Goal: Task Accomplishment & Management: Use online tool/utility

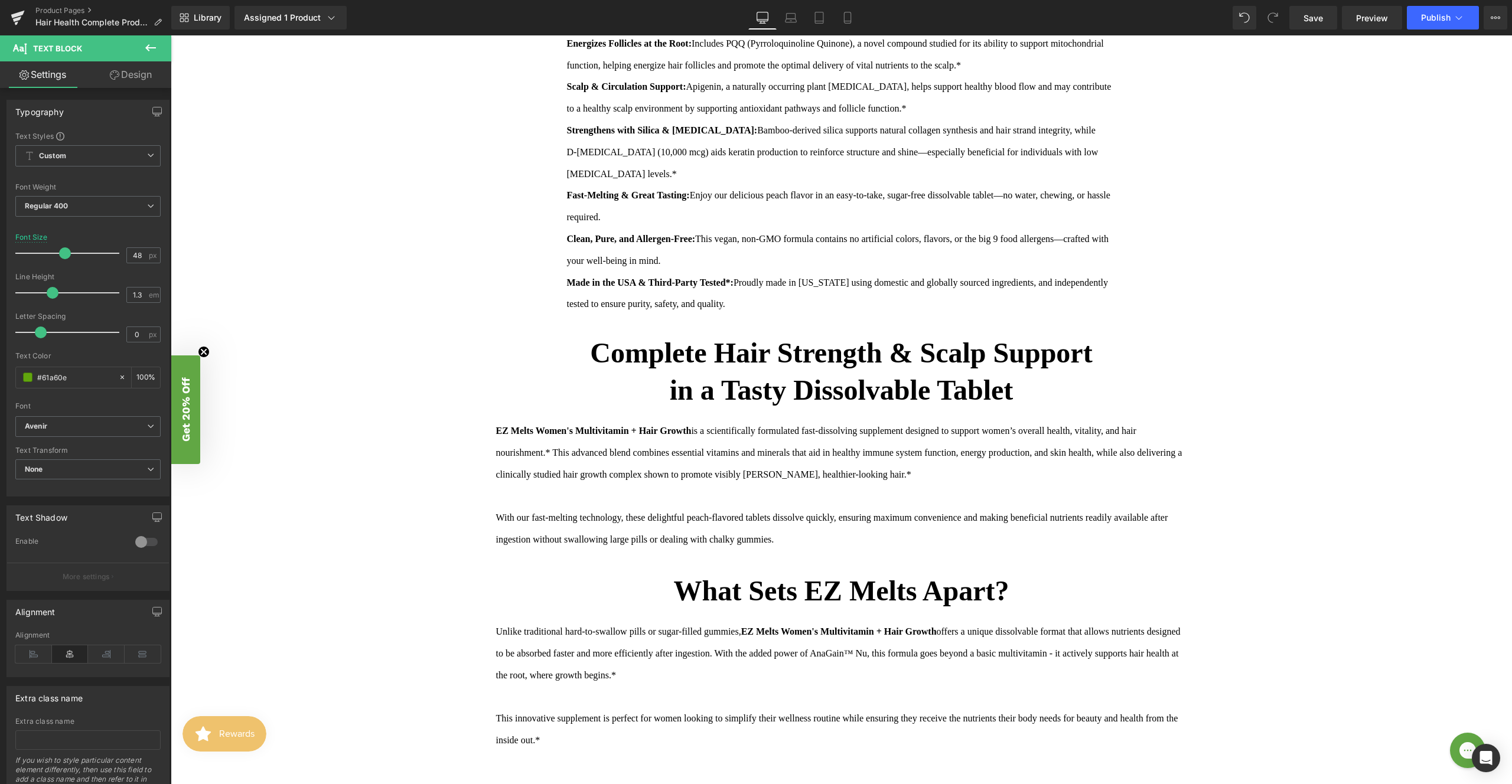
scroll to position [981, 0]
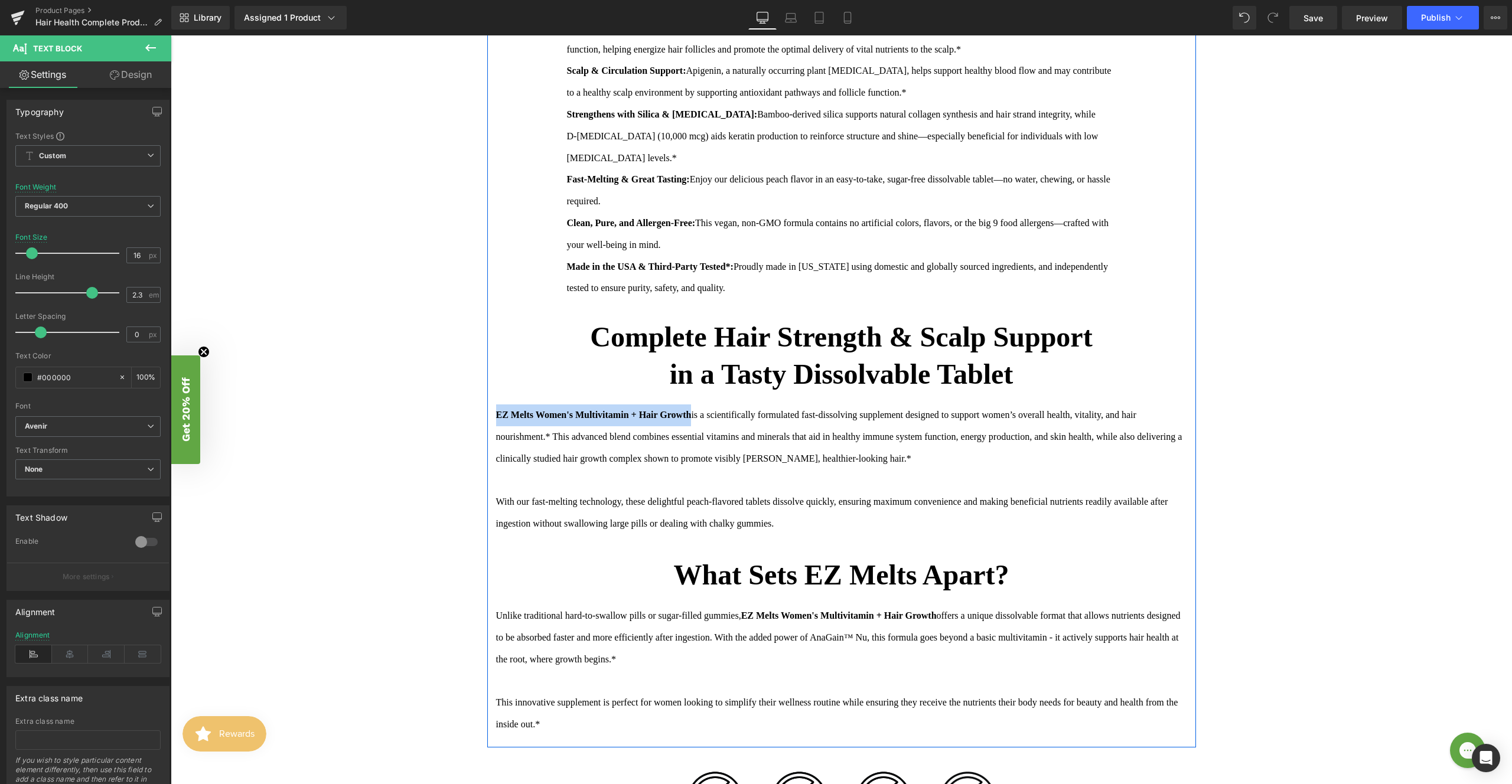
drag, startPoint x: 620, startPoint y: 416, endPoint x: 489, endPoint y: 417, distance: 131.0
click at [489, 417] on div "FEATURES Text Block DETAILS Text Block USAGE Text Block Features at a Glance Te…" at bounding box center [841, 315] width 709 height 864
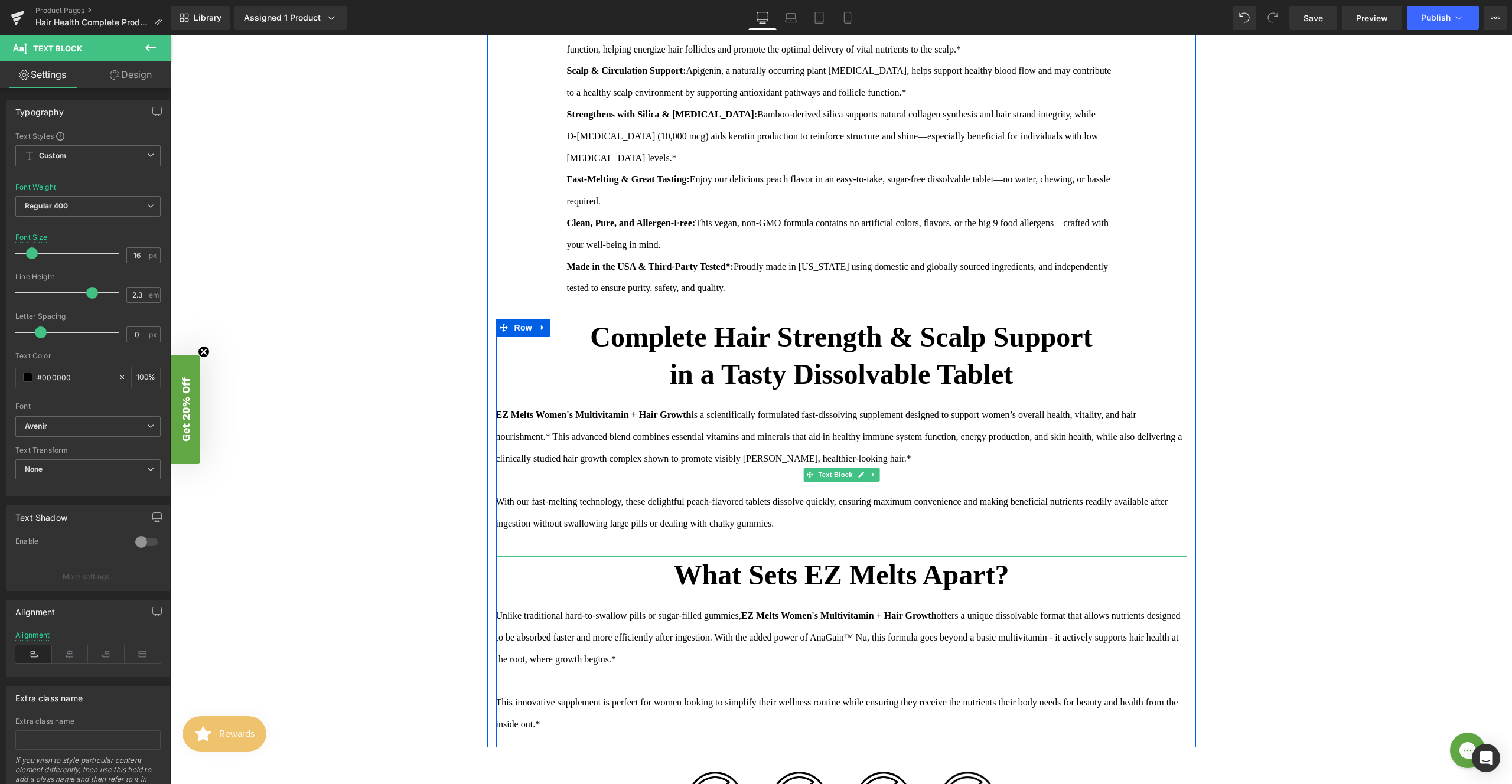
click at [664, 426] on div "EZ Melts Women's Multivitamin + Hair Growth is a scientifically formulated fast…" at bounding box center [841, 475] width 691 height 164
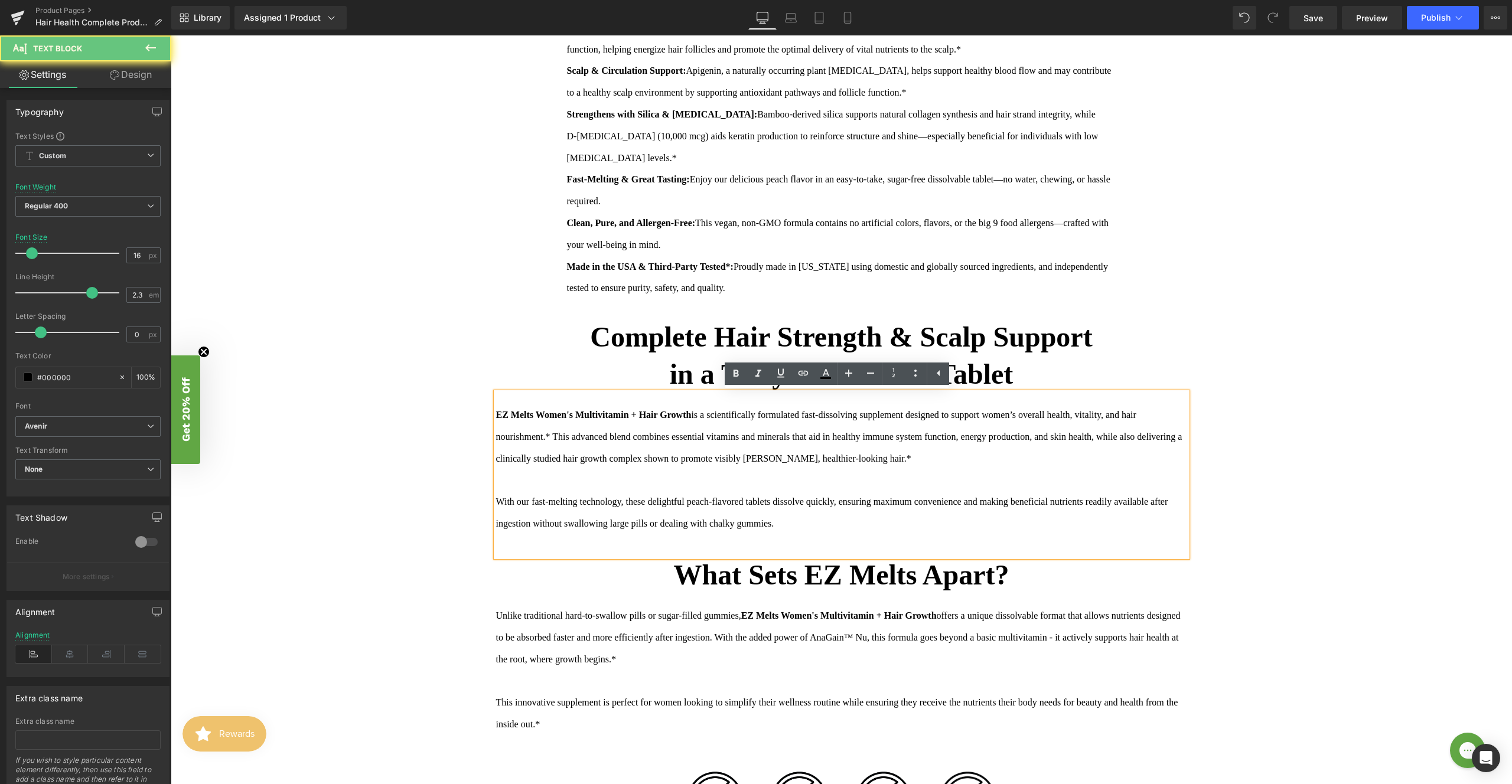
click at [672, 420] on strong "EZ Melts Women's Multivitamin + Hair Growth" at bounding box center [594, 414] width 196 height 10
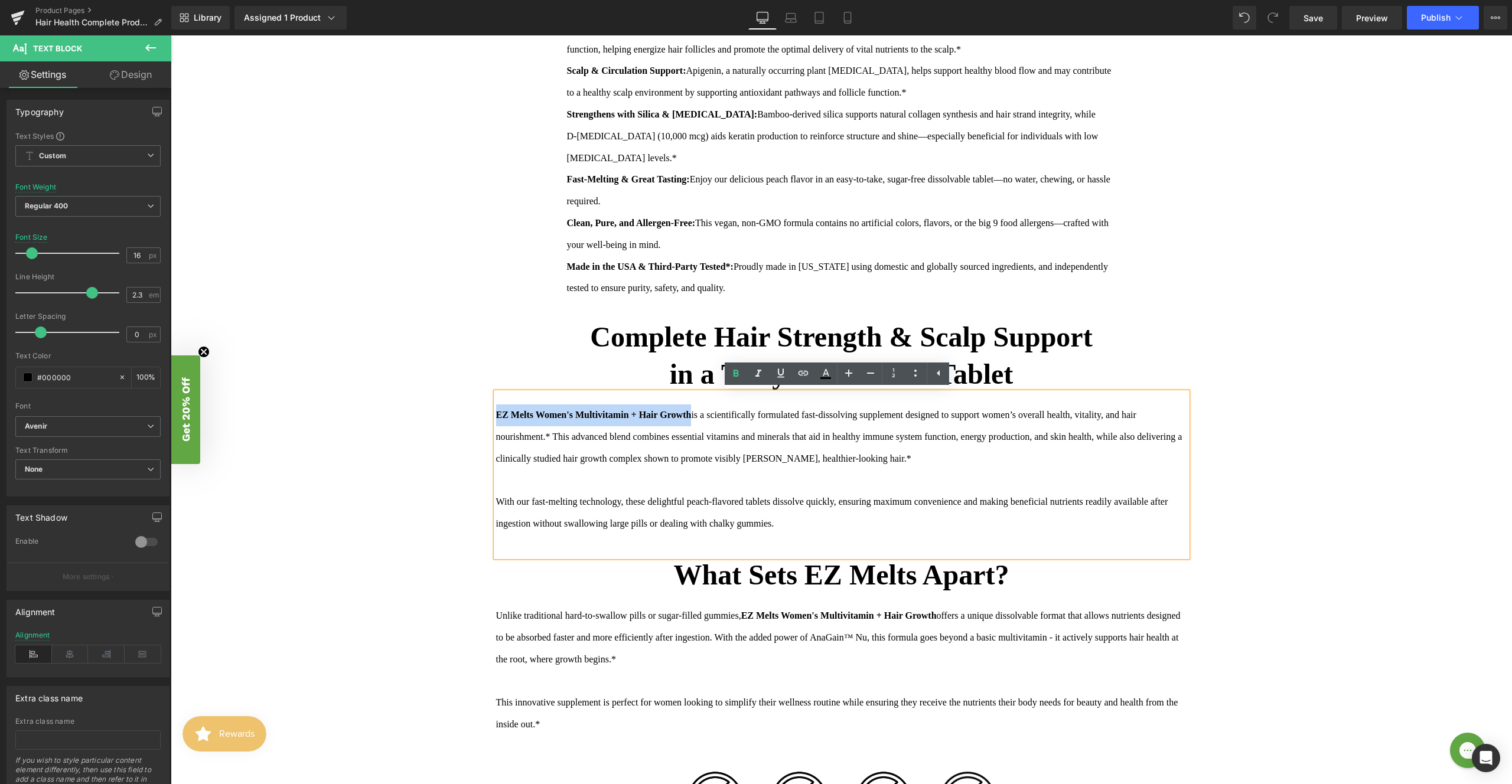
drag, startPoint x: 696, startPoint y: 414, endPoint x: 492, endPoint y: 415, distance: 204.0
click at [496, 415] on strong "EZ Melts Women's Multivitamin + Hair Growth" at bounding box center [594, 414] width 196 height 10
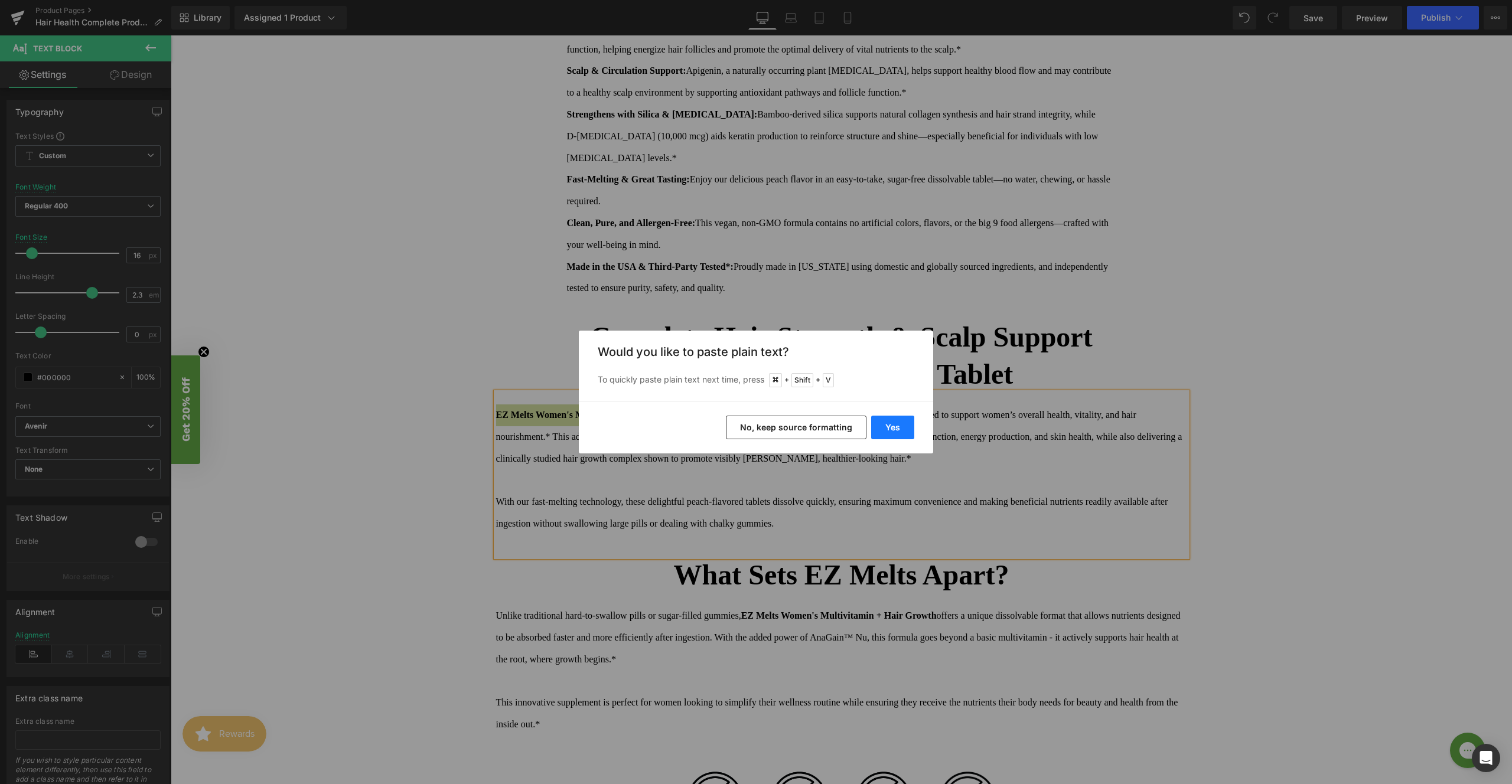
click at [892, 426] on button "Yes" at bounding box center [892, 428] width 43 height 23
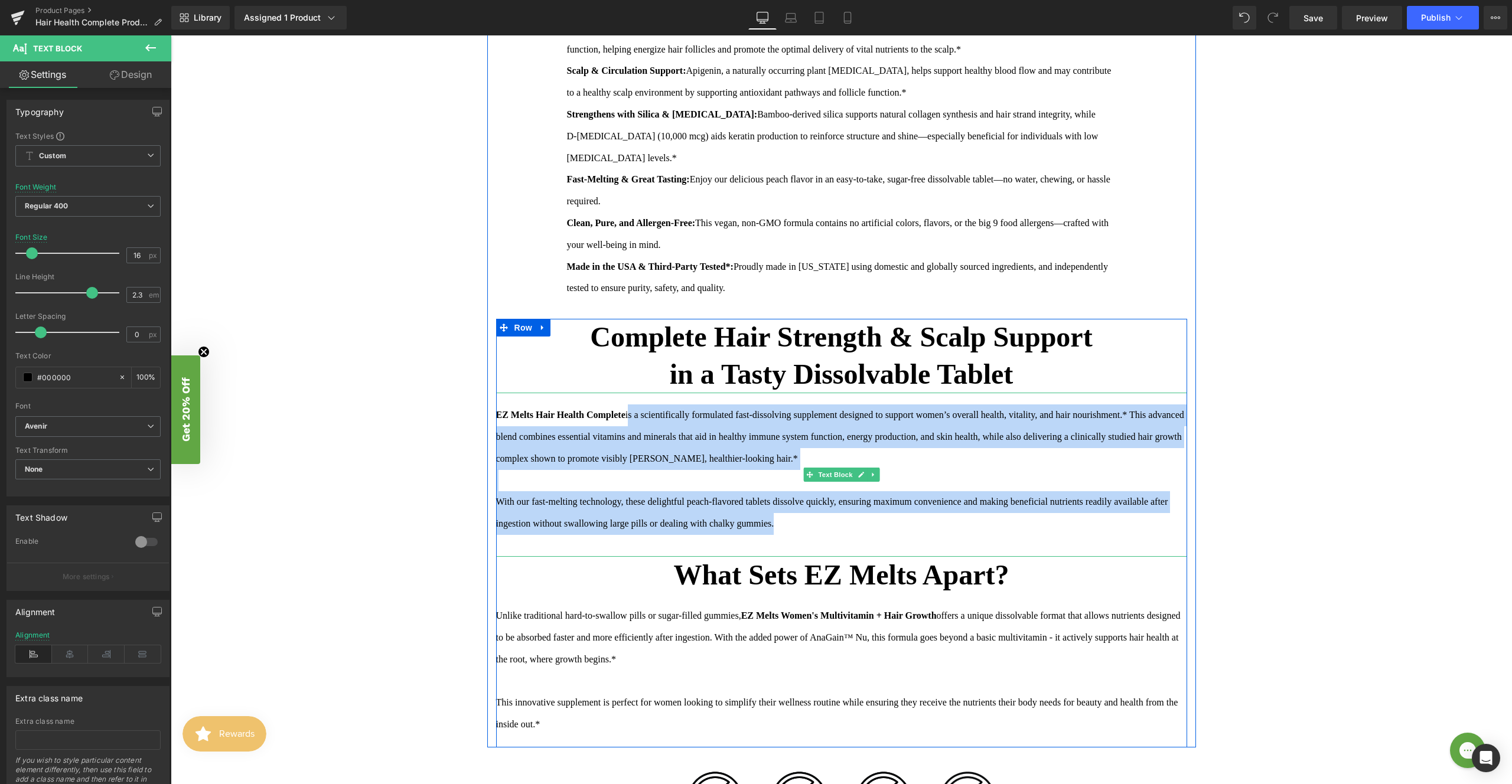
drag, startPoint x: 859, startPoint y: 525, endPoint x: 633, endPoint y: 417, distance: 250.5
click at [633, 417] on div "EZ Melts Hair Health Complete is a scientifically formulated fast-dissolving su…" at bounding box center [841, 475] width 691 height 164
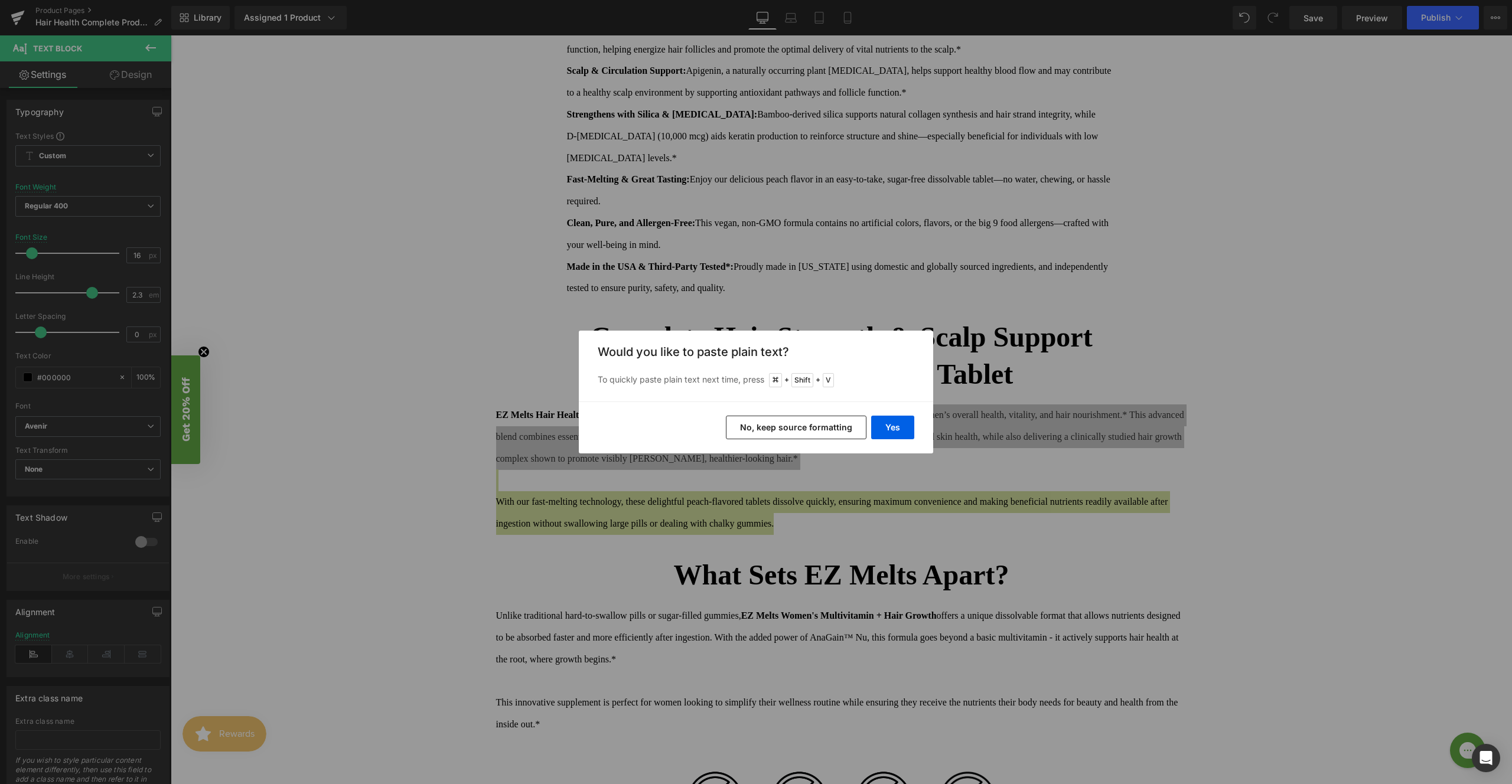
click at [857, 428] on button "No, keep source formatting" at bounding box center [796, 428] width 140 height 23
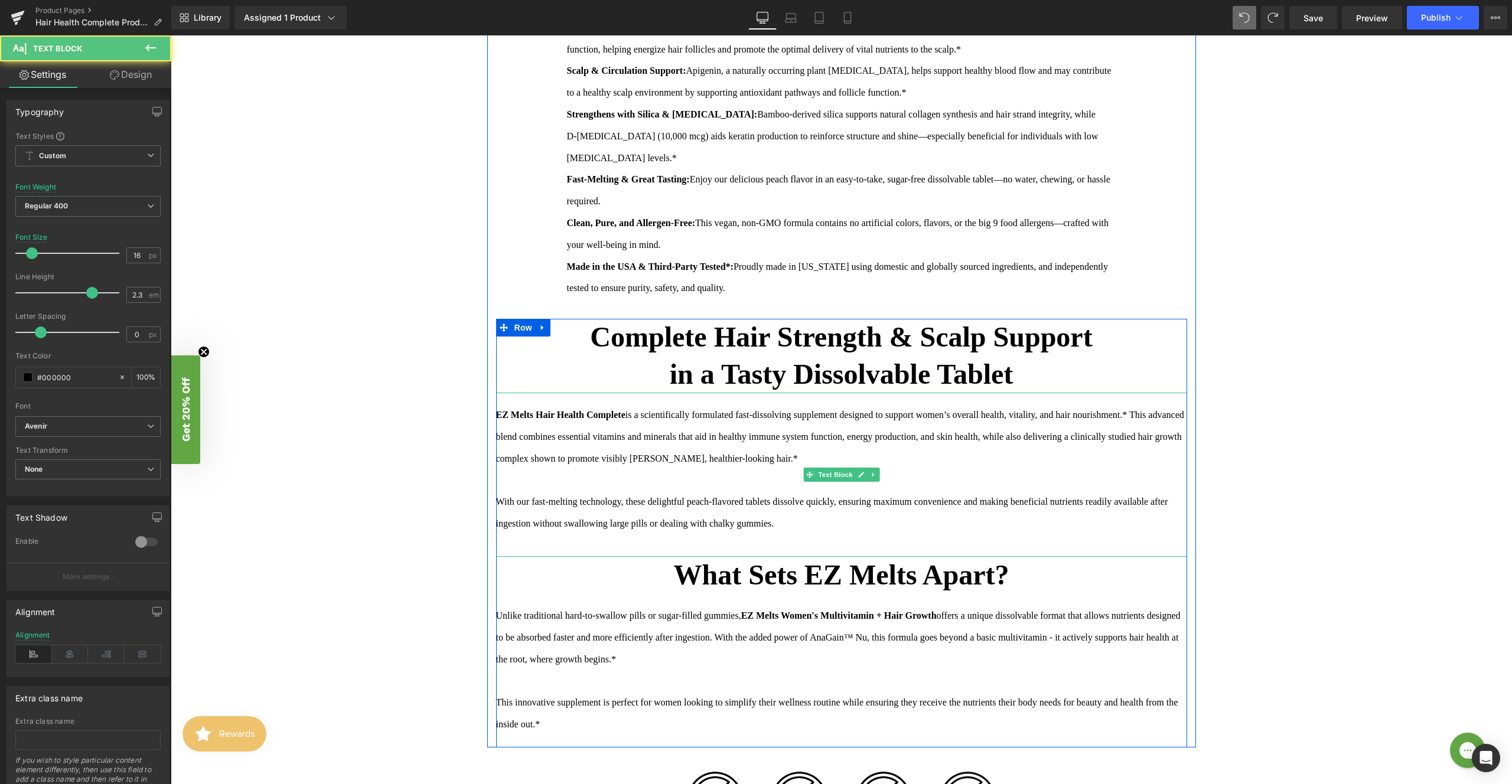
click at [855, 529] on div "With our fast-melting technology, these delightful peach-flavored tablets disso…" at bounding box center [841, 513] width 691 height 44
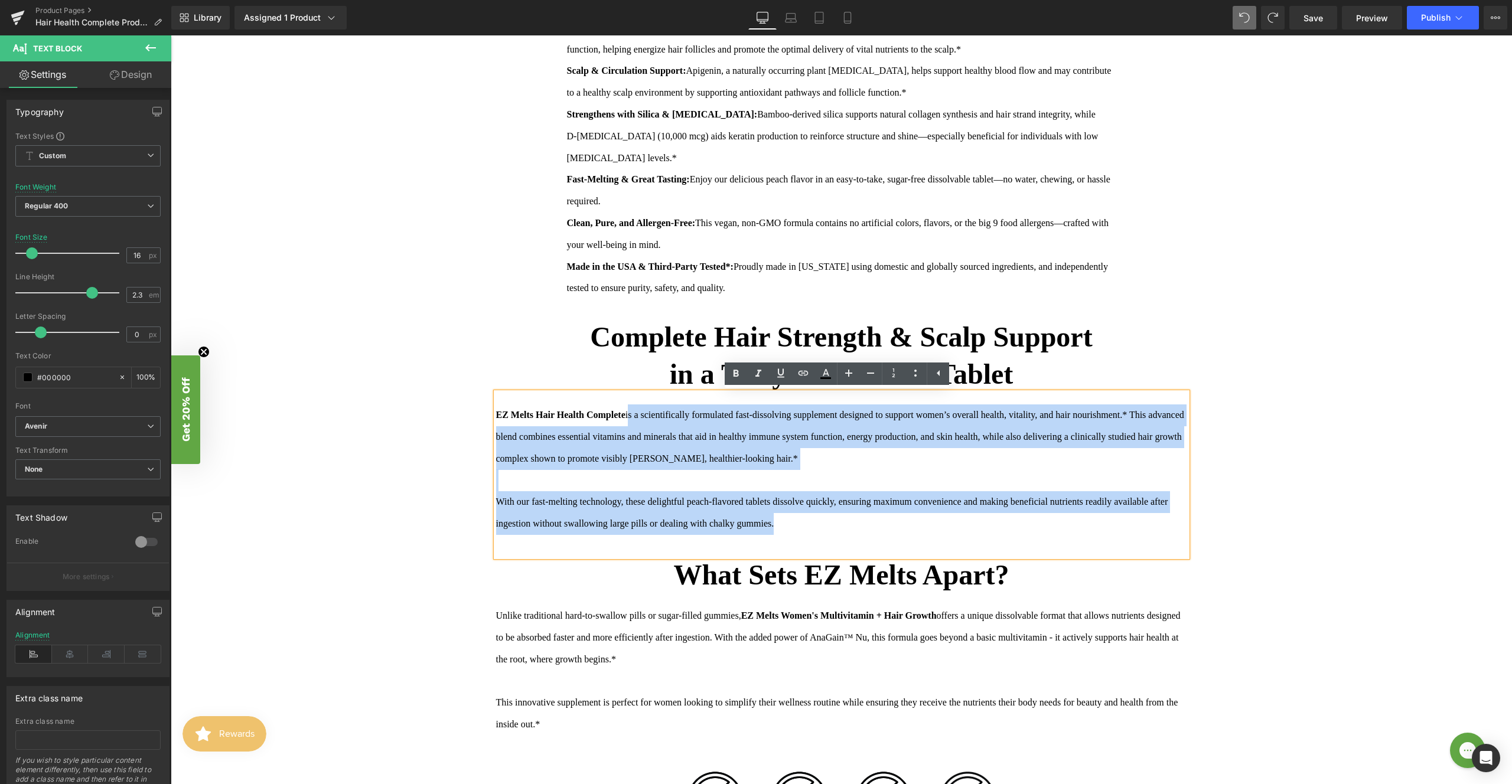
drag, startPoint x: 859, startPoint y: 527, endPoint x: 632, endPoint y: 417, distance: 252.2
click at [632, 417] on div "EZ Melts Hair Health Complete is a scientifically formulated fast-dissolving su…" at bounding box center [841, 475] width 691 height 164
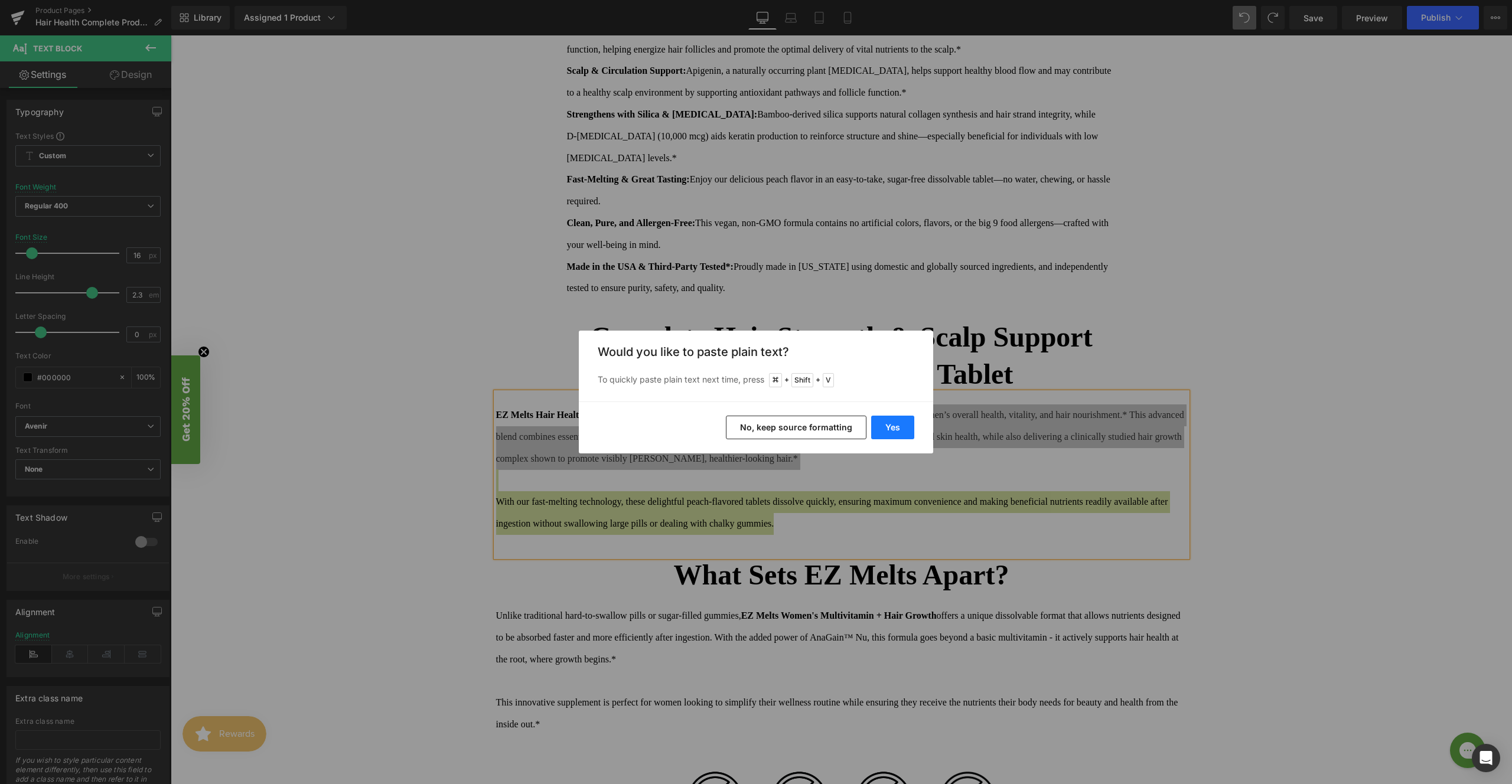
click at [898, 423] on button "Yes" at bounding box center [892, 428] width 43 height 23
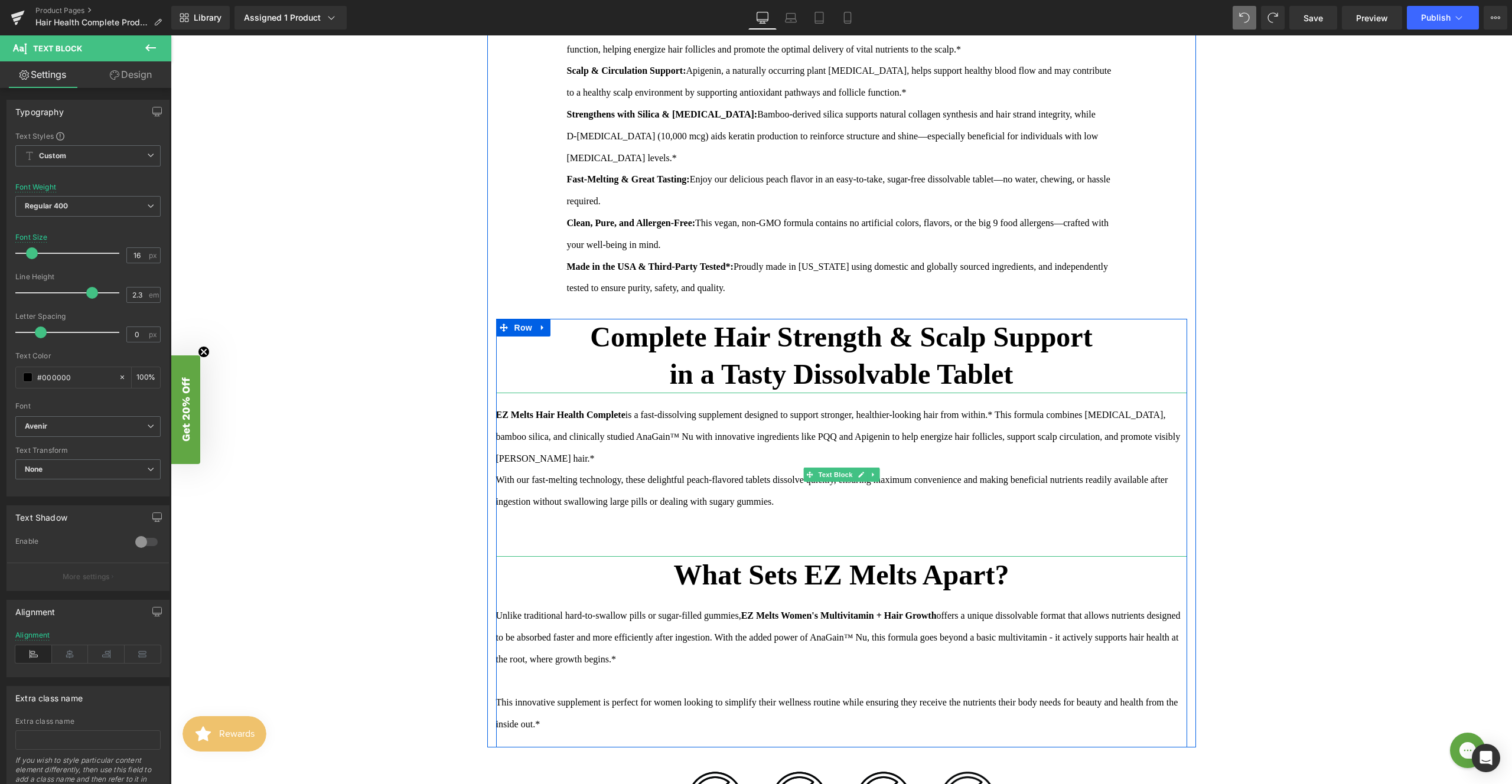
click at [627, 460] on div "EZ Melts Hair Health Complete is a fast-dissolving supplement designed to suppo…" at bounding box center [841, 475] width 691 height 164
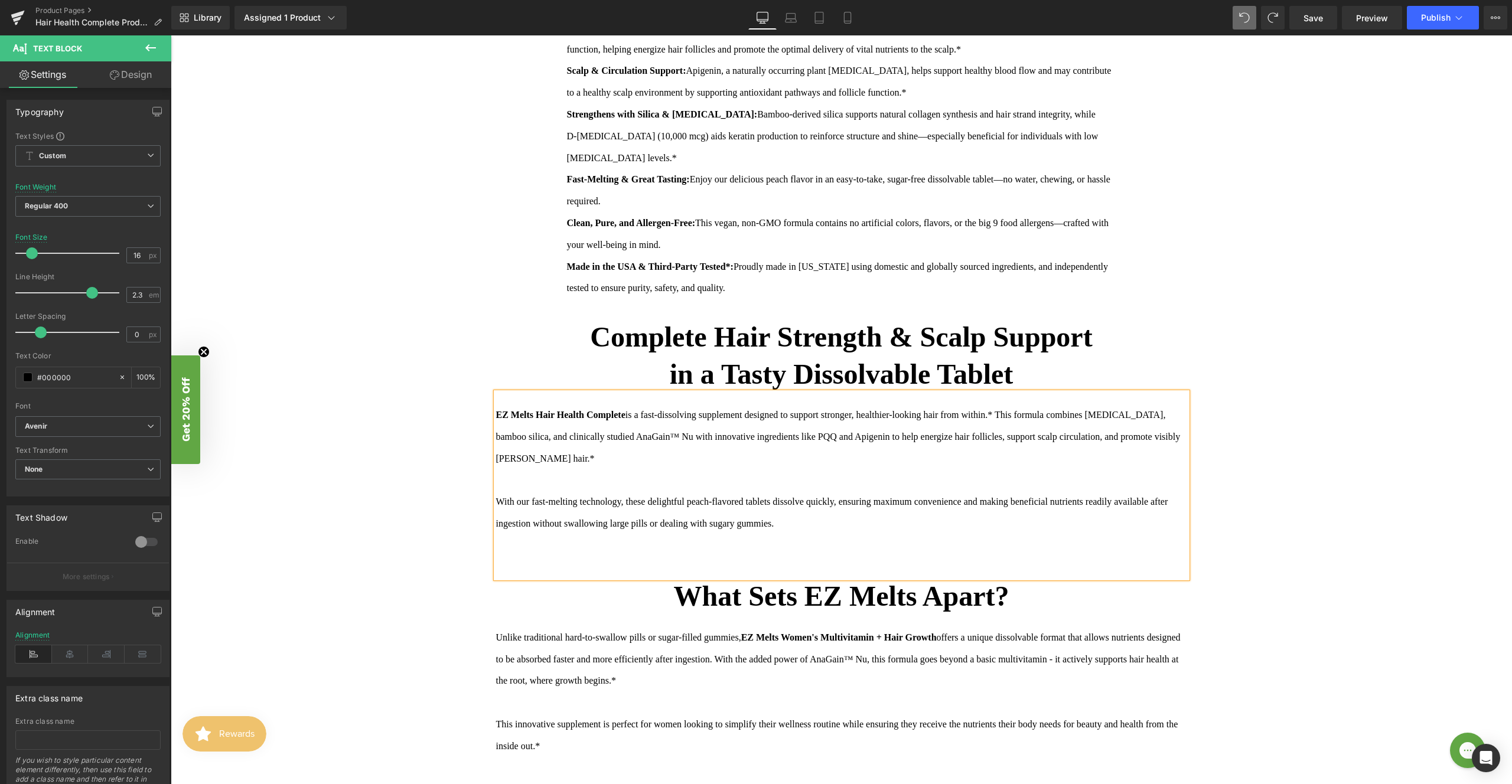
click at [685, 563] on div at bounding box center [841, 568] width 691 height 22
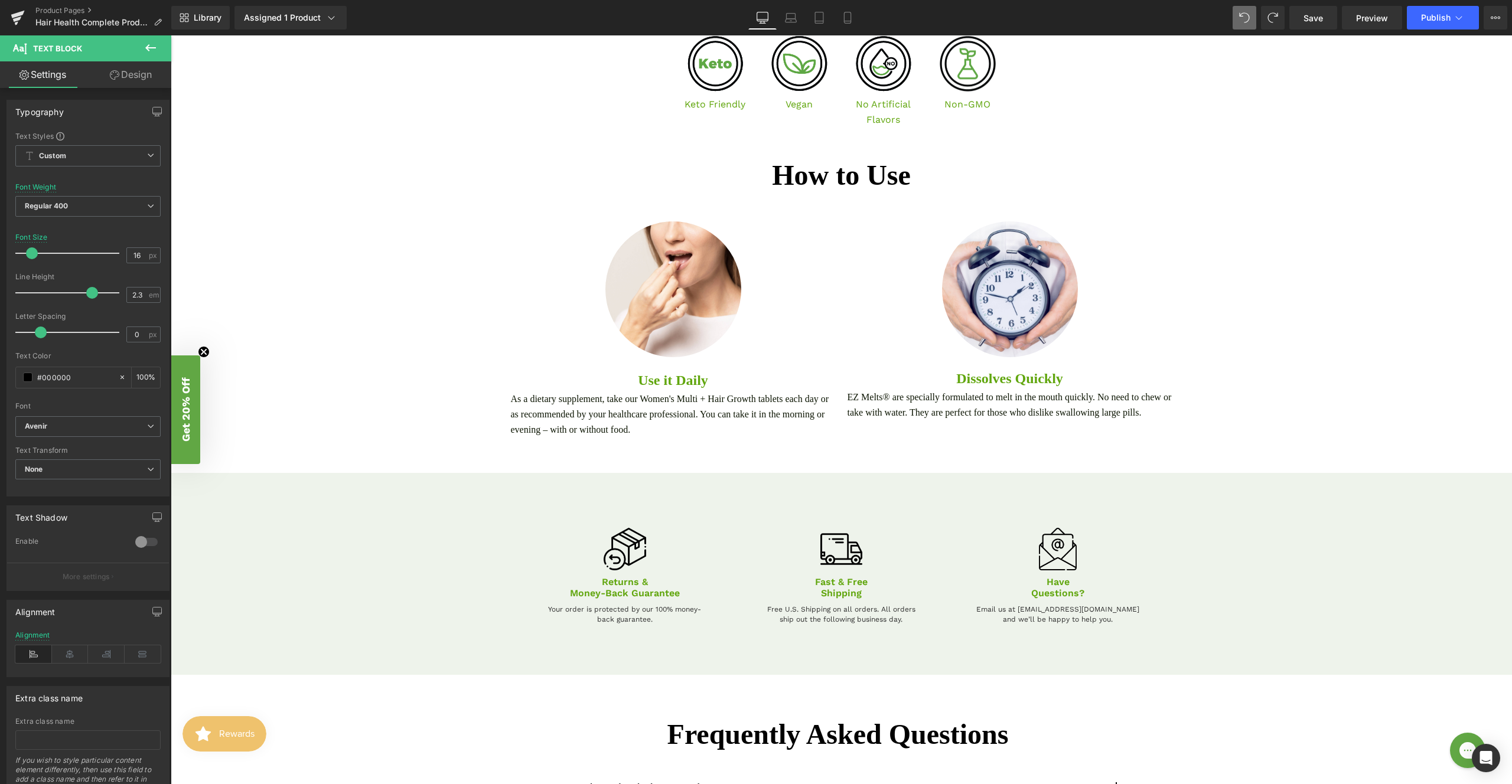
scroll to position [1815, 0]
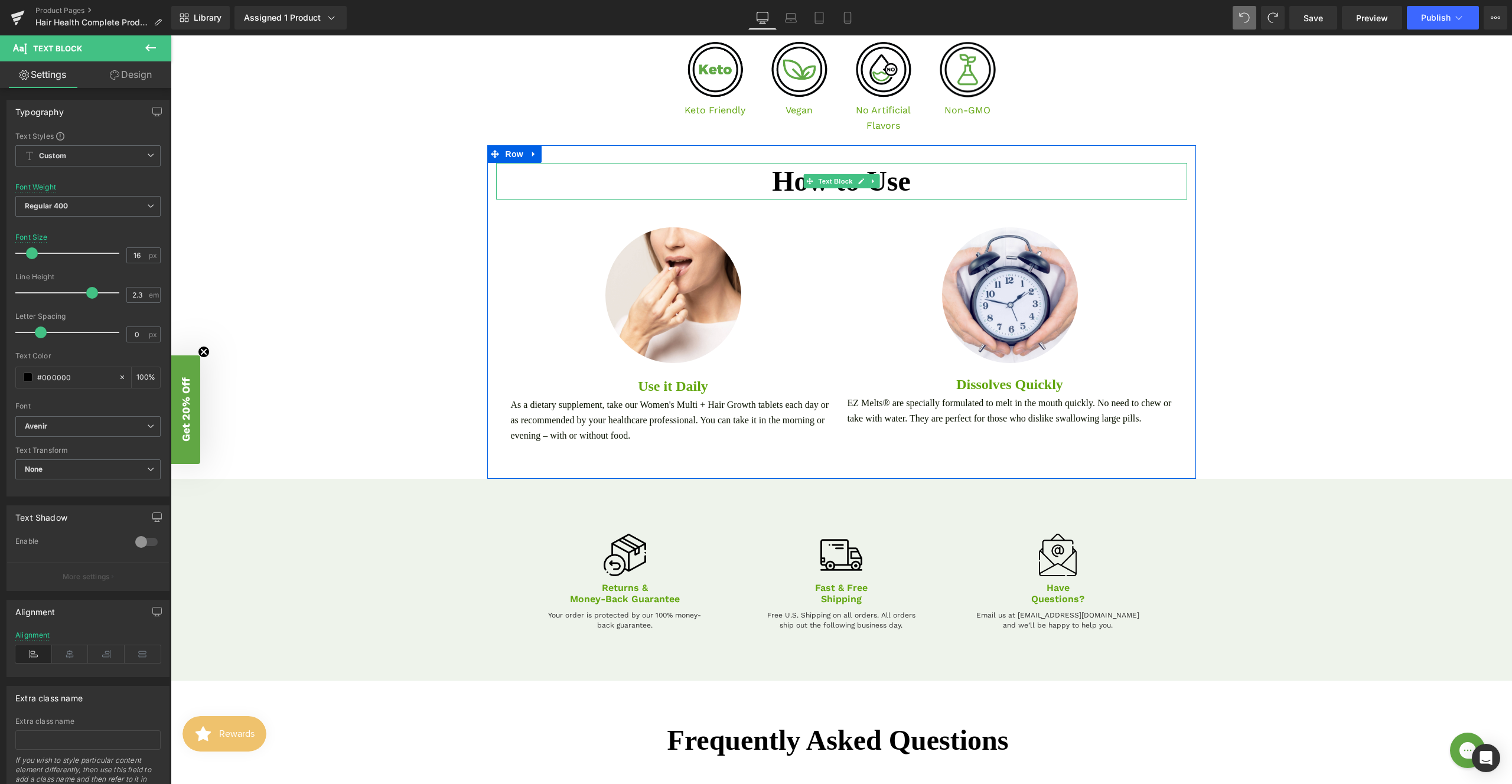
click at [772, 189] on font "How to Use" at bounding box center [841, 181] width 139 height 31
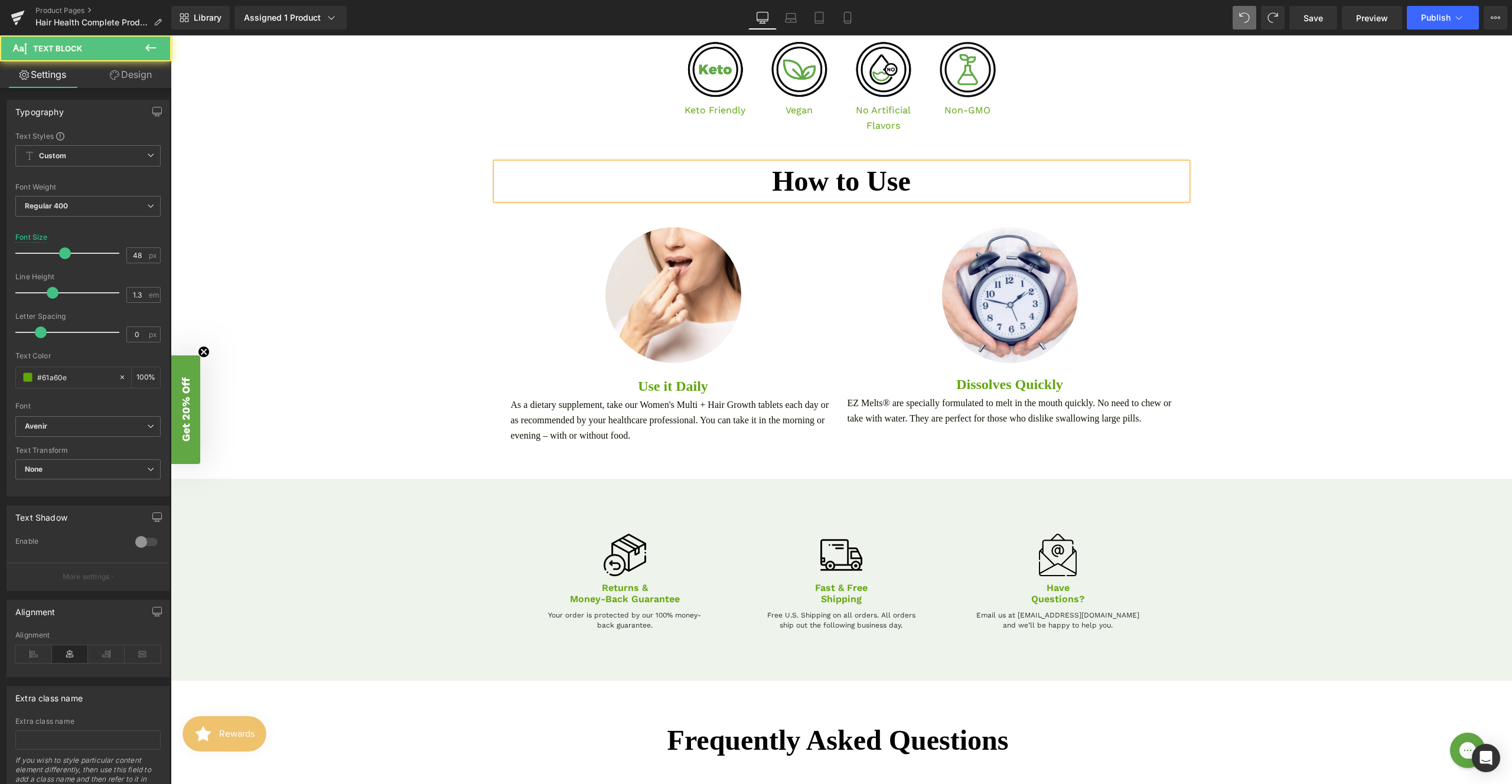
click at [847, 185] on font "How to Use" at bounding box center [841, 181] width 139 height 31
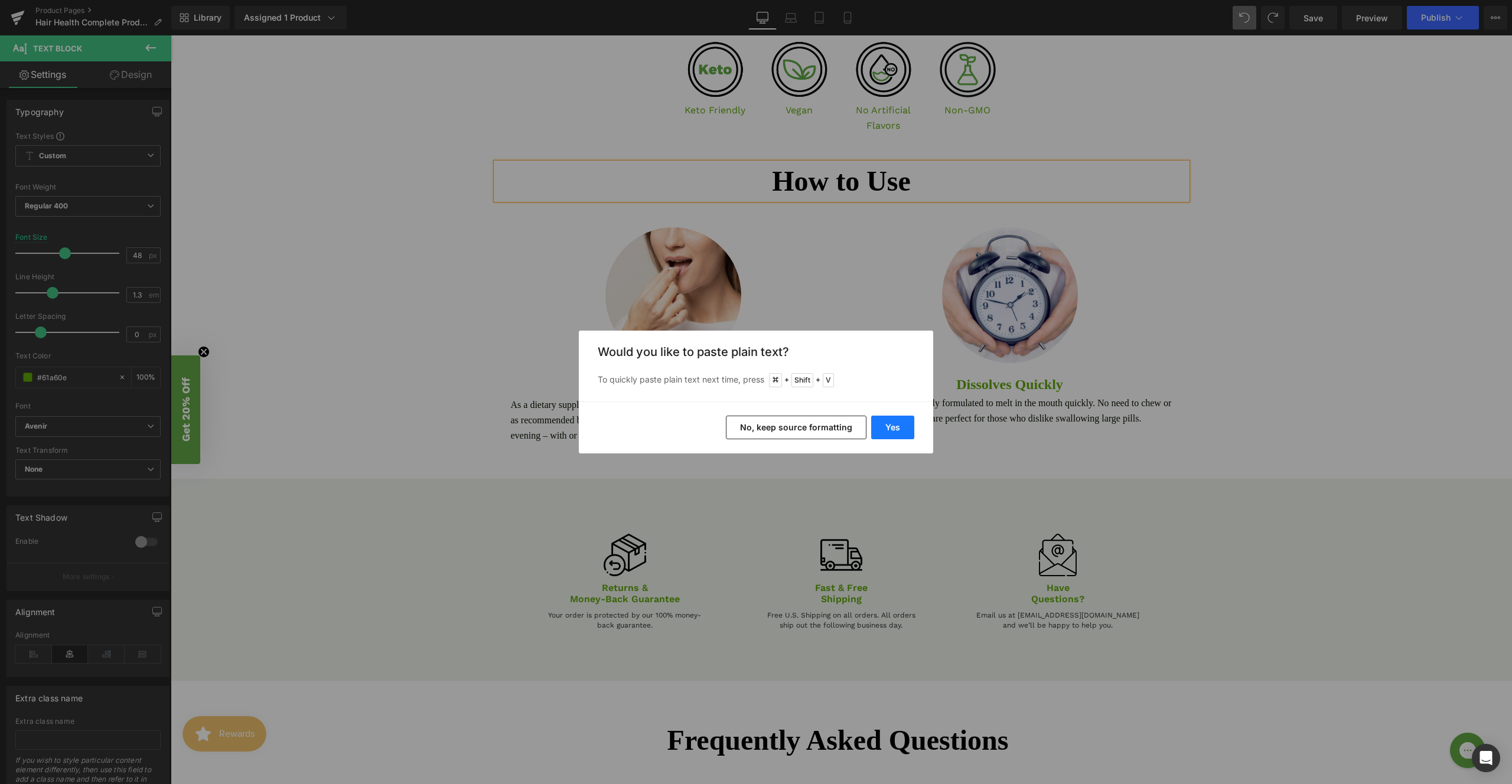
click at [896, 427] on button "Yes" at bounding box center [892, 428] width 43 height 23
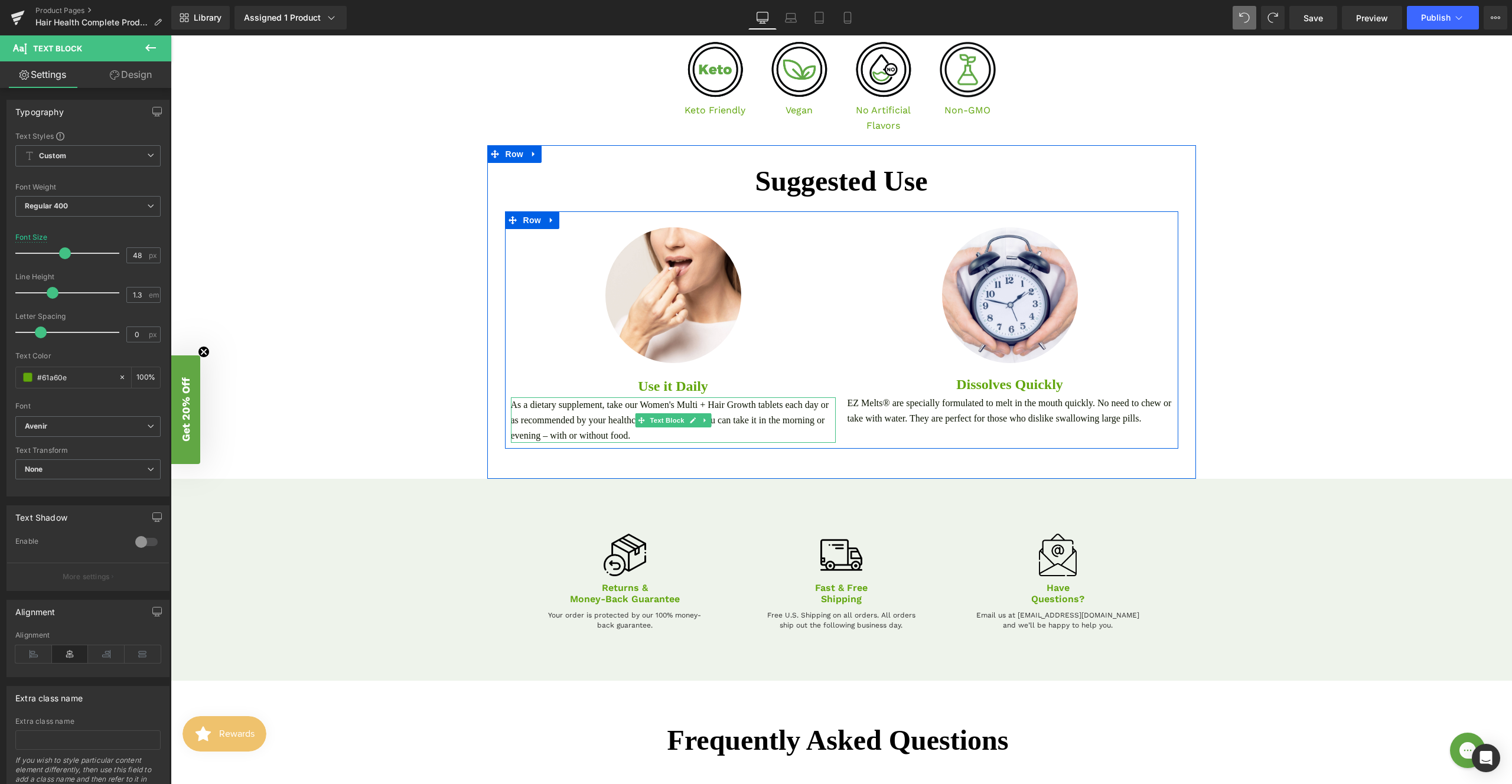
click at [718, 434] on p "As a dietary supplement, take our Women's Multi + Hair Growth tablets each day …" at bounding box center [673, 420] width 325 height 45
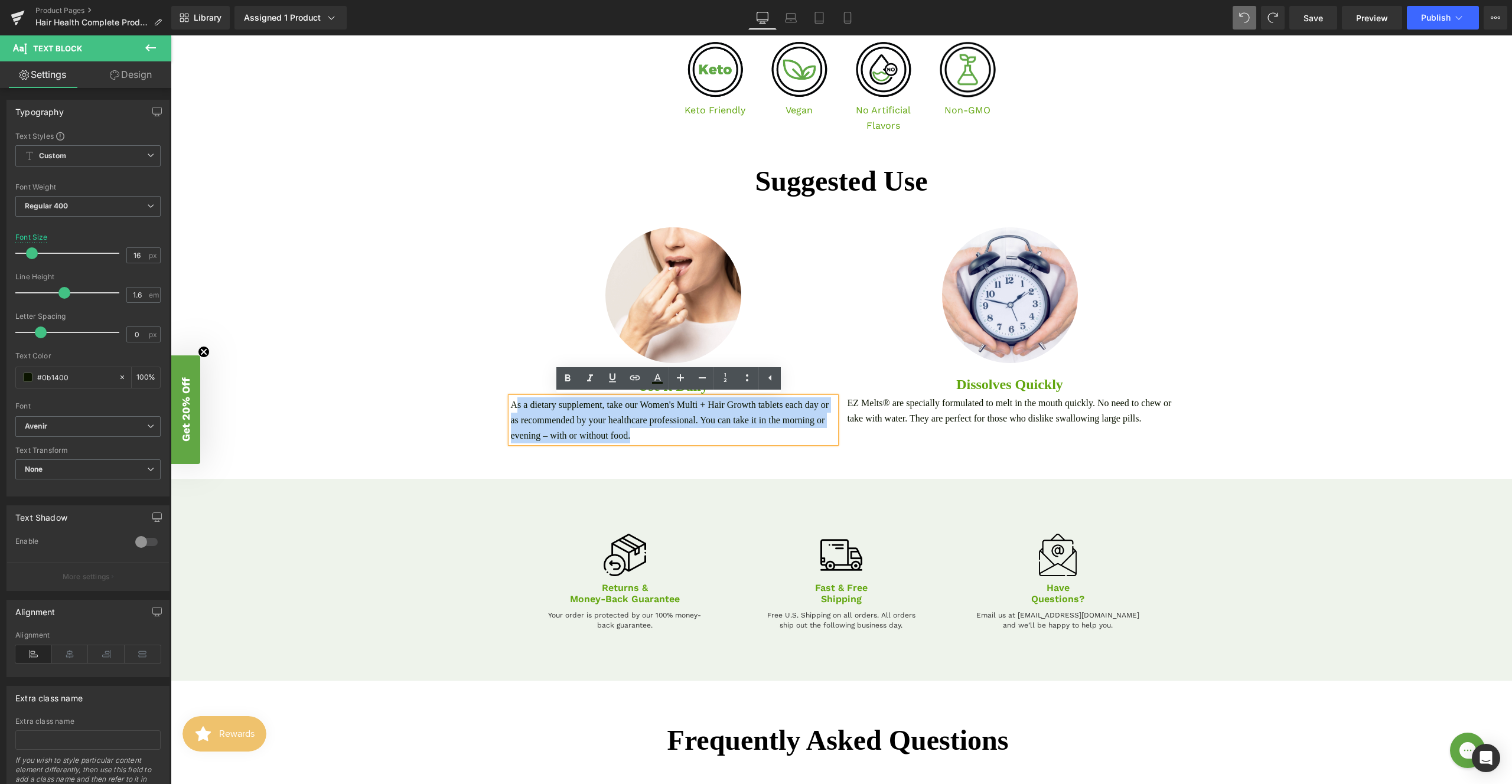
drag, startPoint x: 707, startPoint y: 435, endPoint x: 511, endPoint y: 404, distance: 198.4
click at [511, 404] on p "As a dietary supplement, take our Women's Multi + Hair Growth tablets each day …" at bounding box center [673, 420] width 325 height 45
drag, startPoint x: 508, startPoint y: 403, endPoint x: 734, endPoint y: 432, distance: 227.9
click at [734, 432] on p "As a dietary supplement, take our Women's Multi + Hair Growth tablets each day …" at bounding box center [673, 420] width 325 height 45
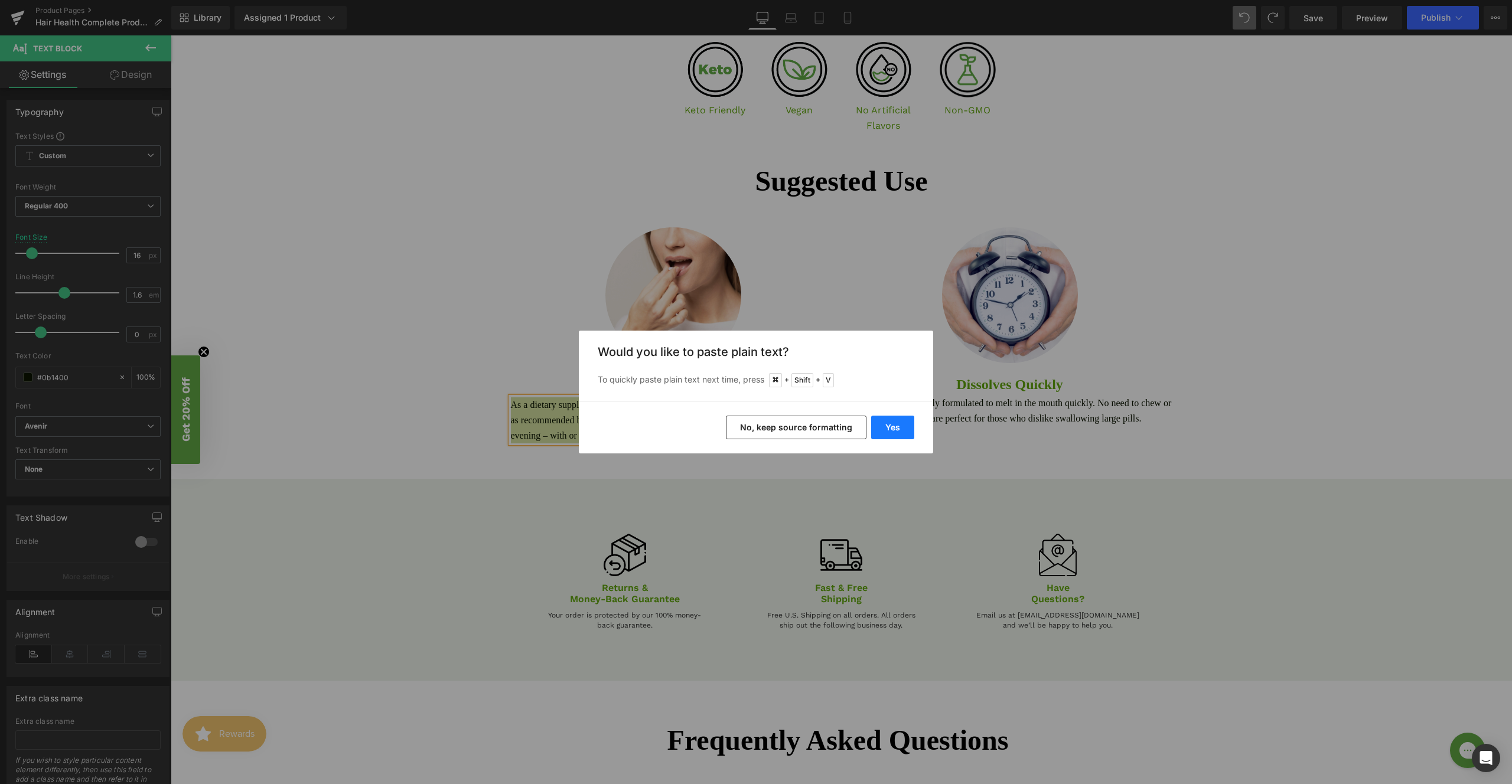
click at [902, 429] on button "Yes" at bounding box center [892, 428] width 43 height 23
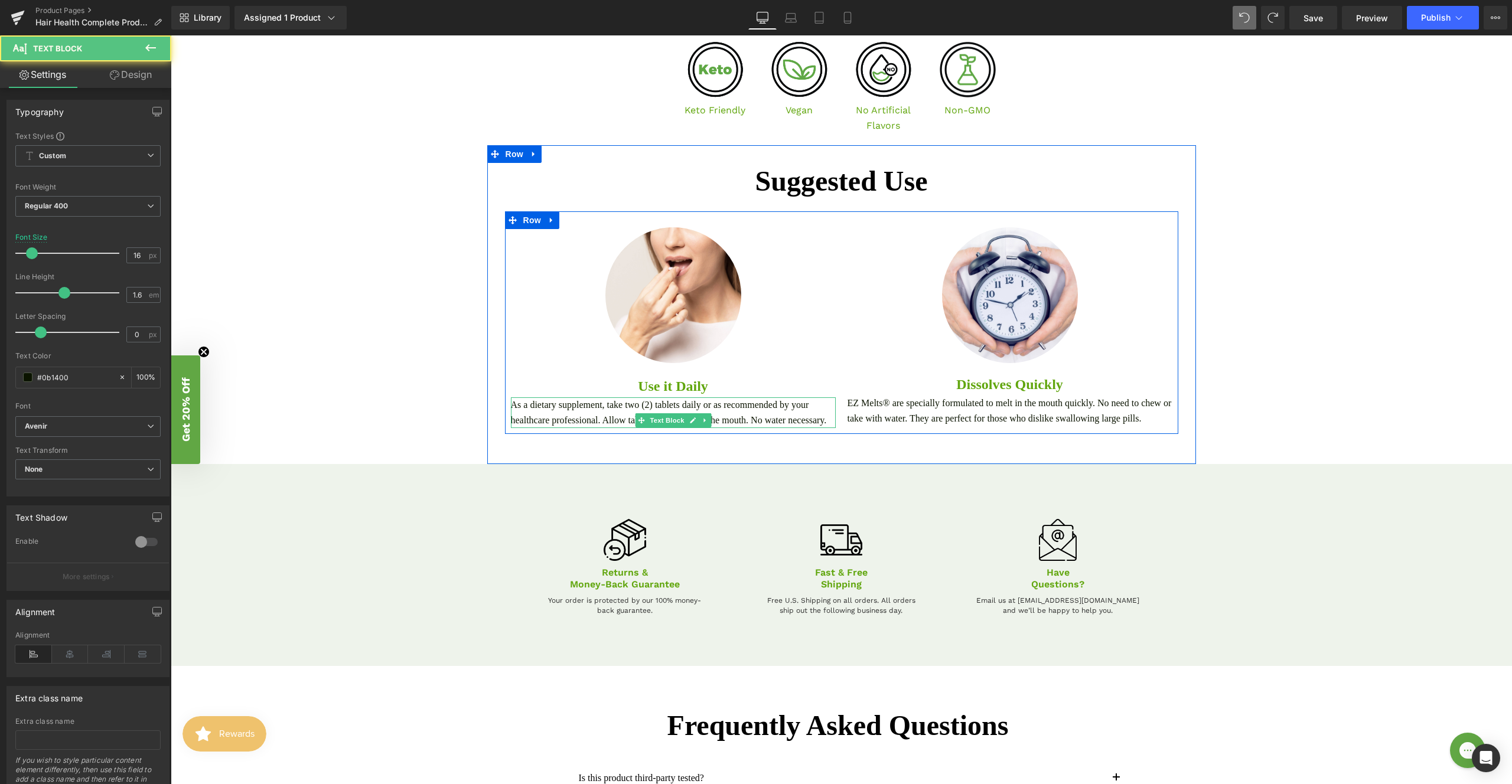
click at [795, 421] on p "As a dietary supplement, take two (2) tablets daily or as recommended by your h…" at bounding box center [673, 412] width 325 height 30
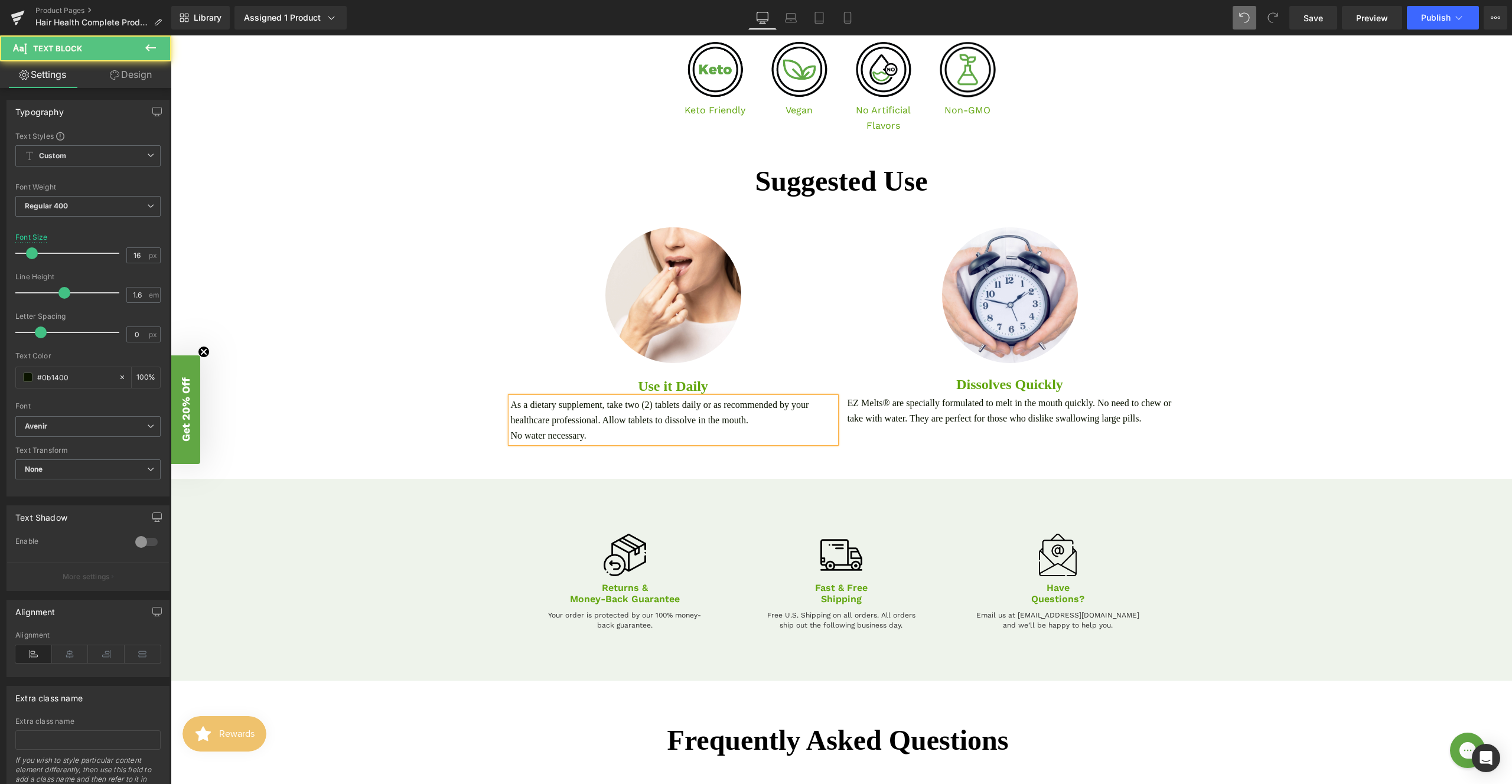
click at [806, 407] on p "As a dietary supplement, take two (2) tablets daily or as recommended by your h…" at bounding box center [673, 412] width 325 height 30
click at [675, 439] on p "No water necessary." at bounding box center [673, 436] width 325 height 16
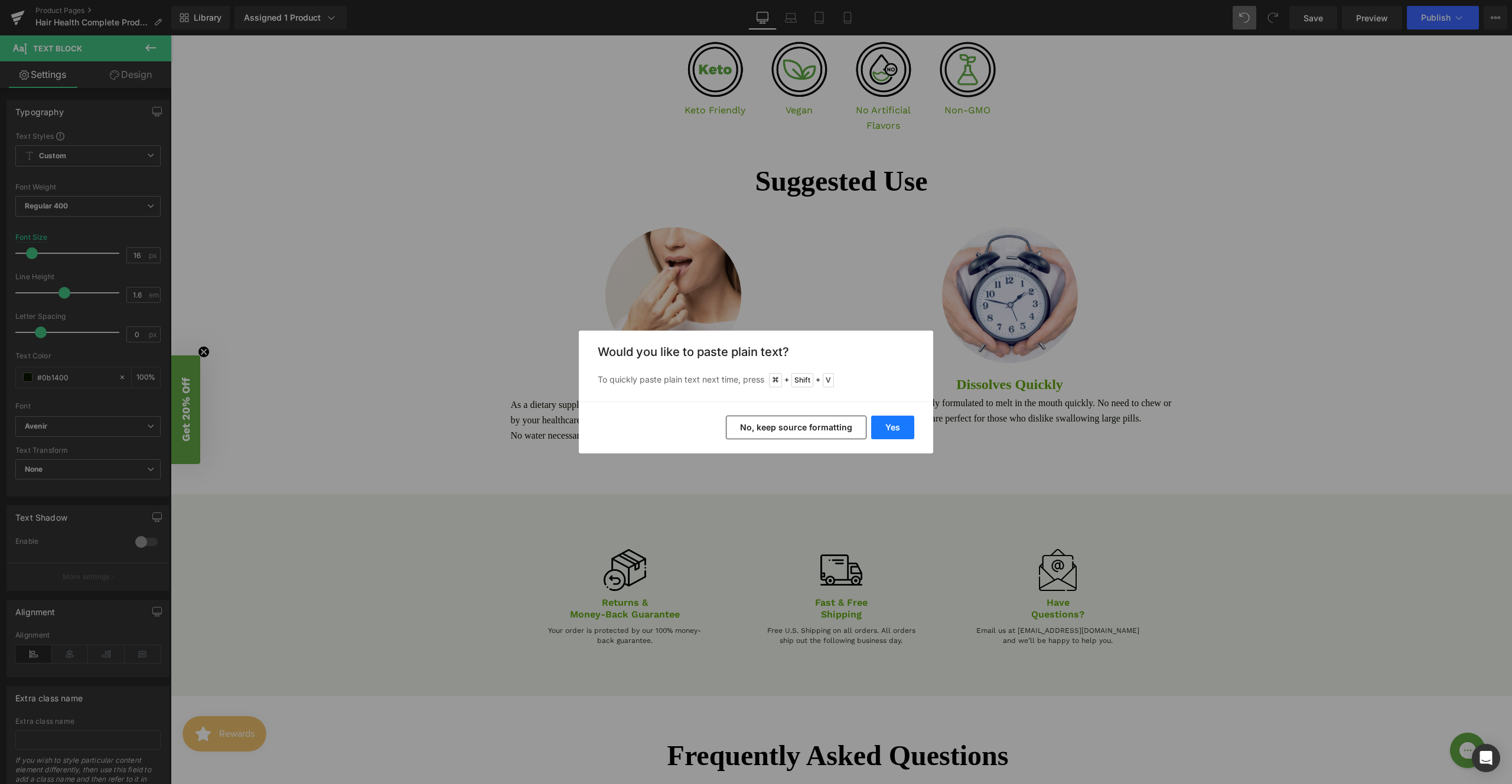
click at [885, 432] on button "Yes" at bounding box center [892, 428] width 43 height 23
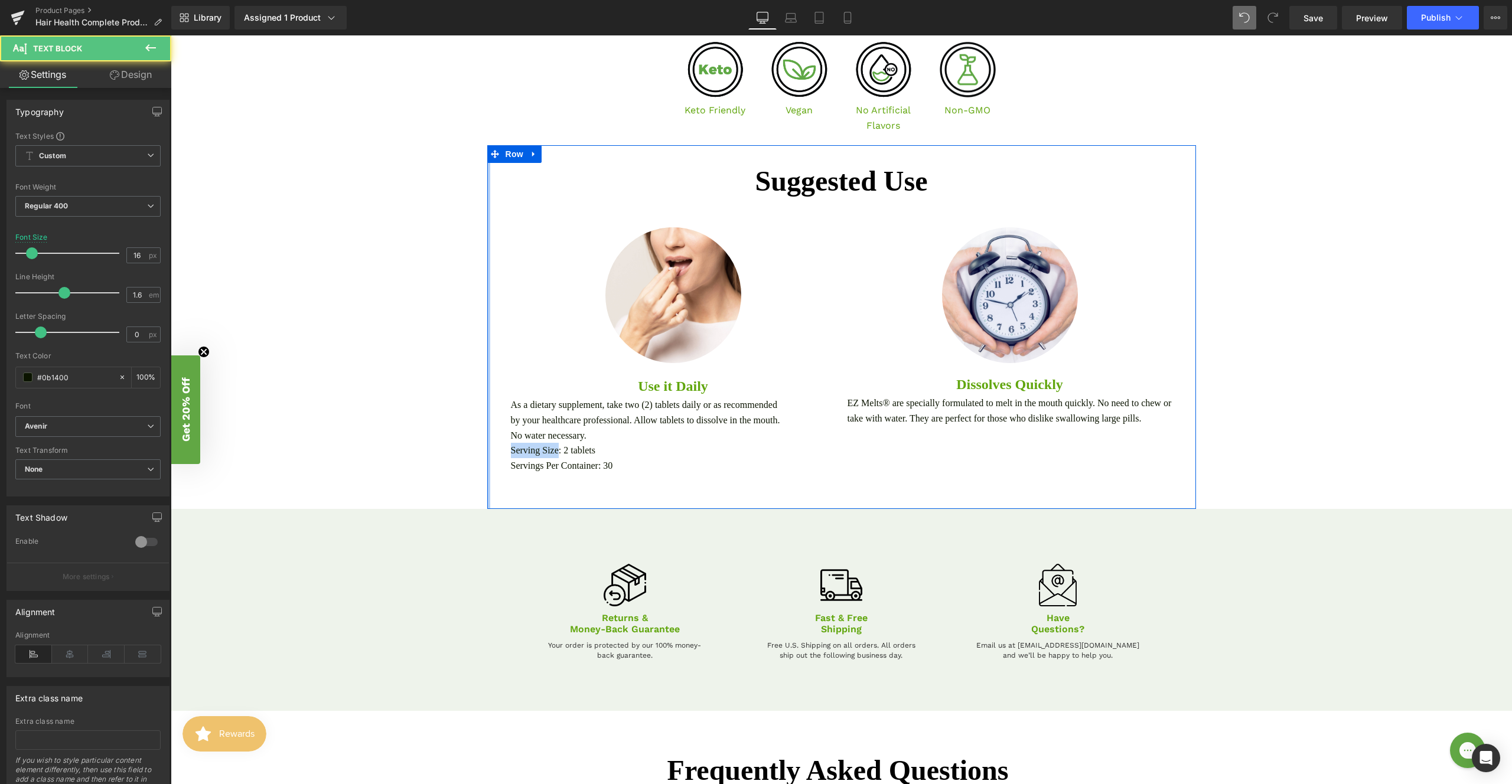
drag, startPoint x: 556, startPoint y: 451, endPoint x: 483, endPoint y: 448, distance: 73.1
click at [487, 448] on div "Suggested Use Text Block Image Use it Daily Text Block As a dietary supplement,…" at bounding box center [841, 327] width 709 height 364
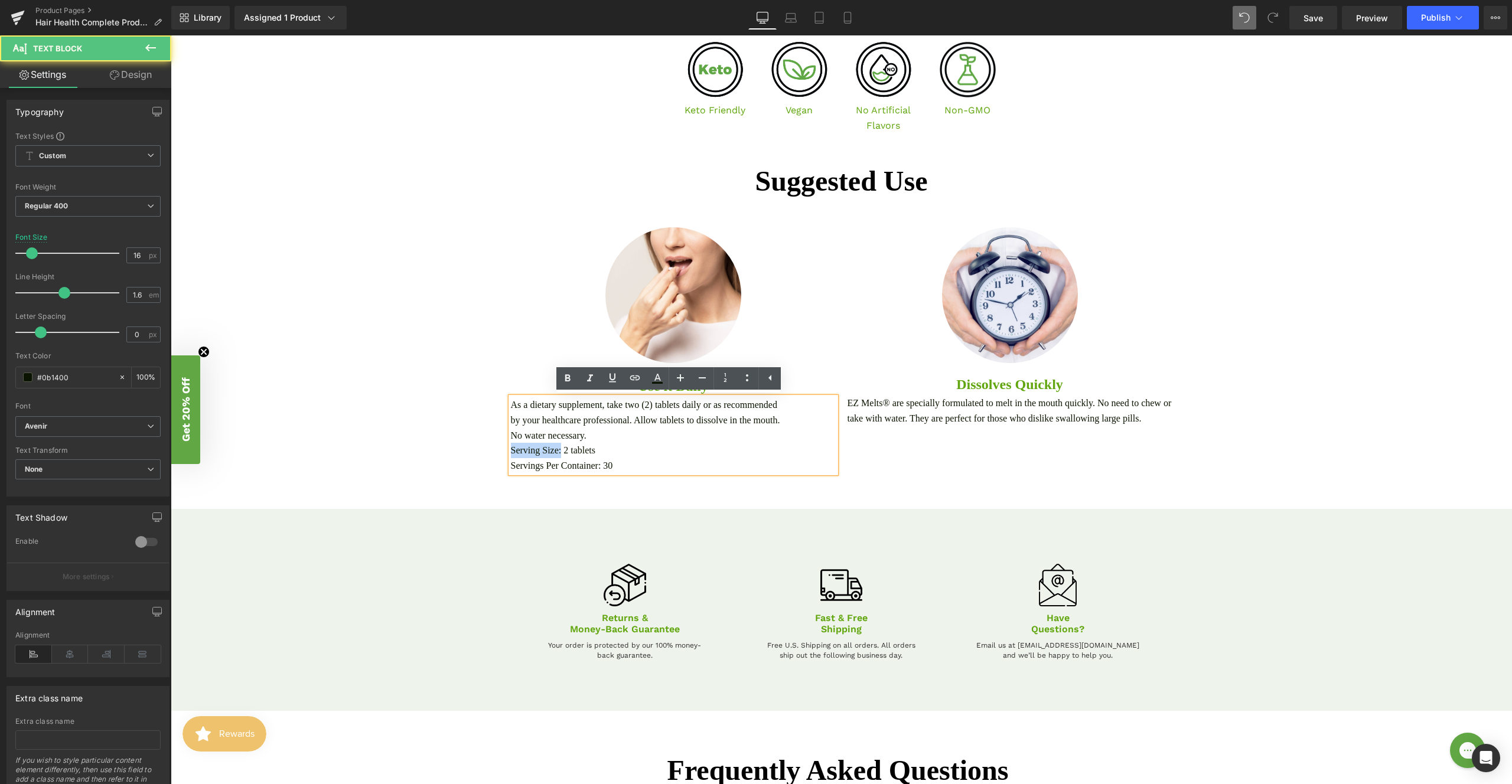
drag, startPoint x: 559, startPoint y: 448, endPoint x: 494, endPoint y: 448, distance: 65.0
click at [496, 448] on div "Image Use it Daily Text Block As a dietary supplement, take two (2) tablets dai…" at bounding box center [841, 345] width 691 height 268
click at [559, 374] on link at bounding box center [567, 378] width 23 height 23
drag, startPoint x: 605, startPoint y: 465, endPoint x: 494, endPoint y: 464, distance: 111.0
click at [496, 464] on div "Image Use it Daily Text Block As a dietary supplement, take two (2) tablets dai…" at bounding box center [841, 345] width 691 height 268
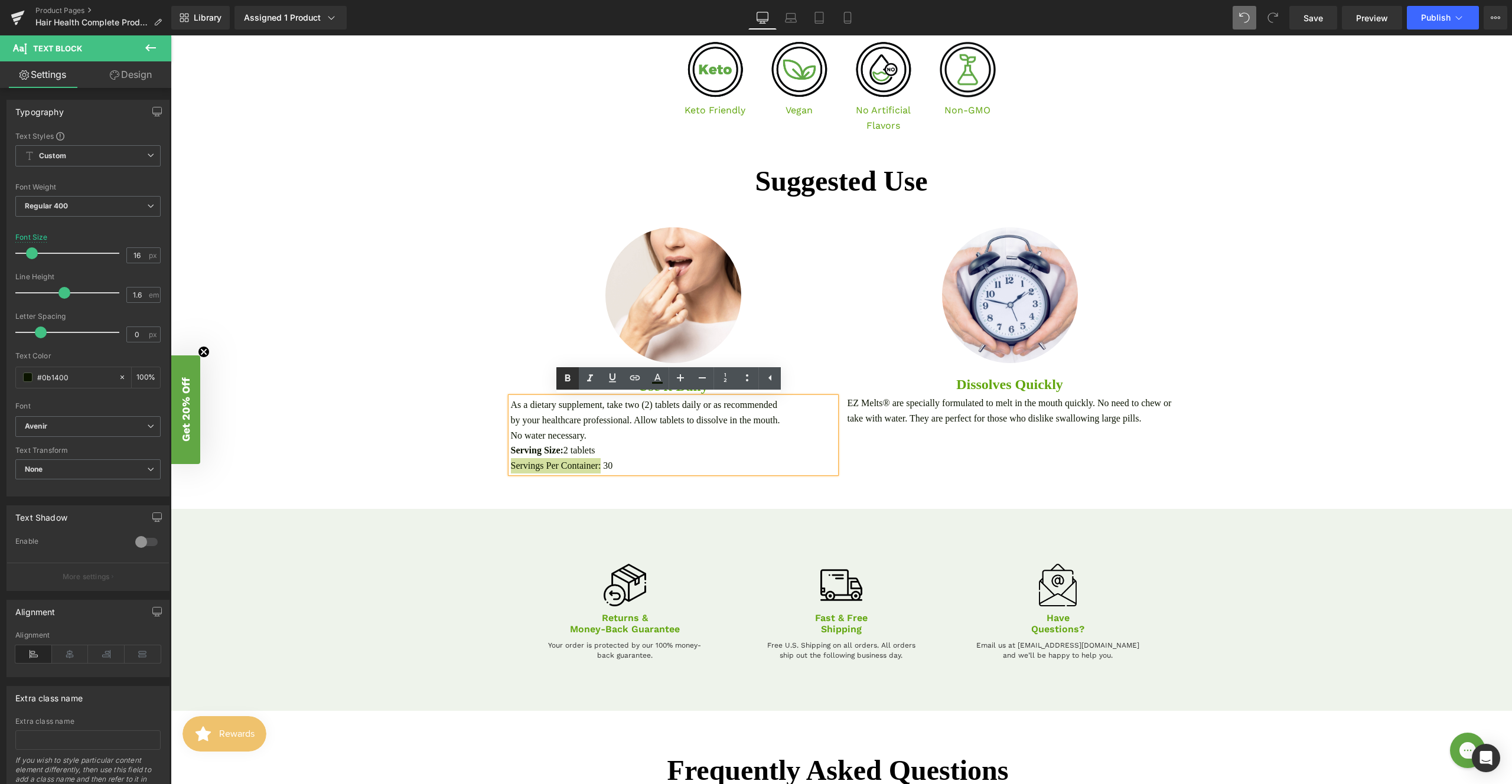
click at [566, 378] on icon at bounding box center [568, 378] width 5 height 7
click at [596, 436] on p "No water necessary." at bounding box center [673, 436] width 325 height 16
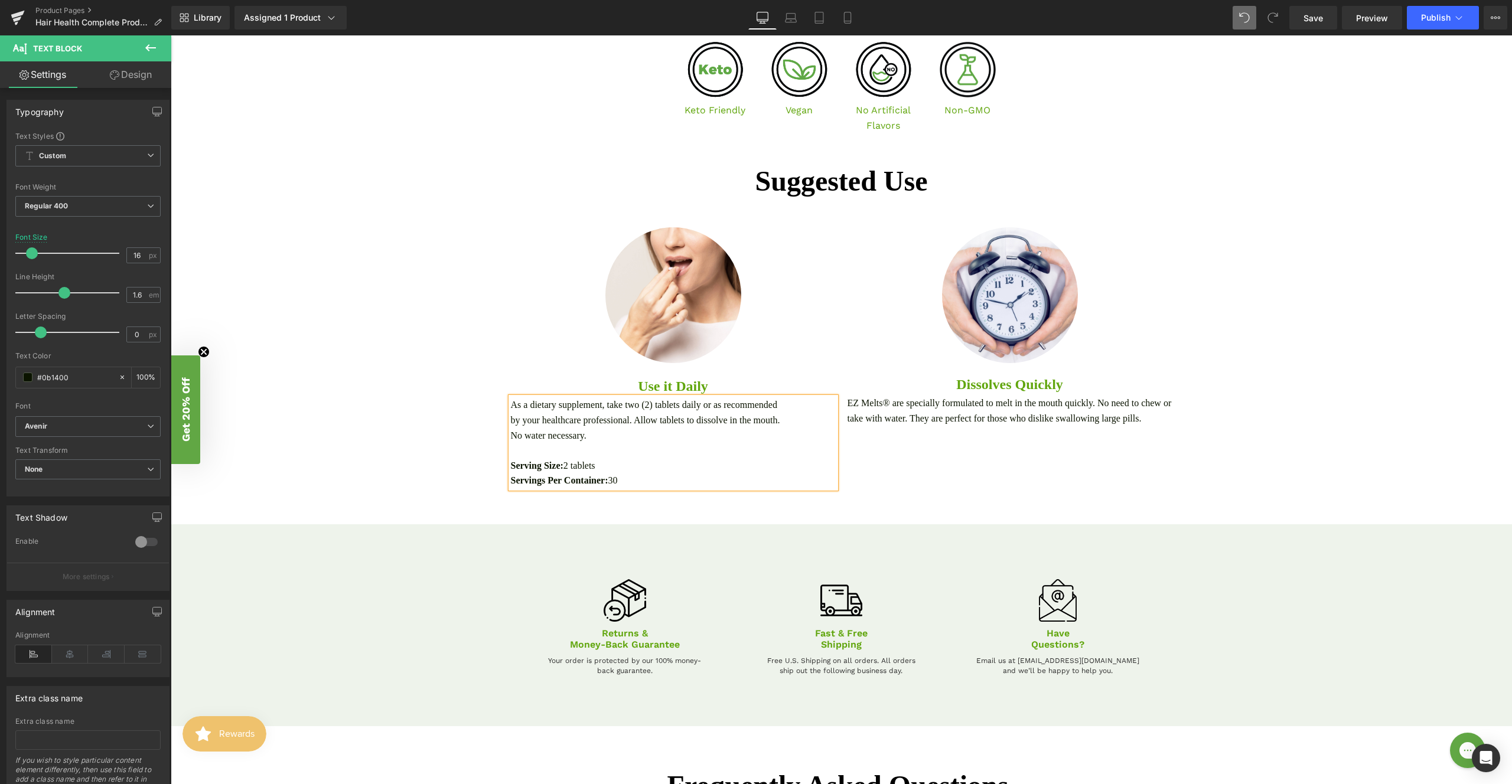
click at [834, 331] on div "Image Use it Daily Text Block As a dietary supplement, take two (2) tablets dai…" at bounding box center [674, 357] width 337 height 261
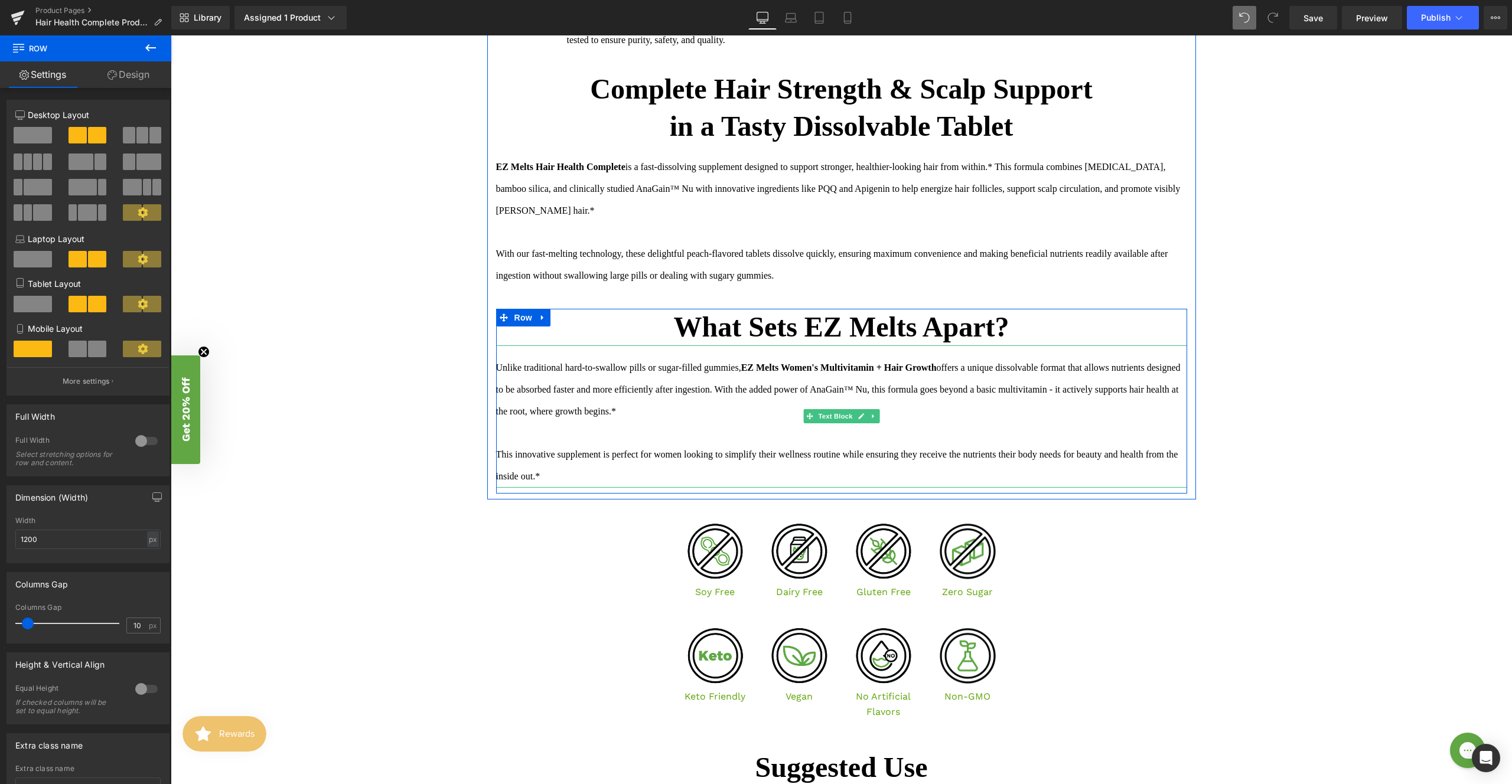
scroll to position [1213, 0]
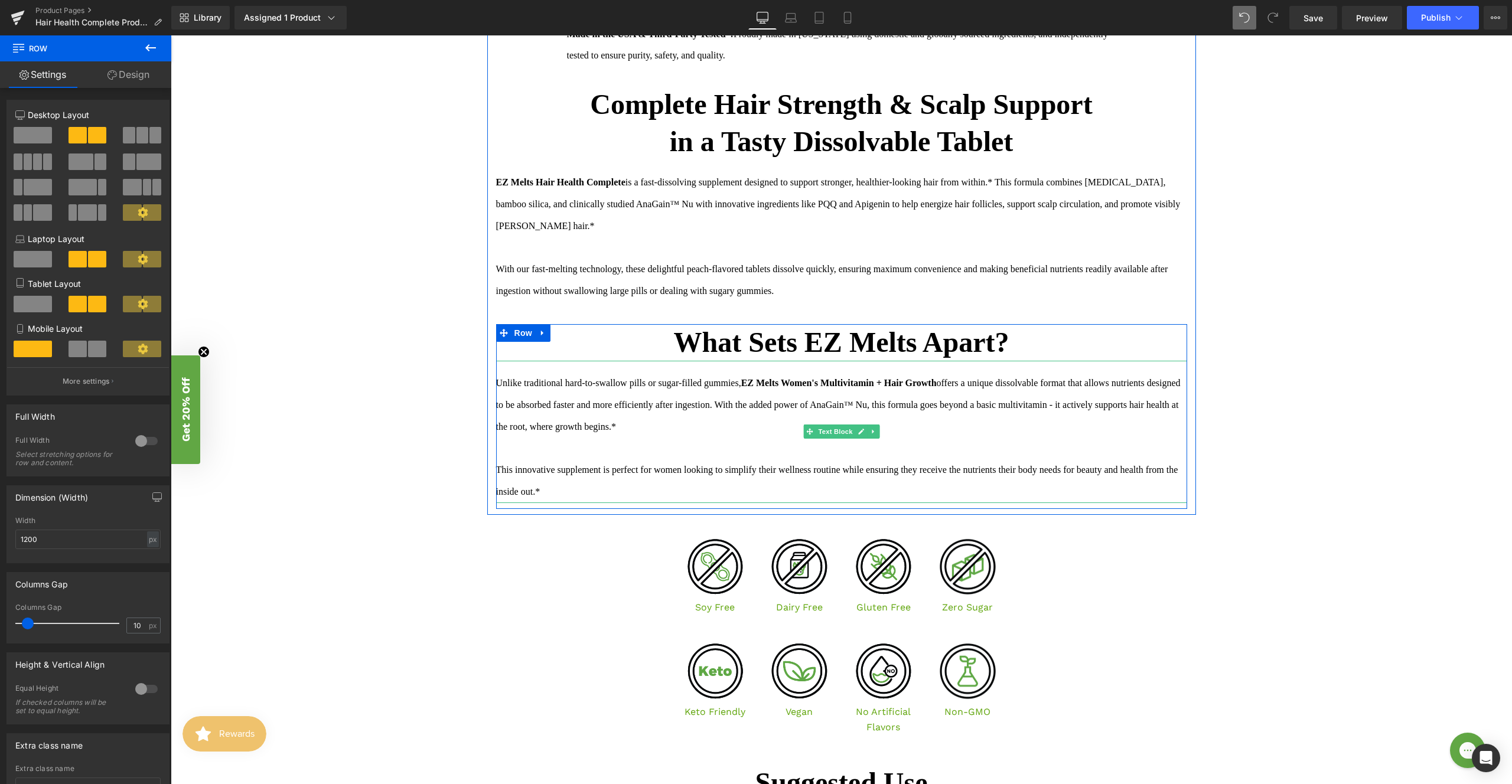
click at [937, 383] on strong "EZ Melts Women's Multivitamin + Hair Growth" at bounding box center [839, 383] width 196 height 10
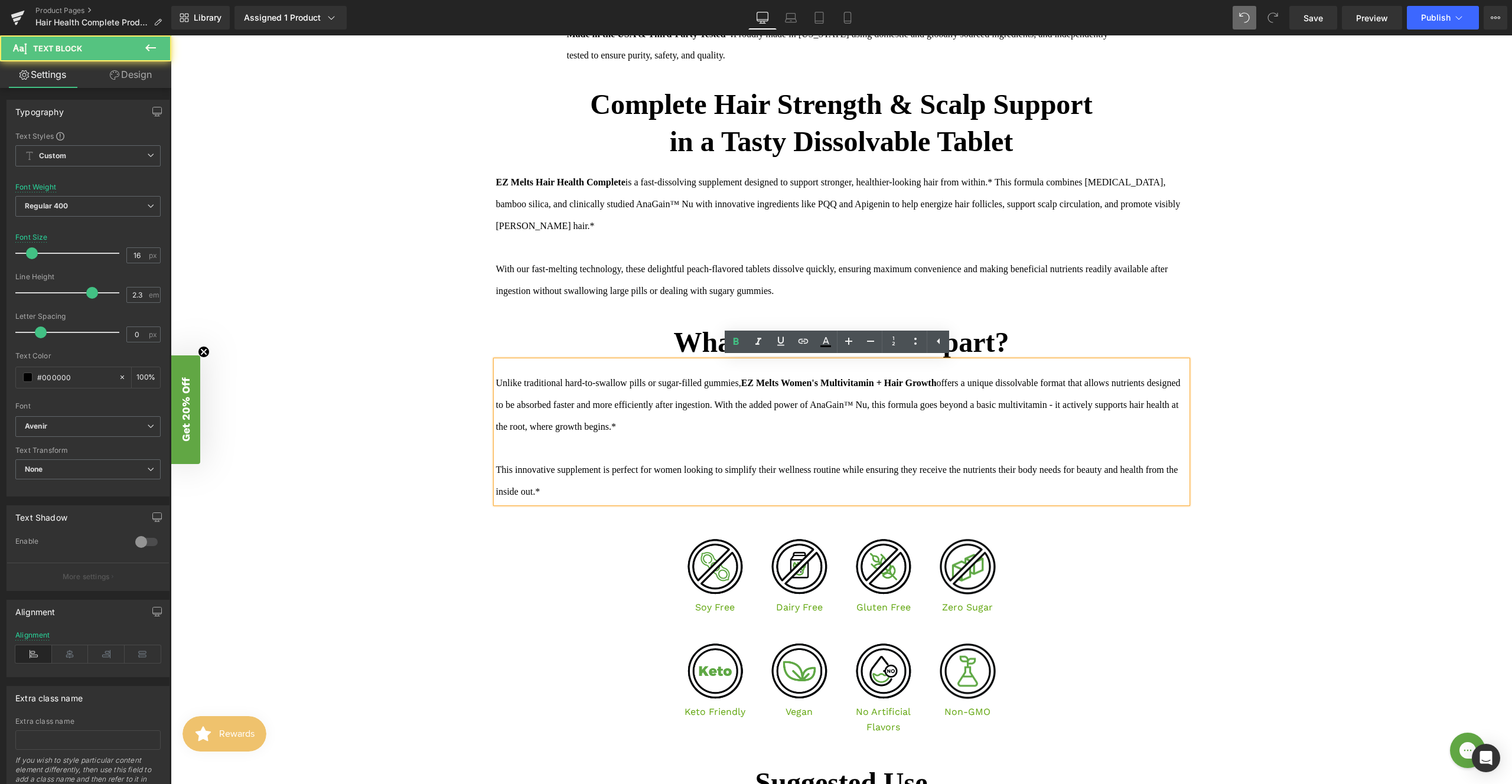
click at [937, 383] on strong "EZ Melts Women's Multivitamin + Hair Growth" at bounding box center [839, 383] width 196 height 10
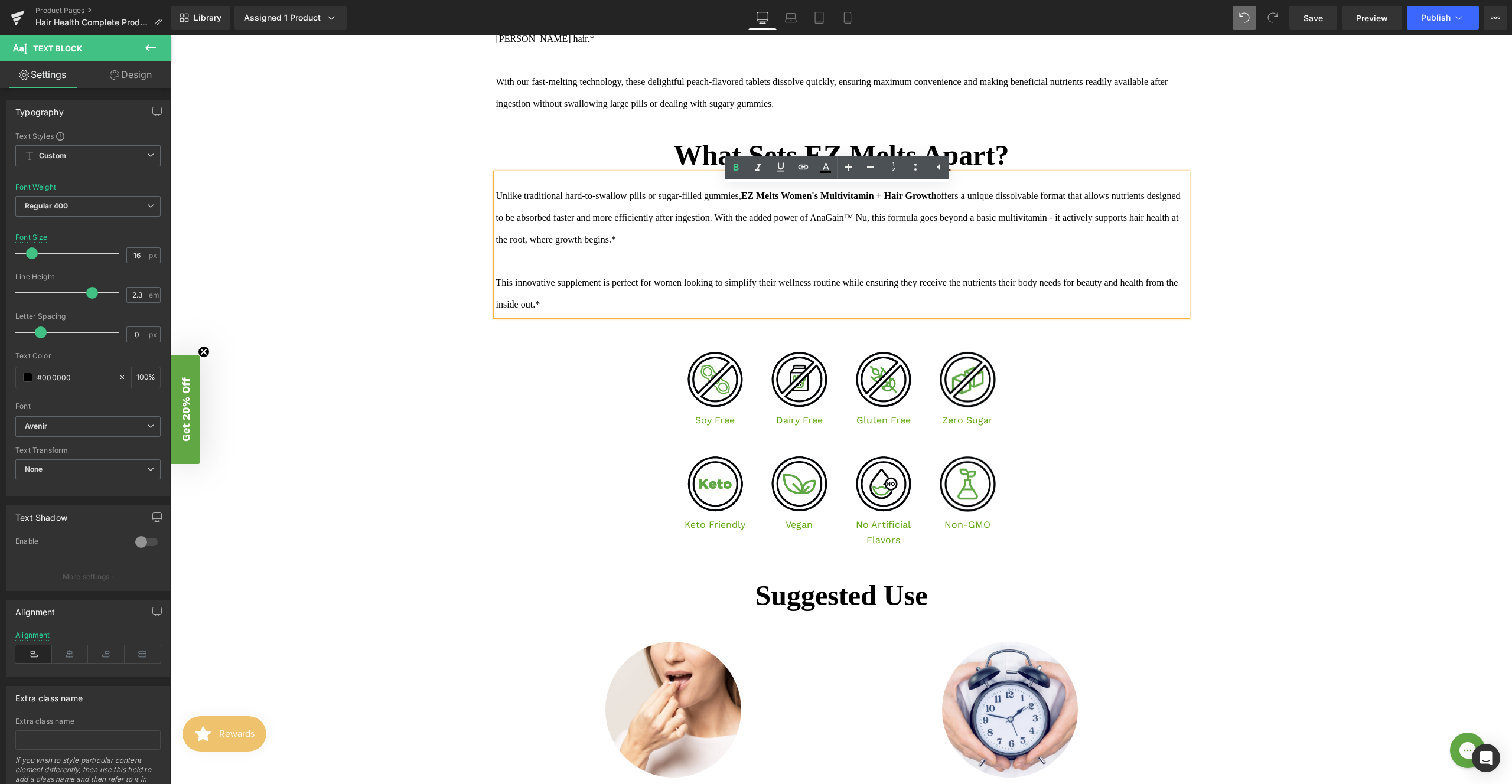
scroll to position [1407, 0]
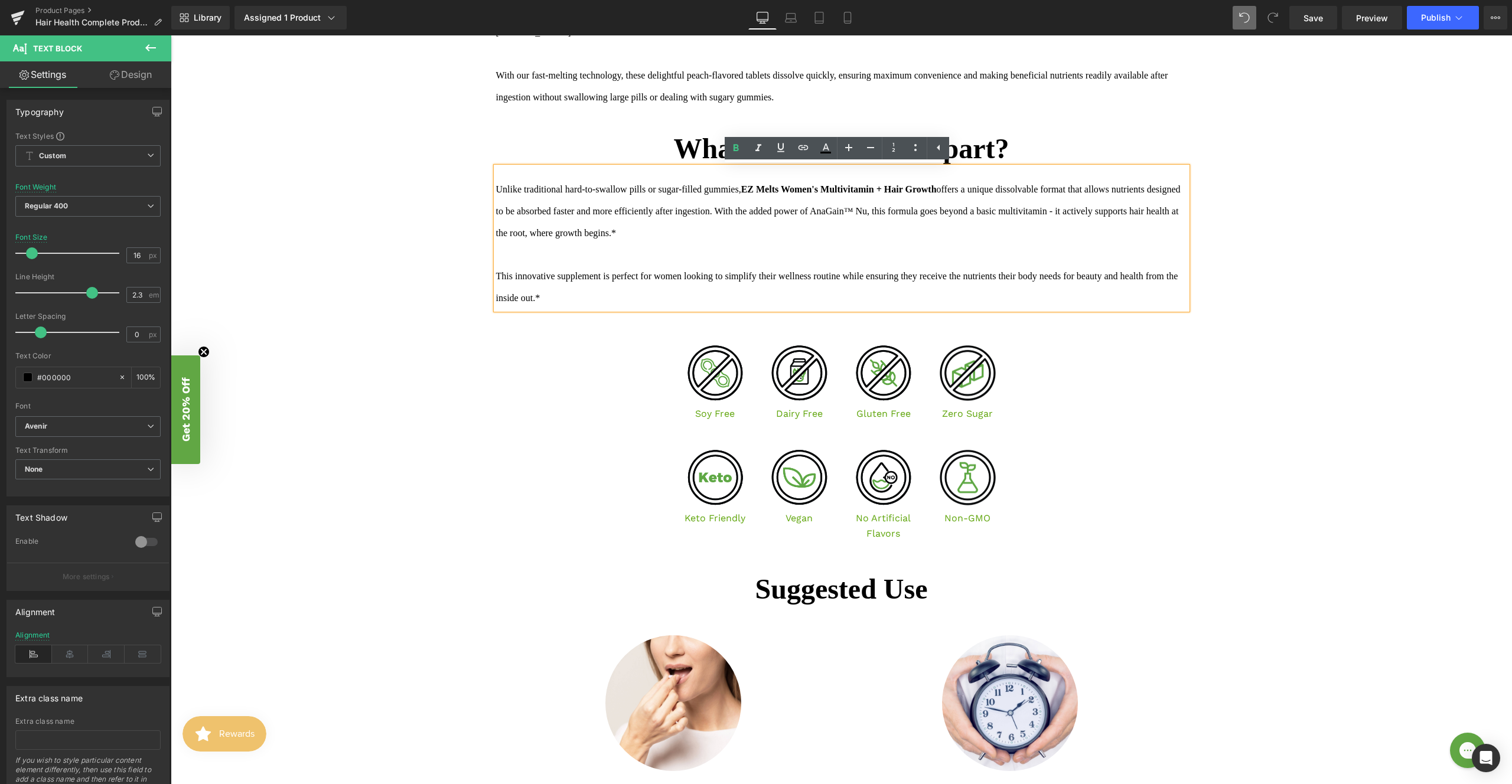
click at [1104, 396] on div "Image Soy Free Text Block Image Dairy Free Text Block Image Gluten Free Text Bl…" at bounding box center [841, 383] width 573 height 89
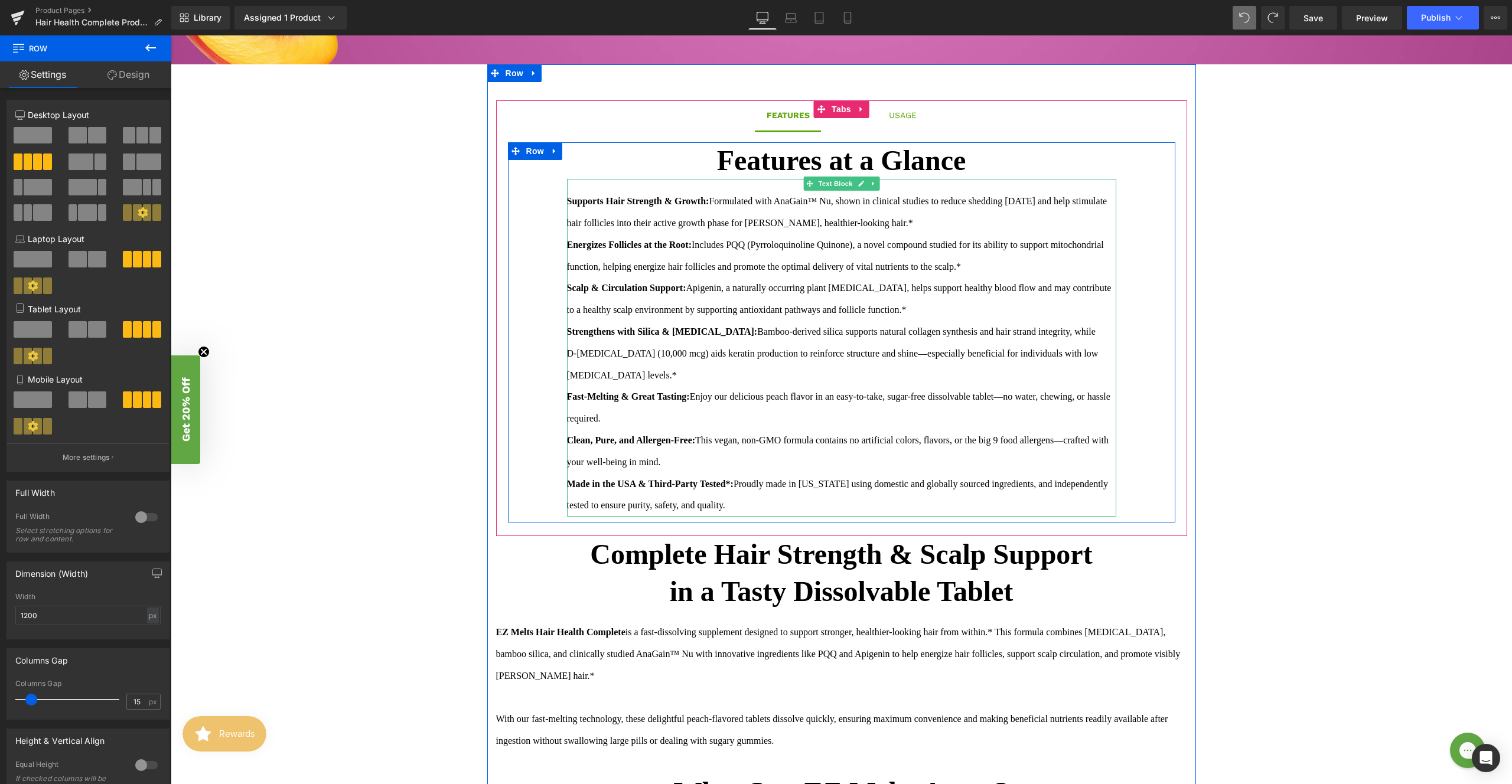
scroll to position [776, 0]
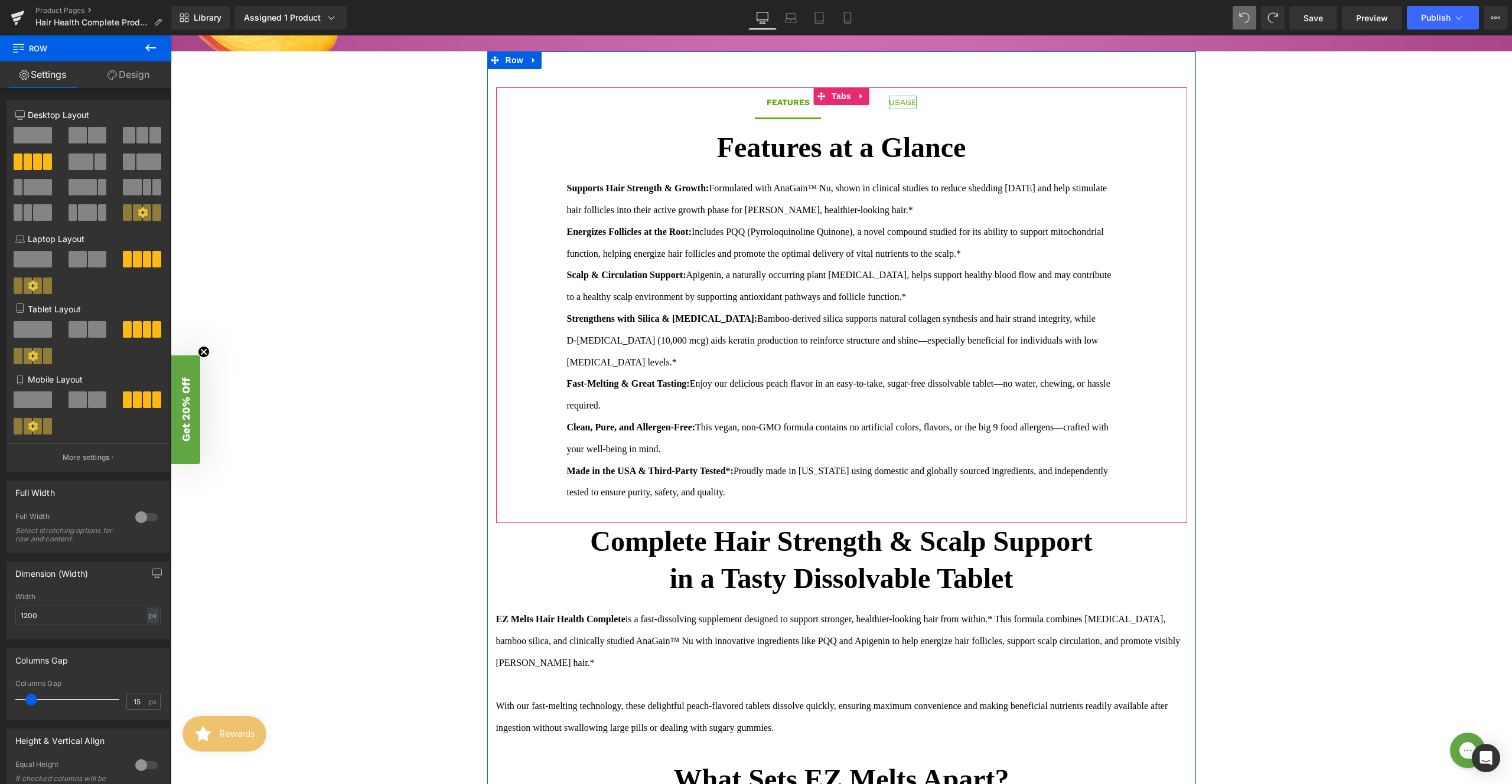
click at [889, 102] on div "USAGE" at bounding box center [902, 102] width 27 height 13
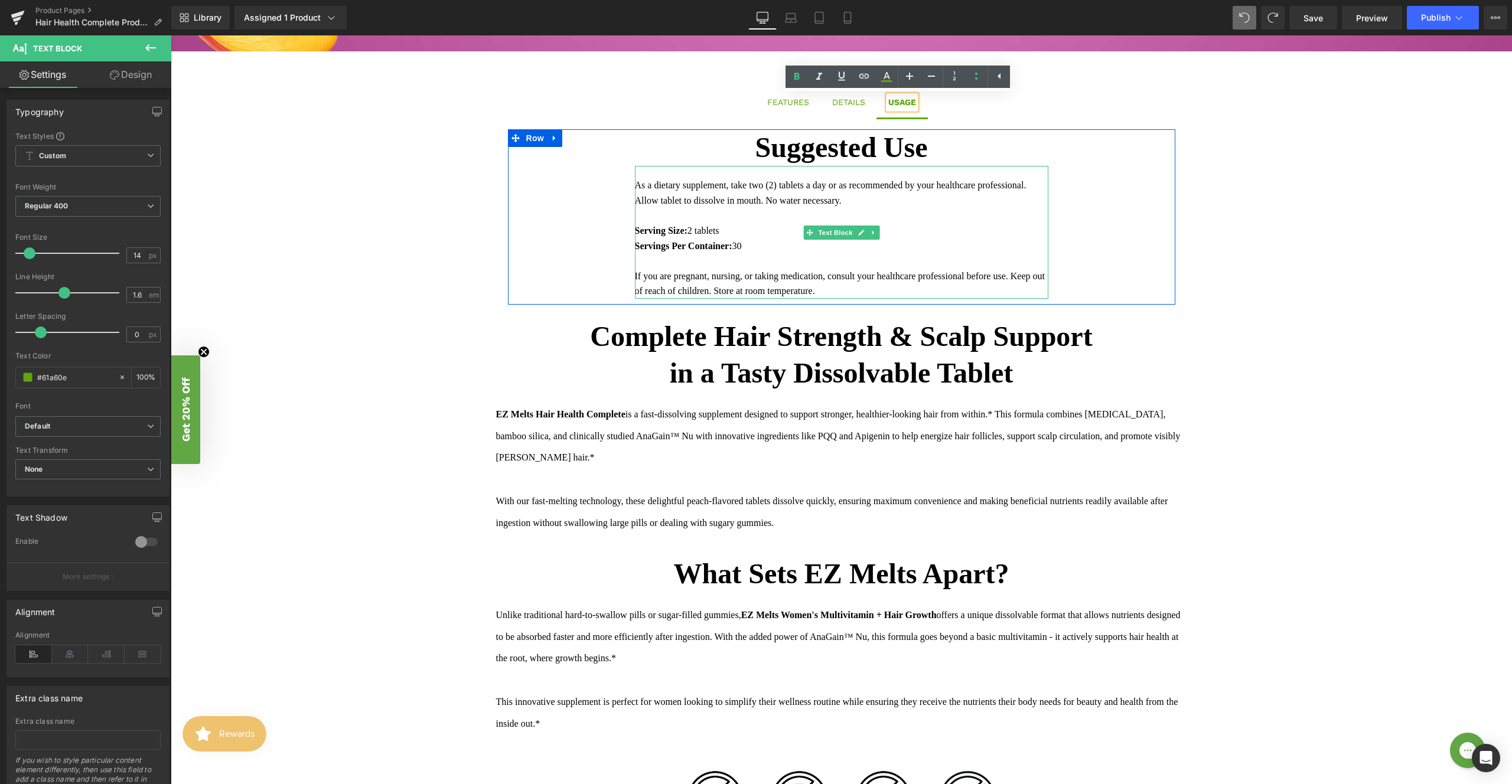
drag, startPoint x: 714, startPoint y: 208, endPoint x: 718, endPoint y: 215, distance: 8.1
click at [714, 208] on div at bounding box center [842, 215] width 414 height 16
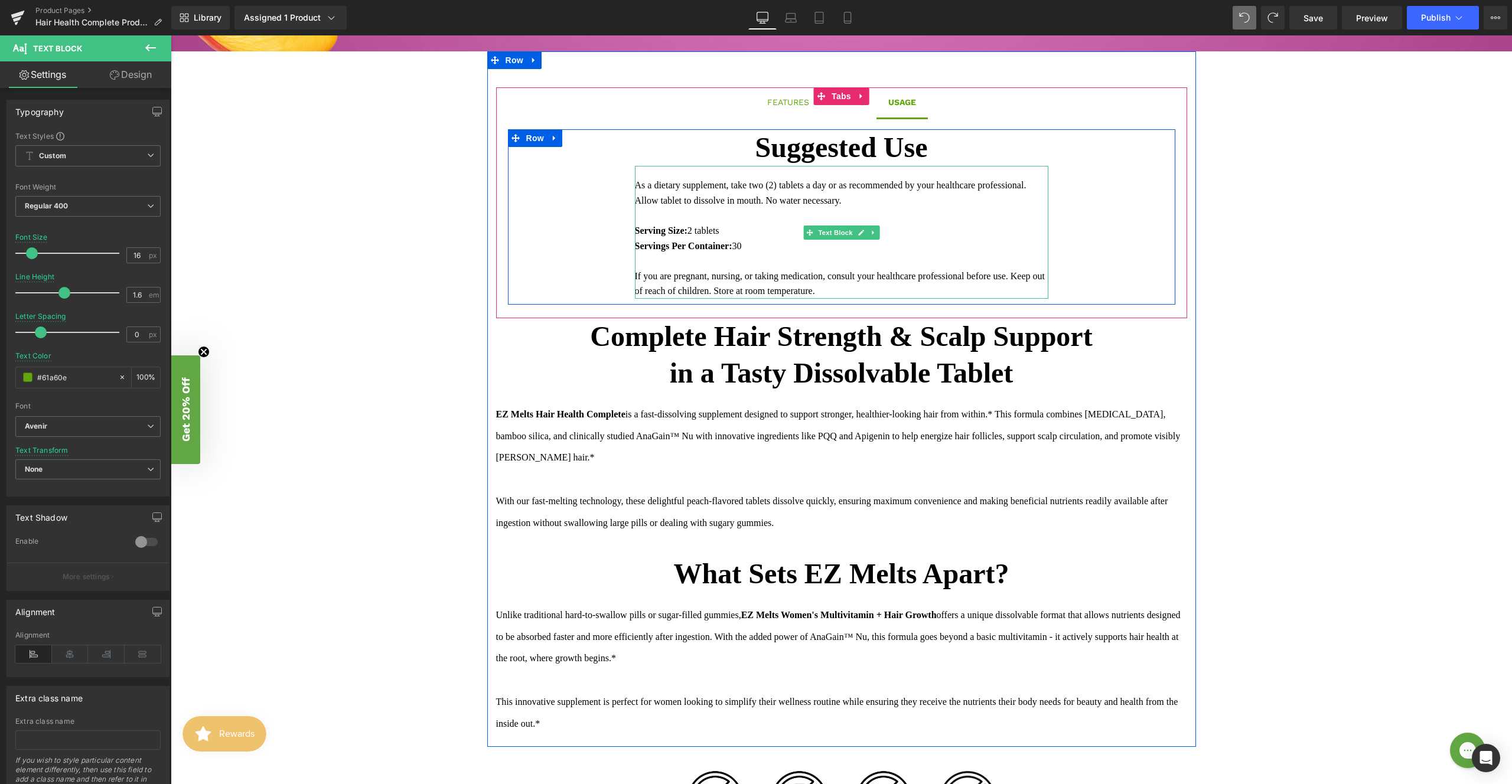
click at [925, 198] on div "As a dietary supplement, take two (2) tablets a day or as recommended by your h…" at bounding box center [842, 193] width 414 height 30
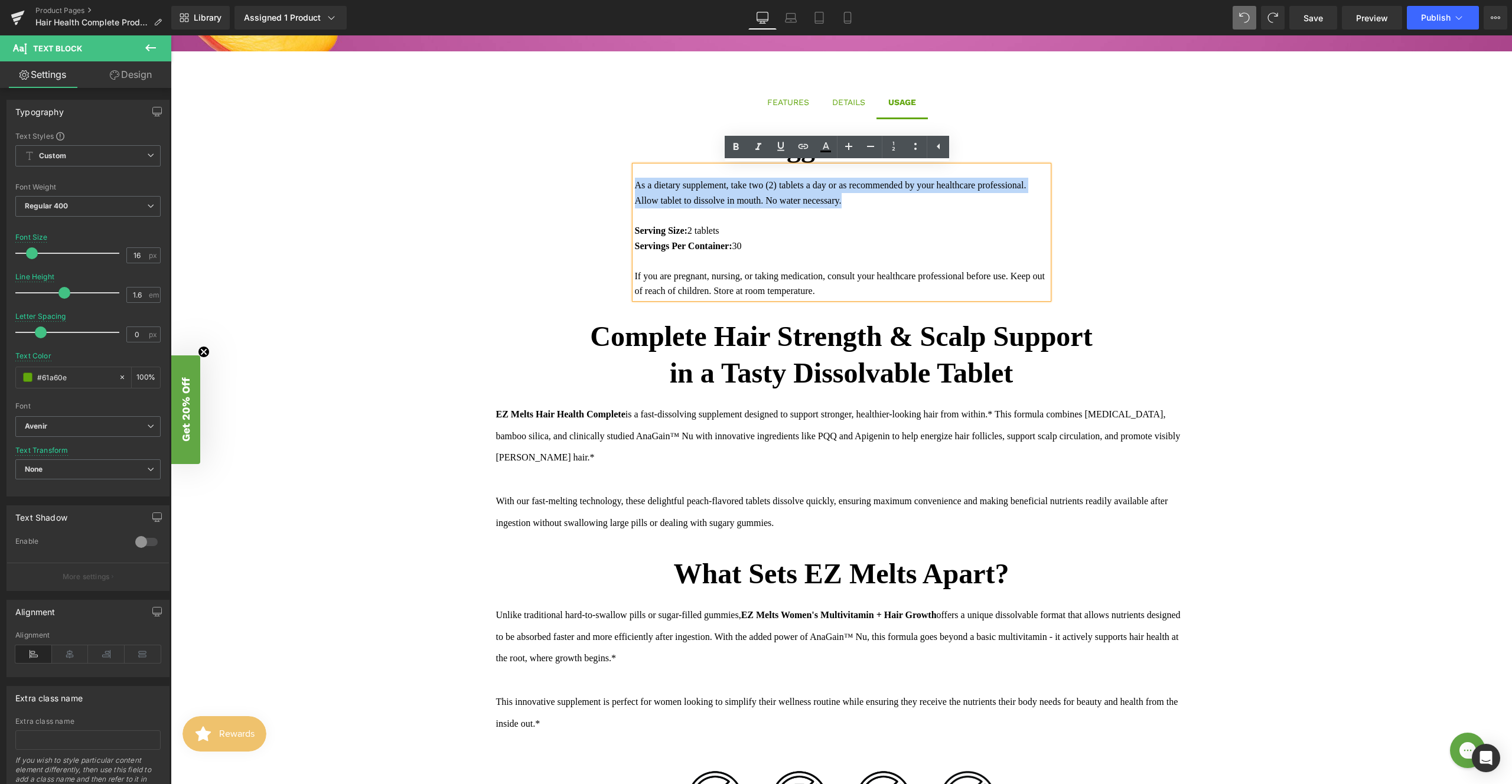
drag, startPoint x: 915, startPoint y: 200, endPoint x: 606, endPoint y: 187, distance: 309.3
click at [607, 187] on div "Suggested Use Text Block As a dietary supplement, take two (2) tablets a day or…" at bounding box center [841, 217] width 667 height 175
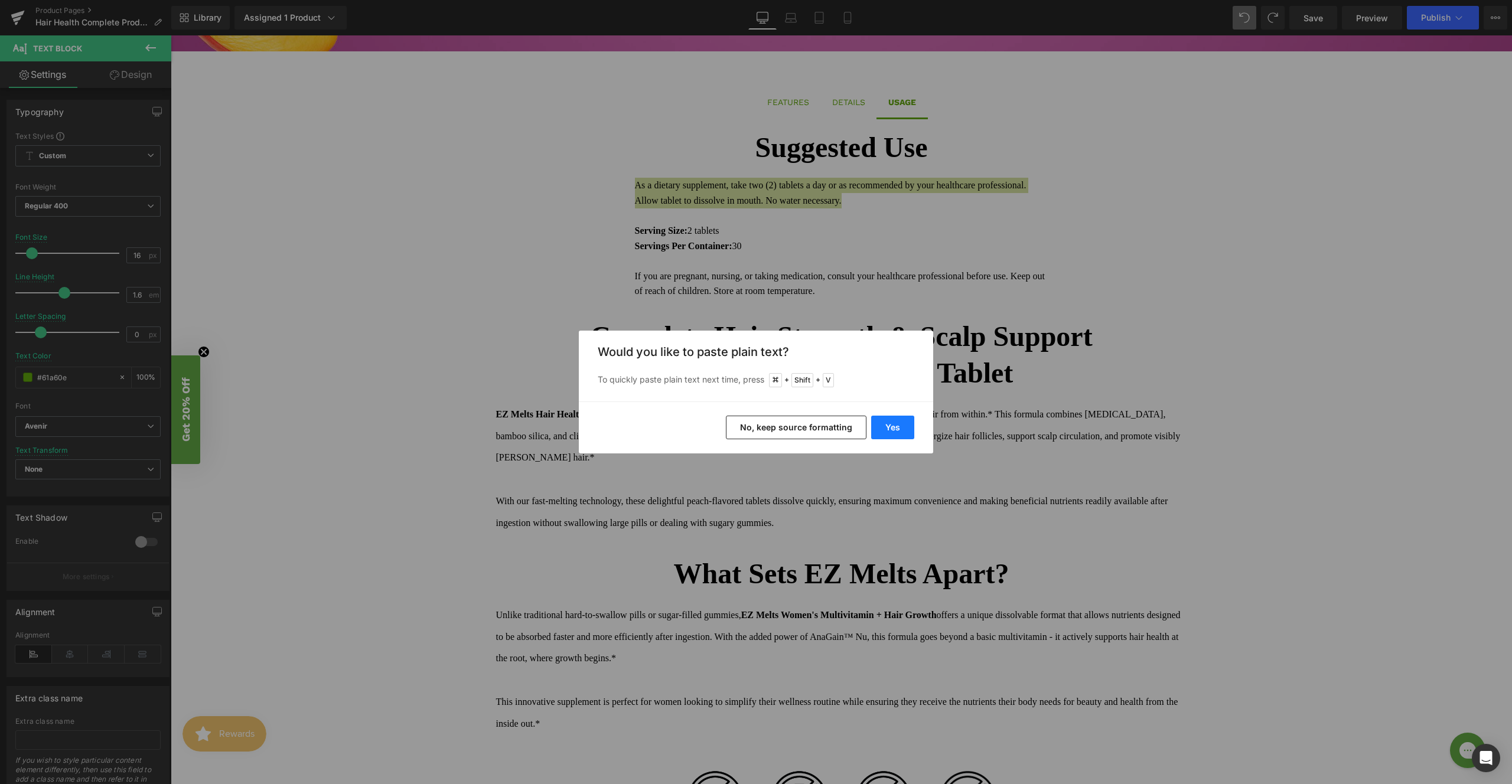
click at [906, 428] on button "Yes" at bounding box center [892, 428] width 43 height 23
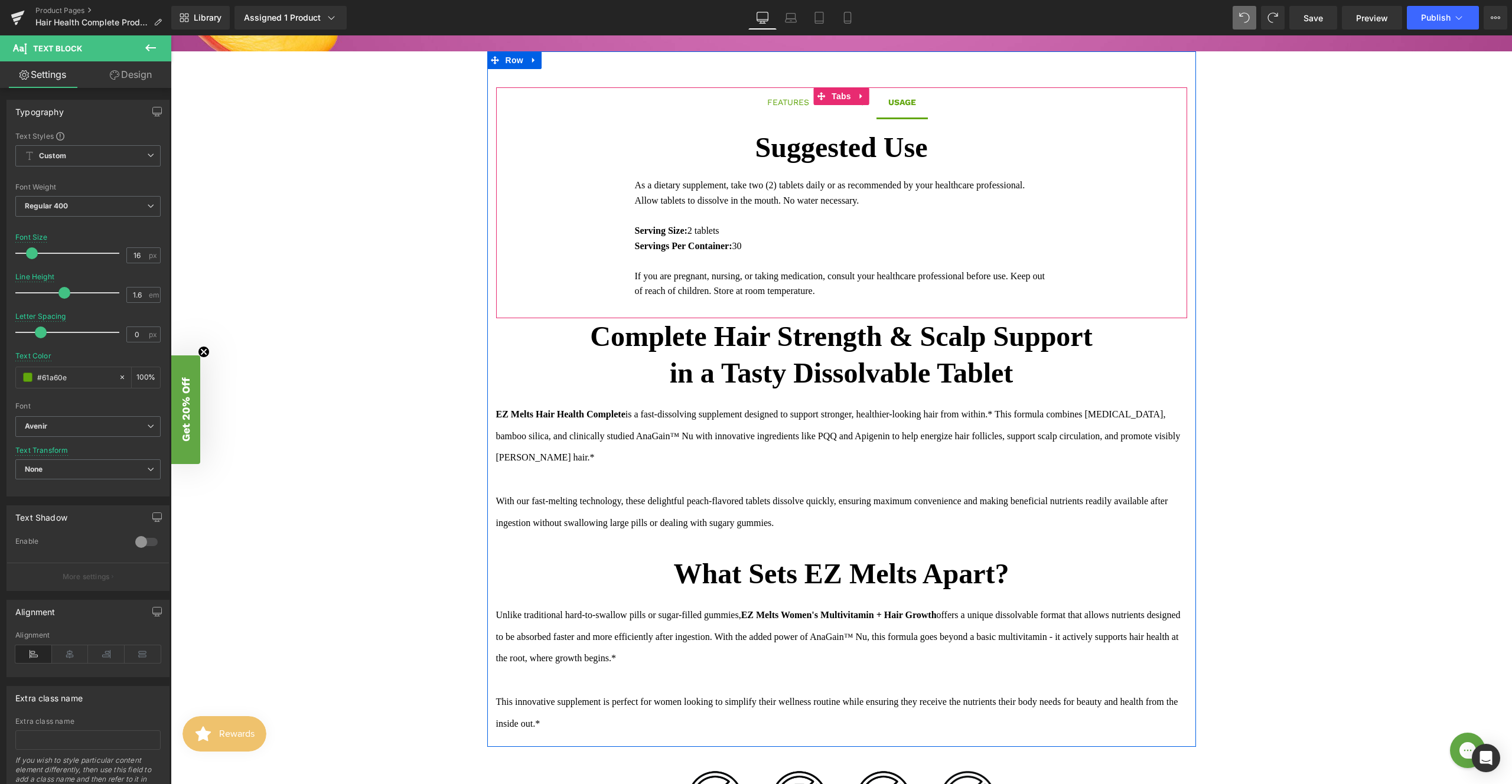
click at [845, 112] on span "DETAILS Text Block" at bounding box center [848, 103] width 56 height 30
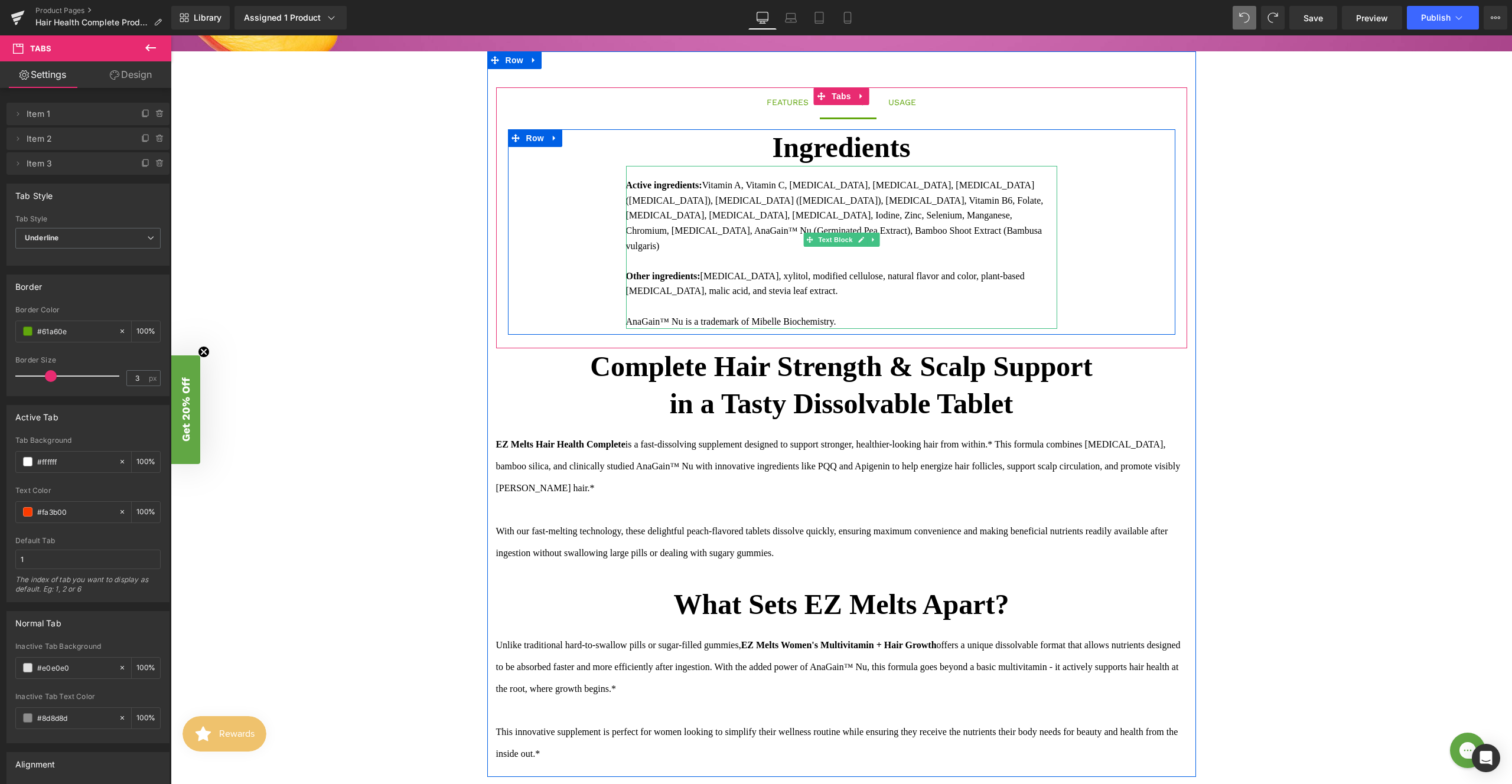
click at [647, 186] on b "Active ingredients:" at bounding box center [664, 185] width 76 height 10
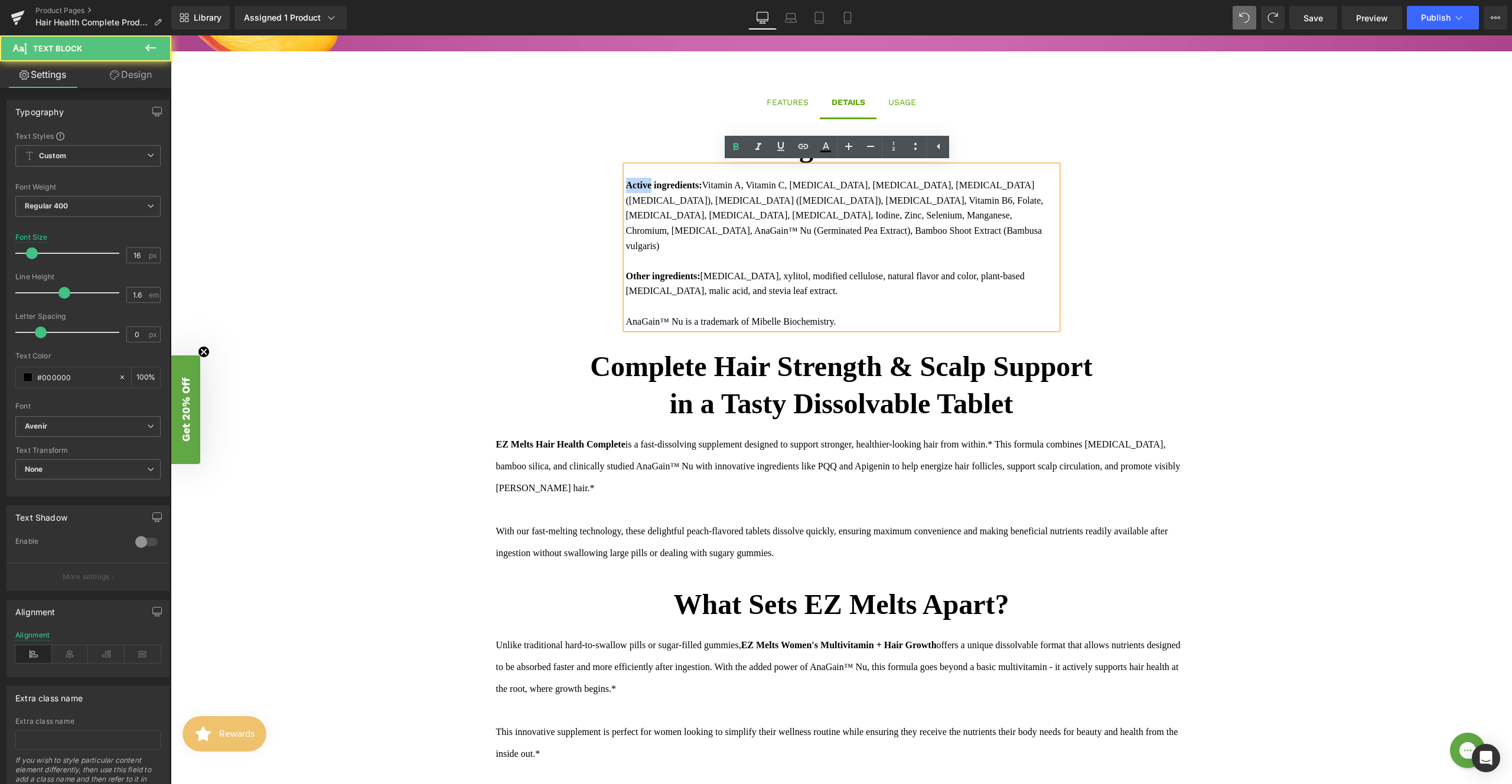
drag, startPoint x: 649, startPoint y: 185, endPoint x: 604, endPoint y: 186, distance: 45.0
click at [604, 186] on div "Ingredients Text Block Active ingredients: Vitamin A, Vitamin C, [MEDICAL_DATA]…" at bounding box center [841, 232] width 667 height 205
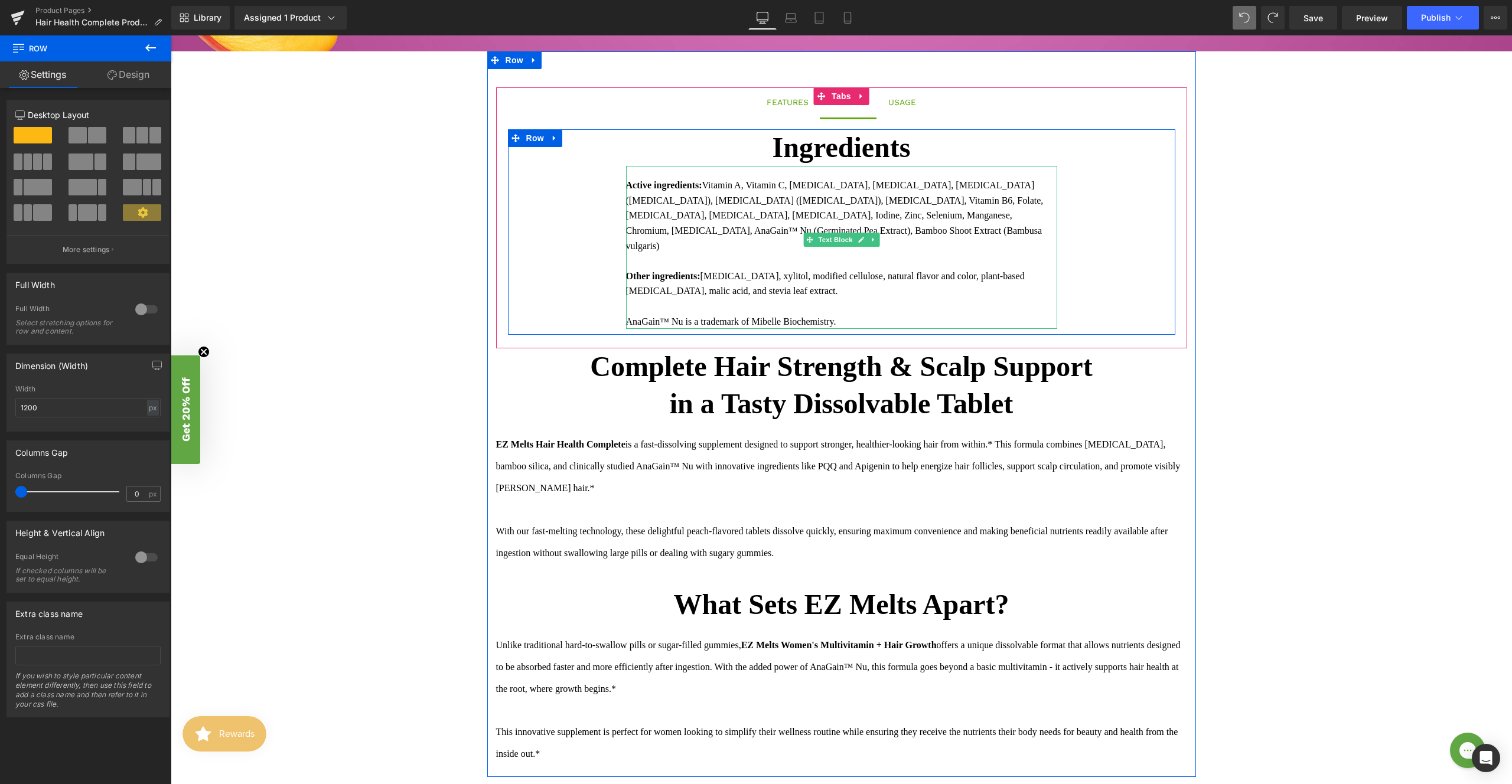
click at [657, 185] on b "Active ingredients:" at bounding box center [664, 185] width 76 height 10
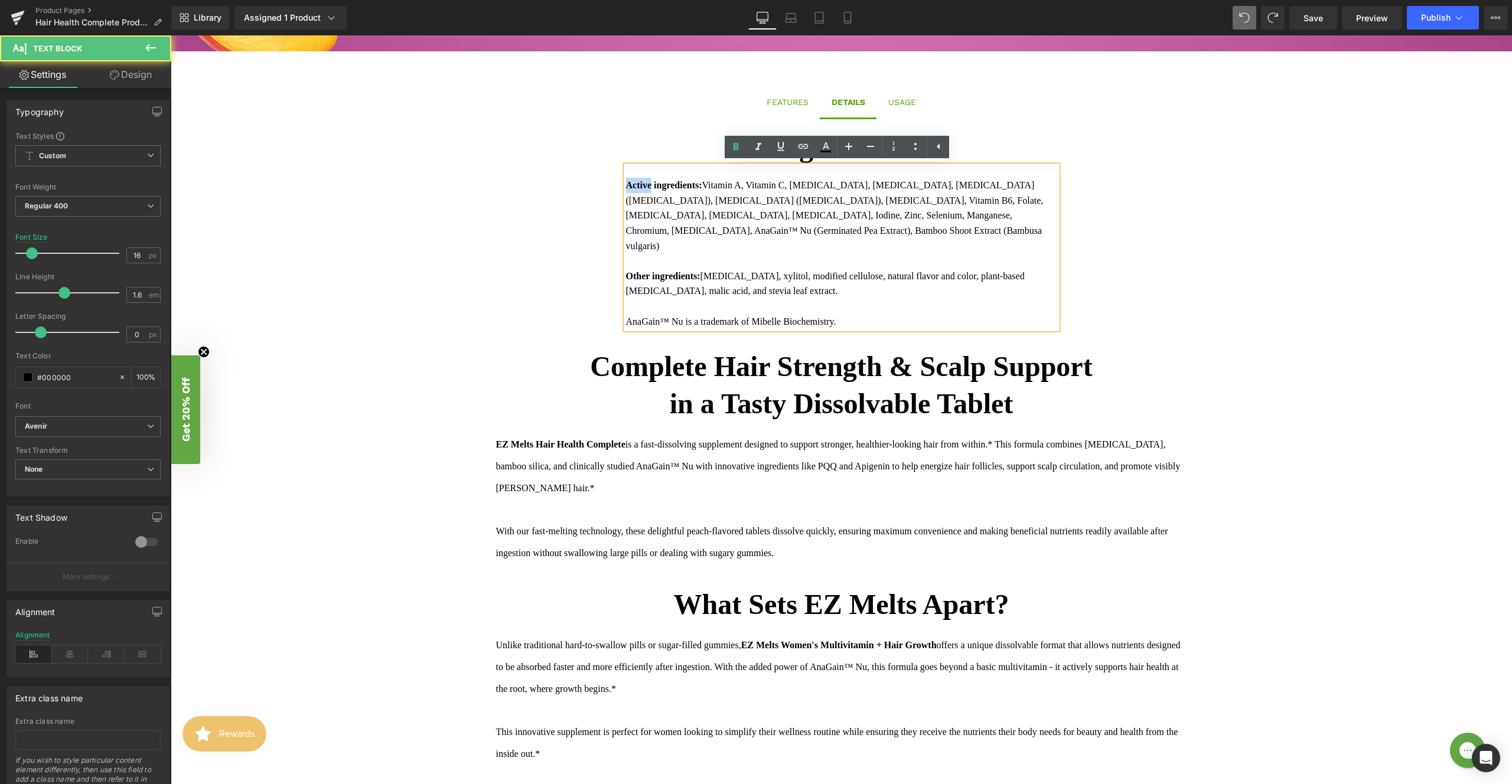
drag, startPoint x: 626, startPoint y: 186, endPoint x: 599, endPoint y: 186, distance: 27.0
click at [599, 186] on div "Ingredients Text Block Active ingredients: Vitamin A, Vitamin C, [MEDICAL_DATA]…" at bounding box center [841, 232] width 667 height 205
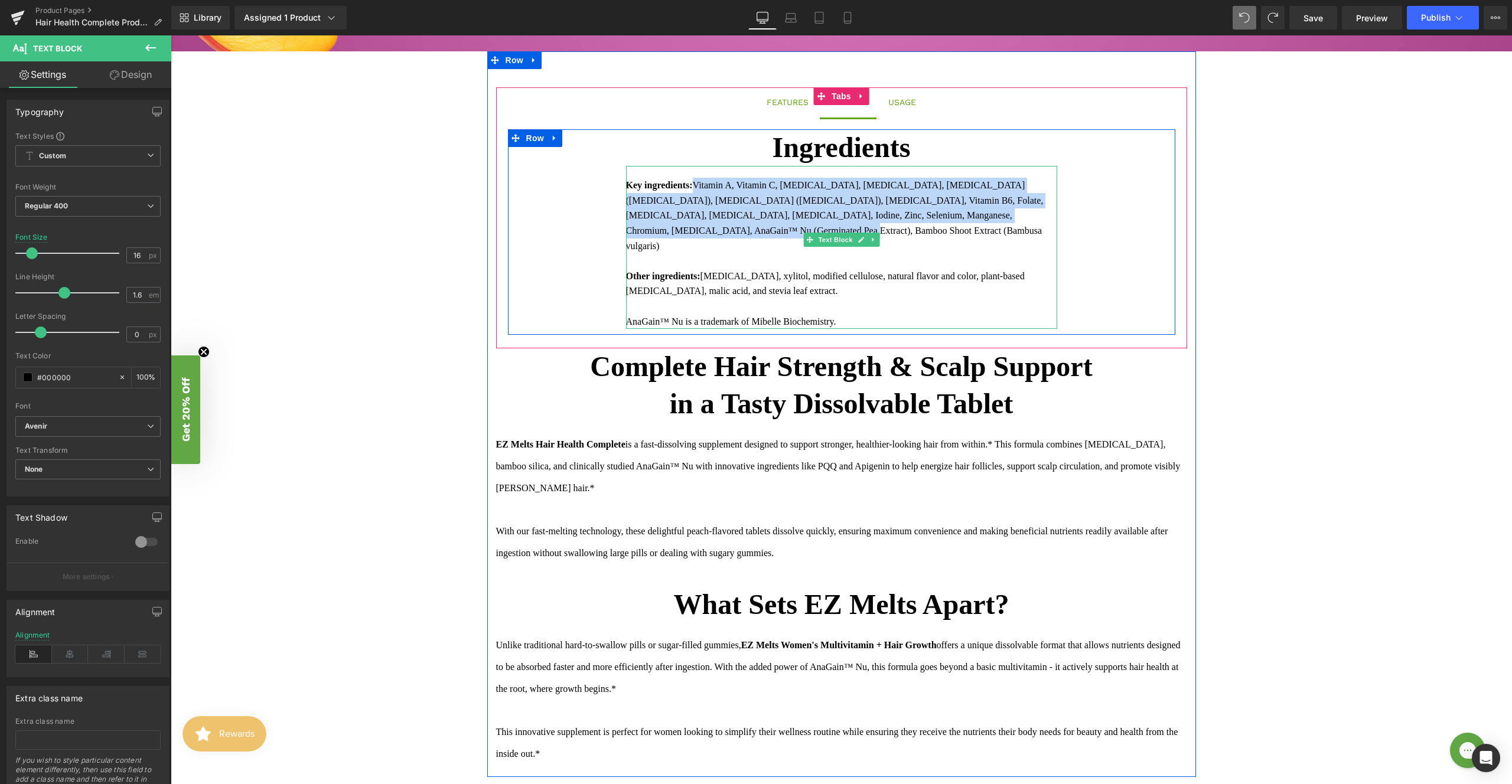
drag, startPoint x: 697, startPoint y: 184, endPoint x: 700, endPoint y: 227, distance: 43.1
click at [700, 227] on div "Key ingredients: Vitamin A, Vitamin C, [MEDICAL_DATA], [MEDICAL_DATA], [MEDICAL…" at bounding box center [841, 215] width 431 height 76
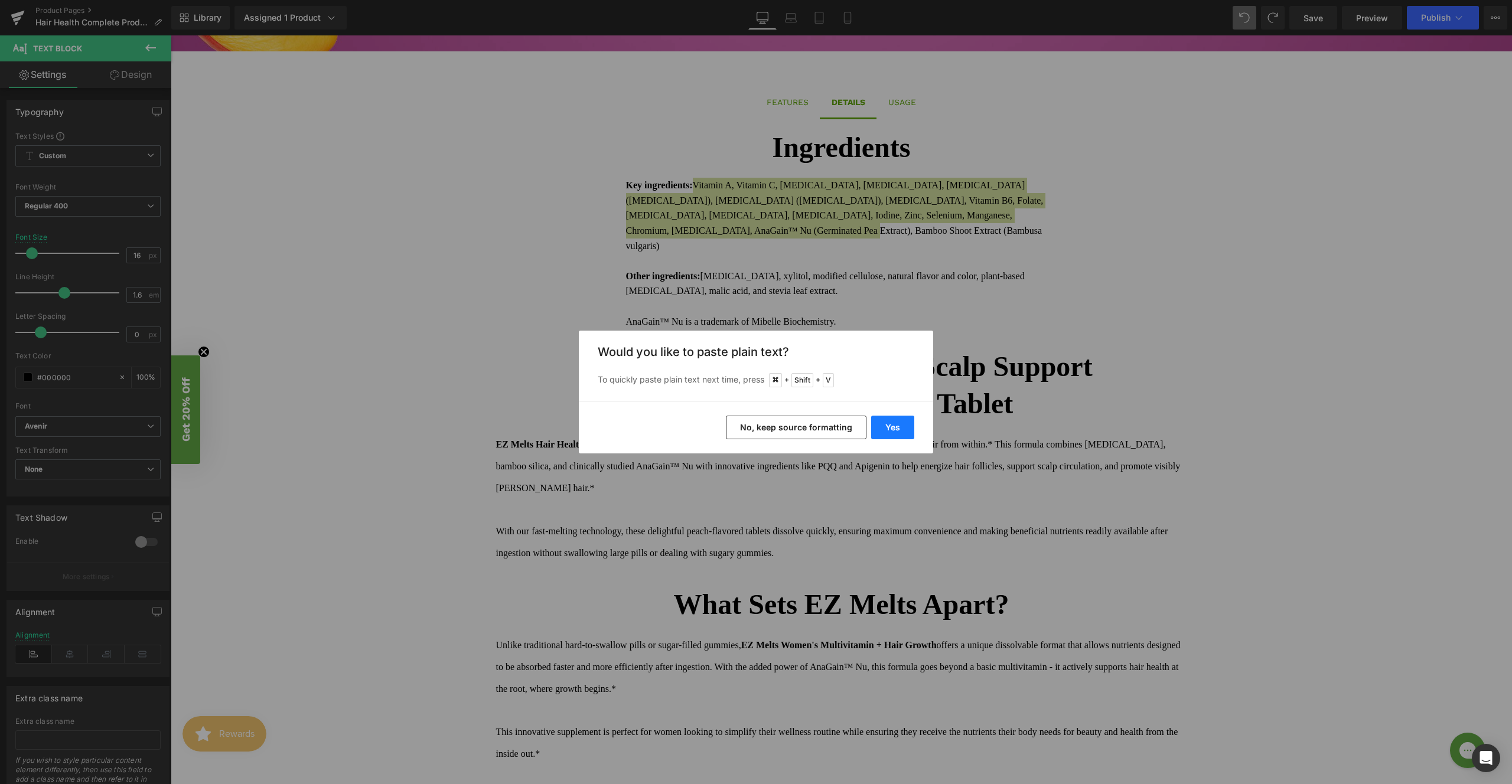
click at [892, 425] on button "Yes" at bounding box center [892, 428] width 43 height 23
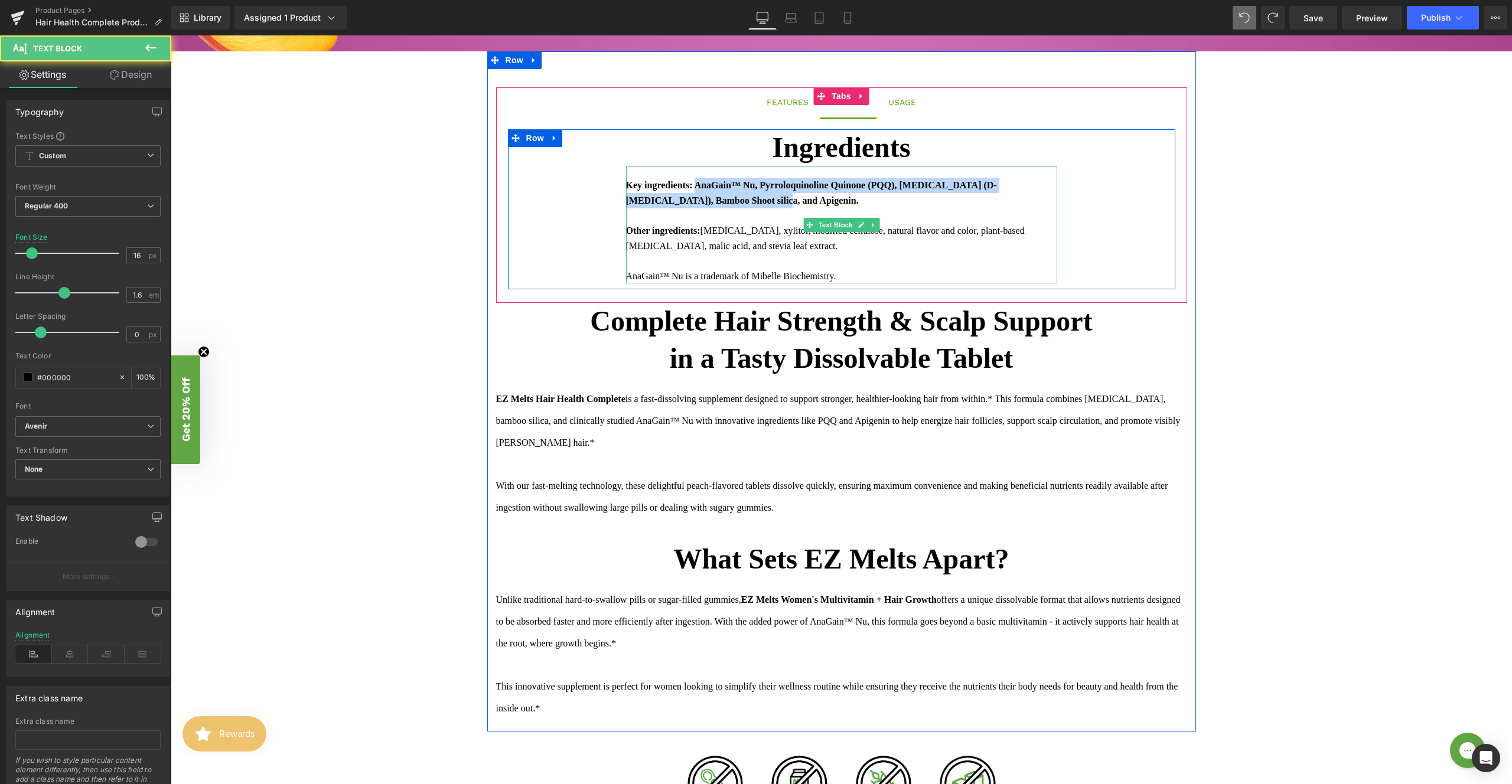
drag, startPoint x: 738, startPoint y: 198, endPoint x: 698, endPoint y: 187, distance: 41.5
click at [698, 187] on div "Key ingredients: AnaGain™ Nu, Pyrroloquinoline Quinone (PQQ), [MEDICAL_DATA] (D…" at bounding box center [841, 193] width 431 height 30
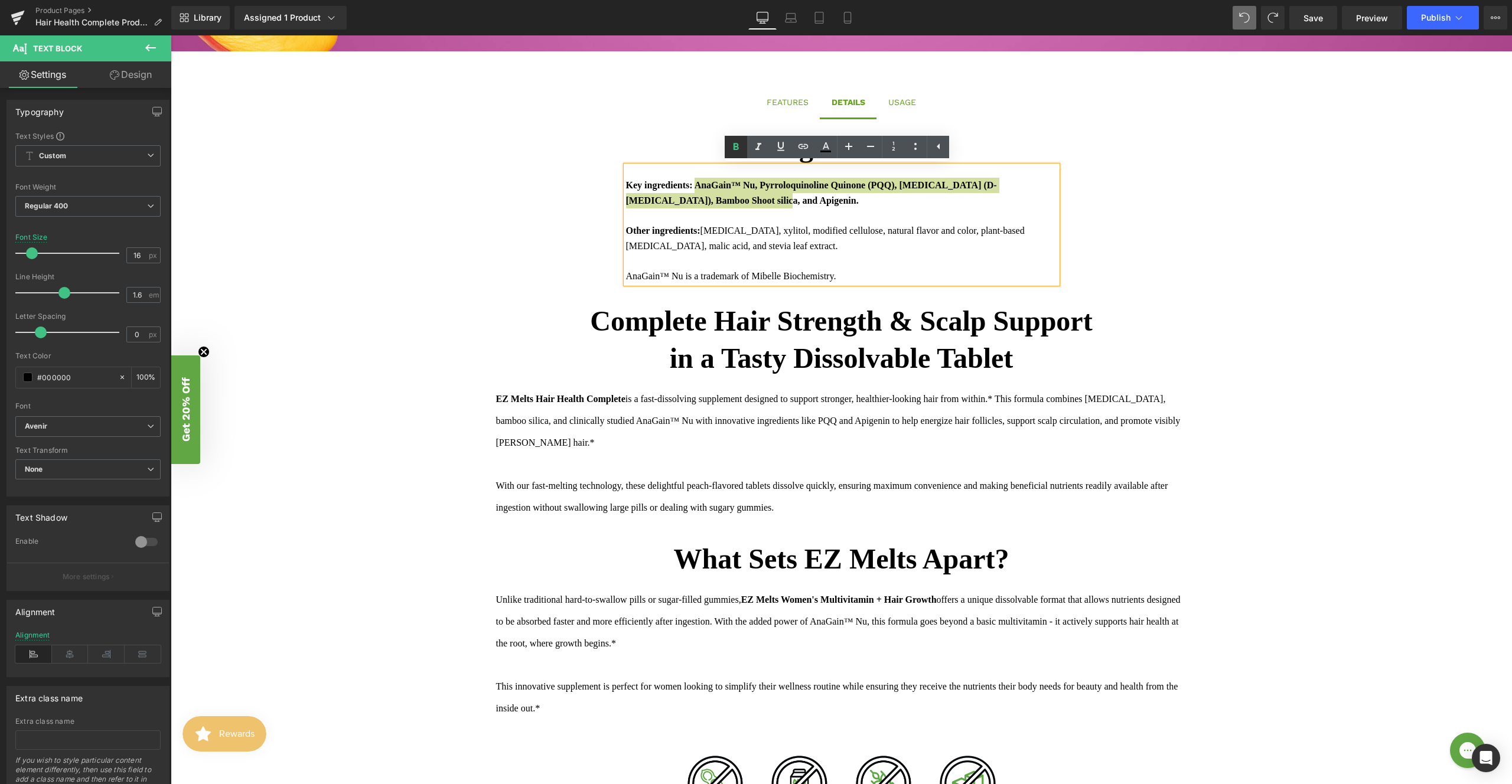
click at [740, 150] on icon at bounding box center [736, 147] width 14 height 14
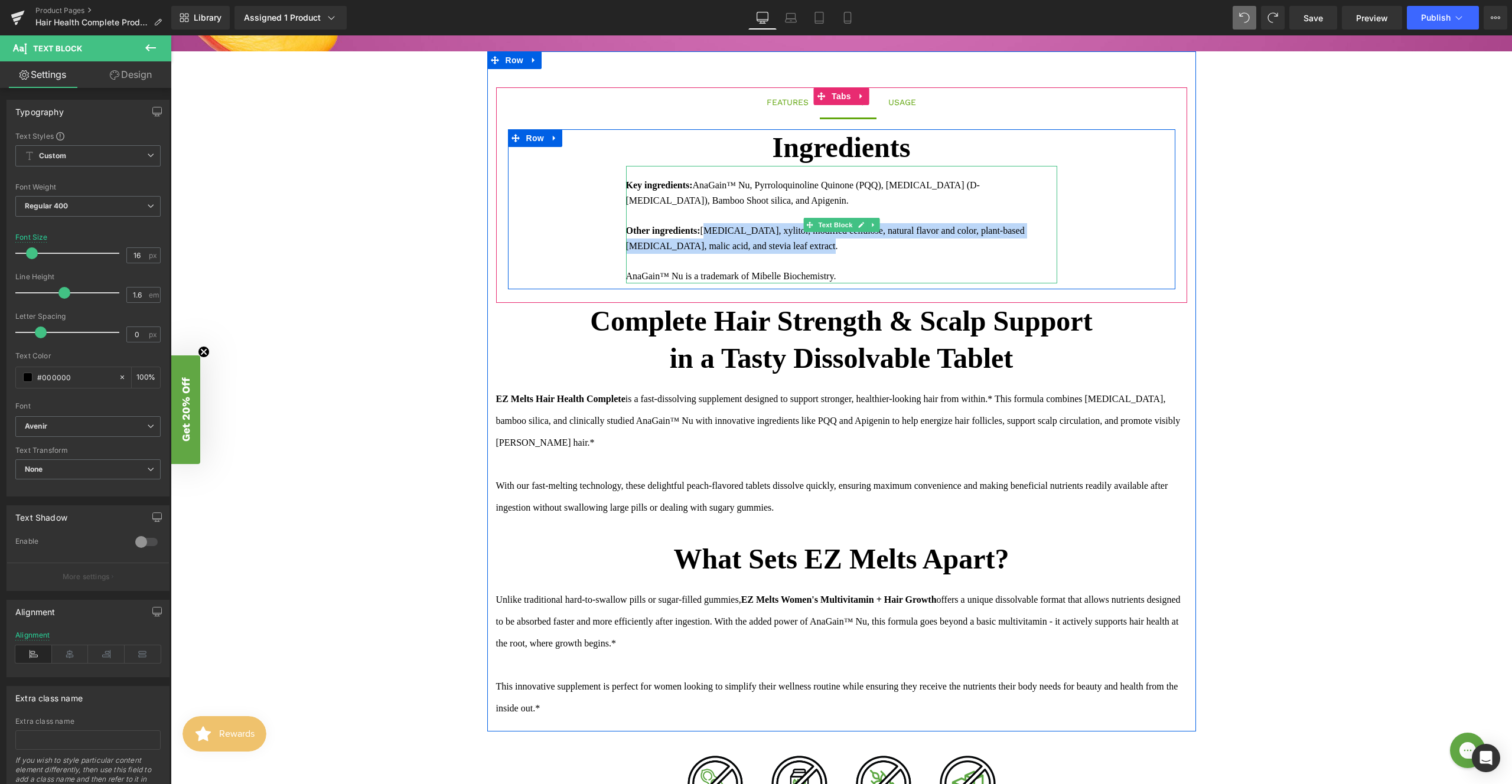
drag, startPoint x: 706, startPoint y: 228, endPoint x: 854, endPoint y: 247, distance: 149.2
click at [854, 247] on div "Other ingredients: [MEDICAL_DATA], xylitol, modified cellulose, natural flavor …" at bounding box center [841, 238] width 431 height 30
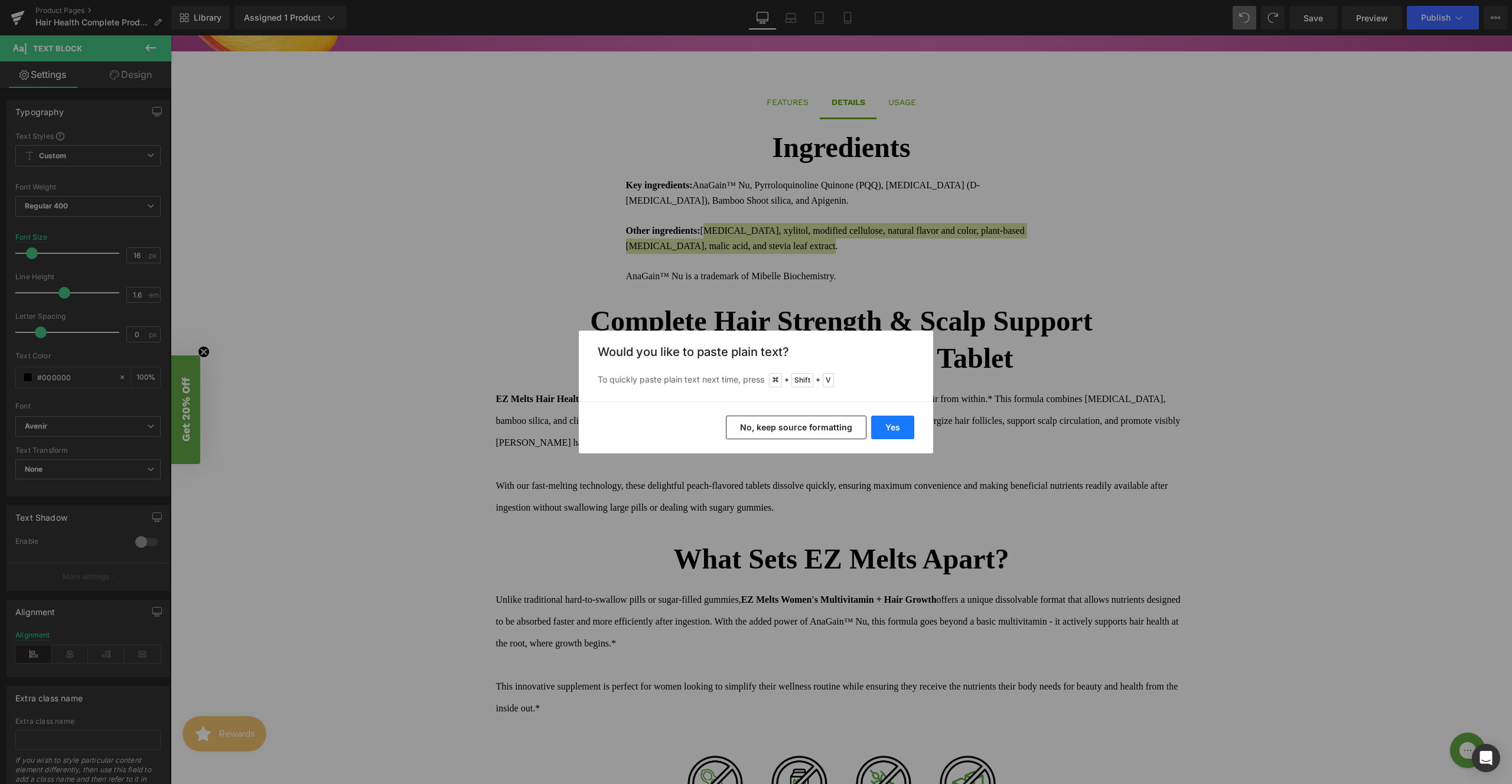
click at [892, 434] on button "Yes" at bounding box center [892, 428] width 43 height 23
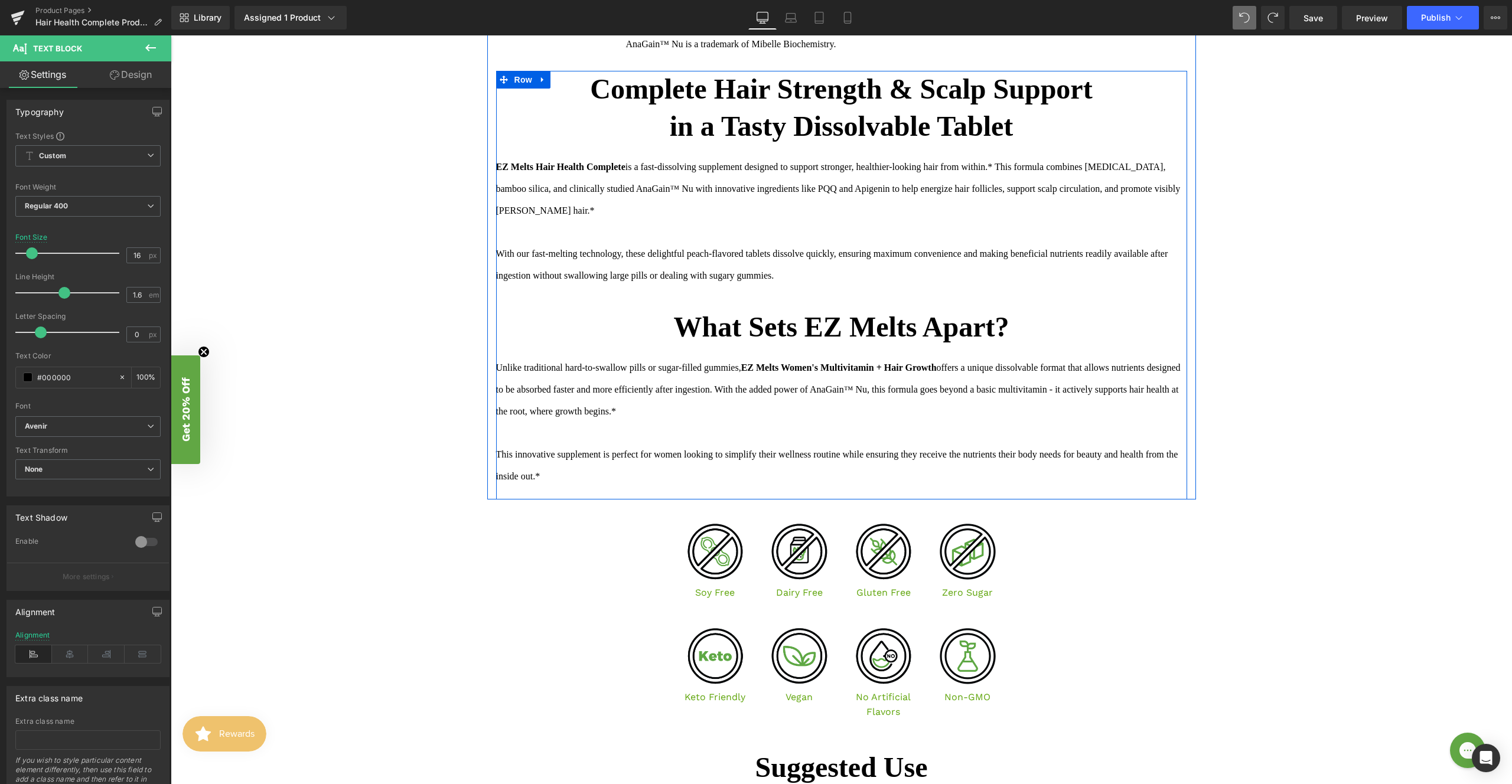
scroll to position [461, 0]
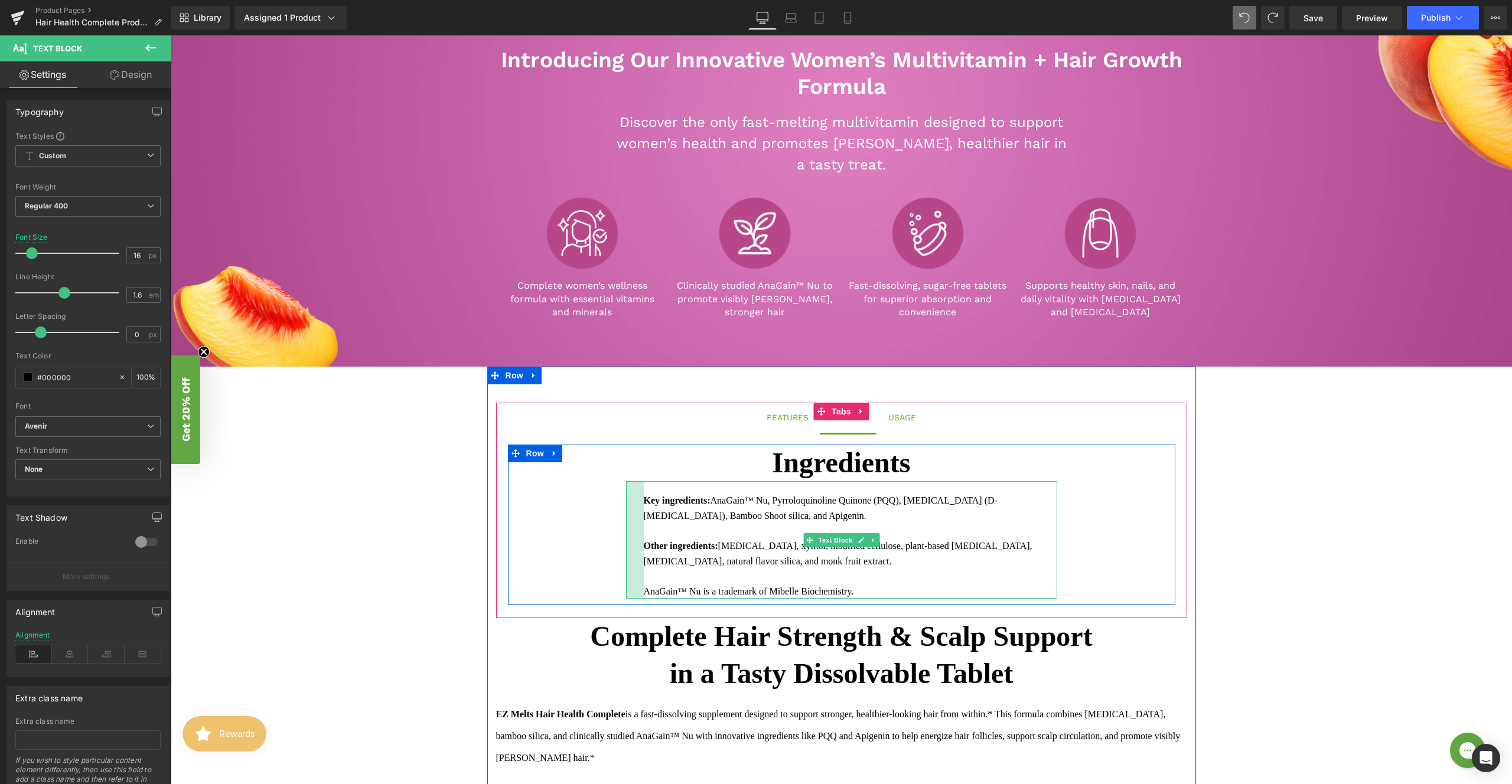
drag, startPoint x: 622, startPoint y: 591, endPoint x: 640, endPoint y: 591, distance: 18.0
click at [640, 591] on div "Key ingredients: AnaGain™ Nu, Pyrroloquinoline Quinone (PQQ), [MEDICAL_DATA] (D…" at bounding box center [841, 540] width 431 height 117
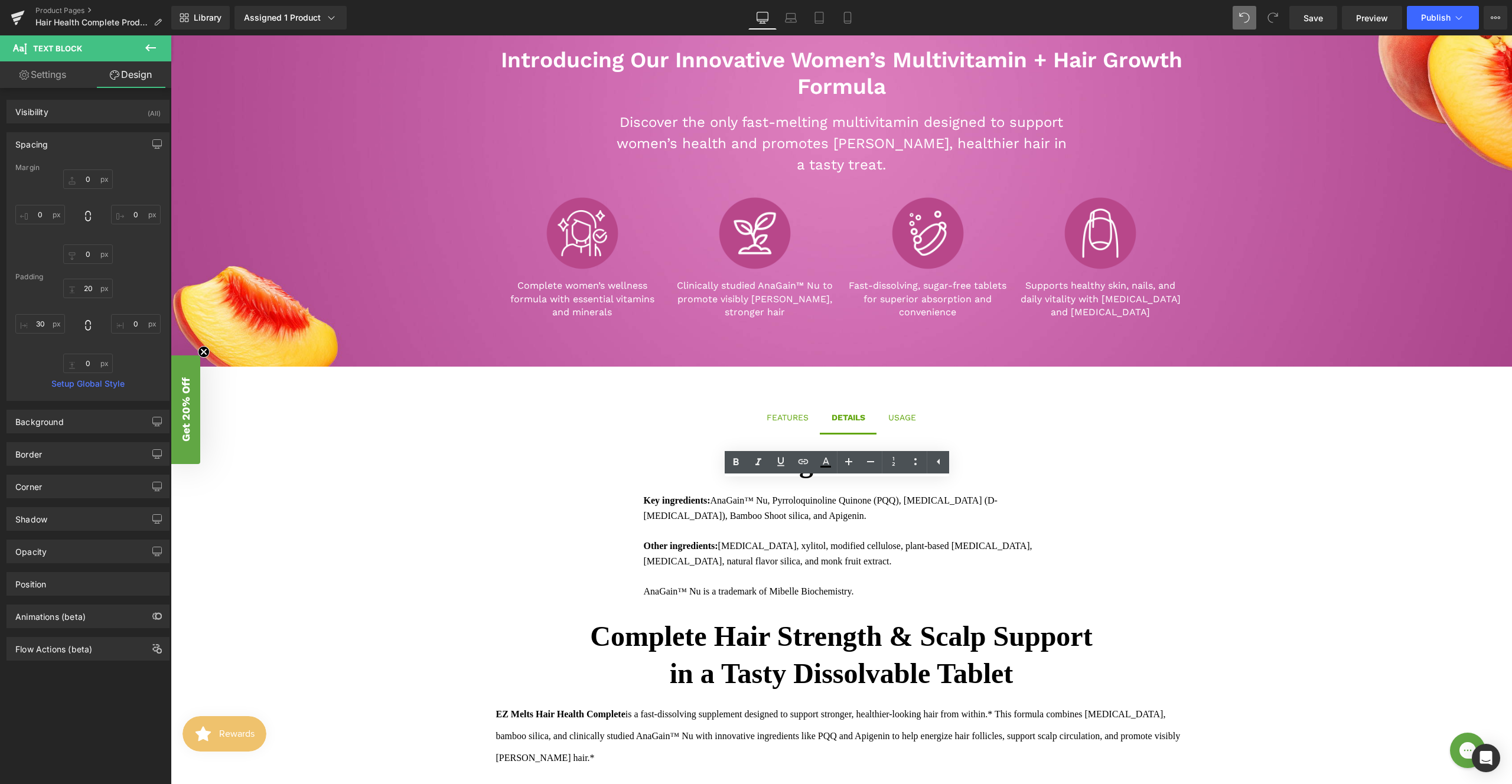
type input "0"
type input "20"
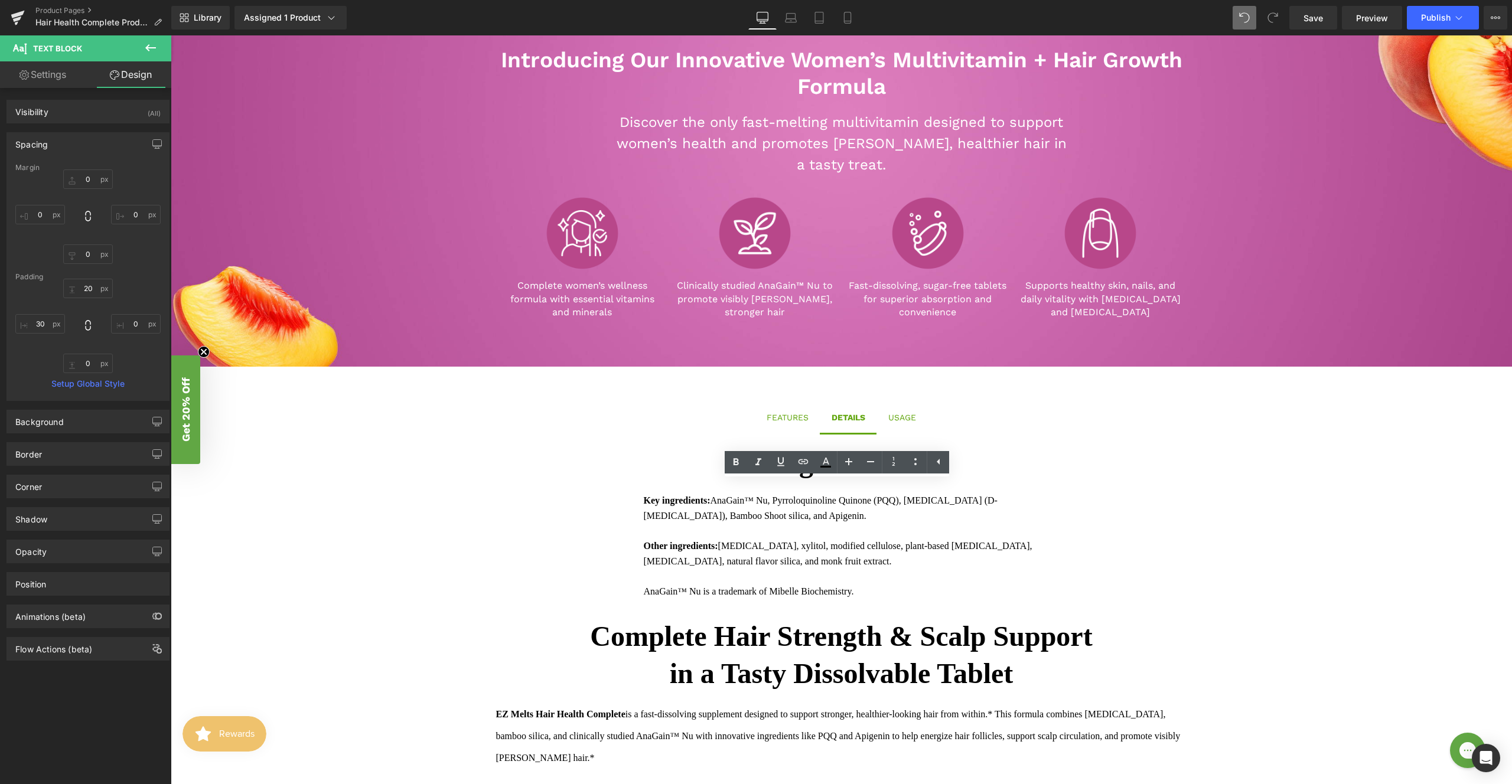
type input "0"
type input "30"
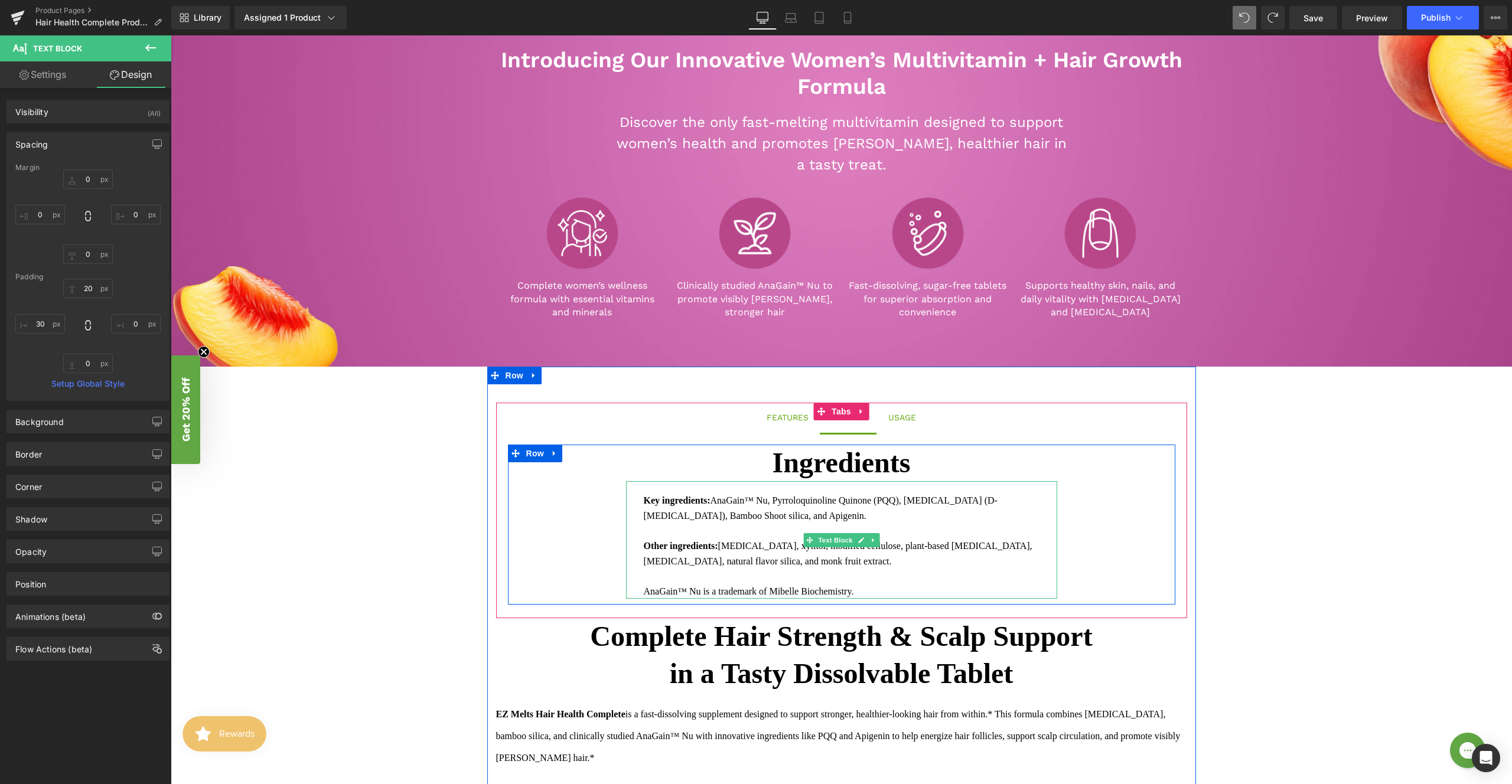
click at [644, 585] on div "AnaGain™ Nu is a trademark of Mibelle Biochemistry." at bounding box center [851, 592] width 414 height 16
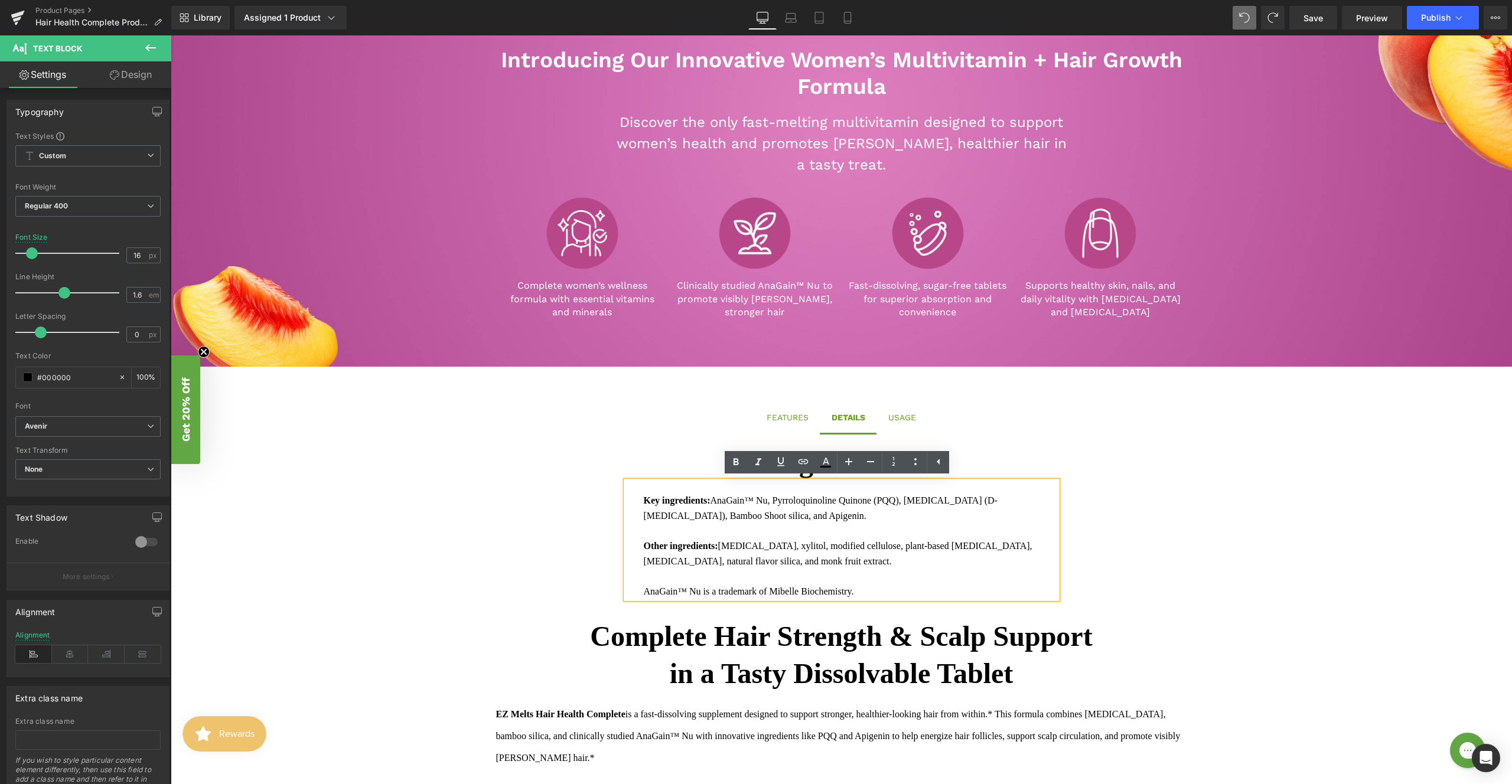
drag, startPoint x: 639, startPoint y: 592, endPoint x: 628, endPoint y: 592, distance: 11.0
click at [628, 592] on div "Key ingredients: AnaGain™ Nu, Pyrroloquinoline Quinone (PQQ), [MEDICAL_DATA] (D…" at bounding box center [841, 540] width 431 height 117
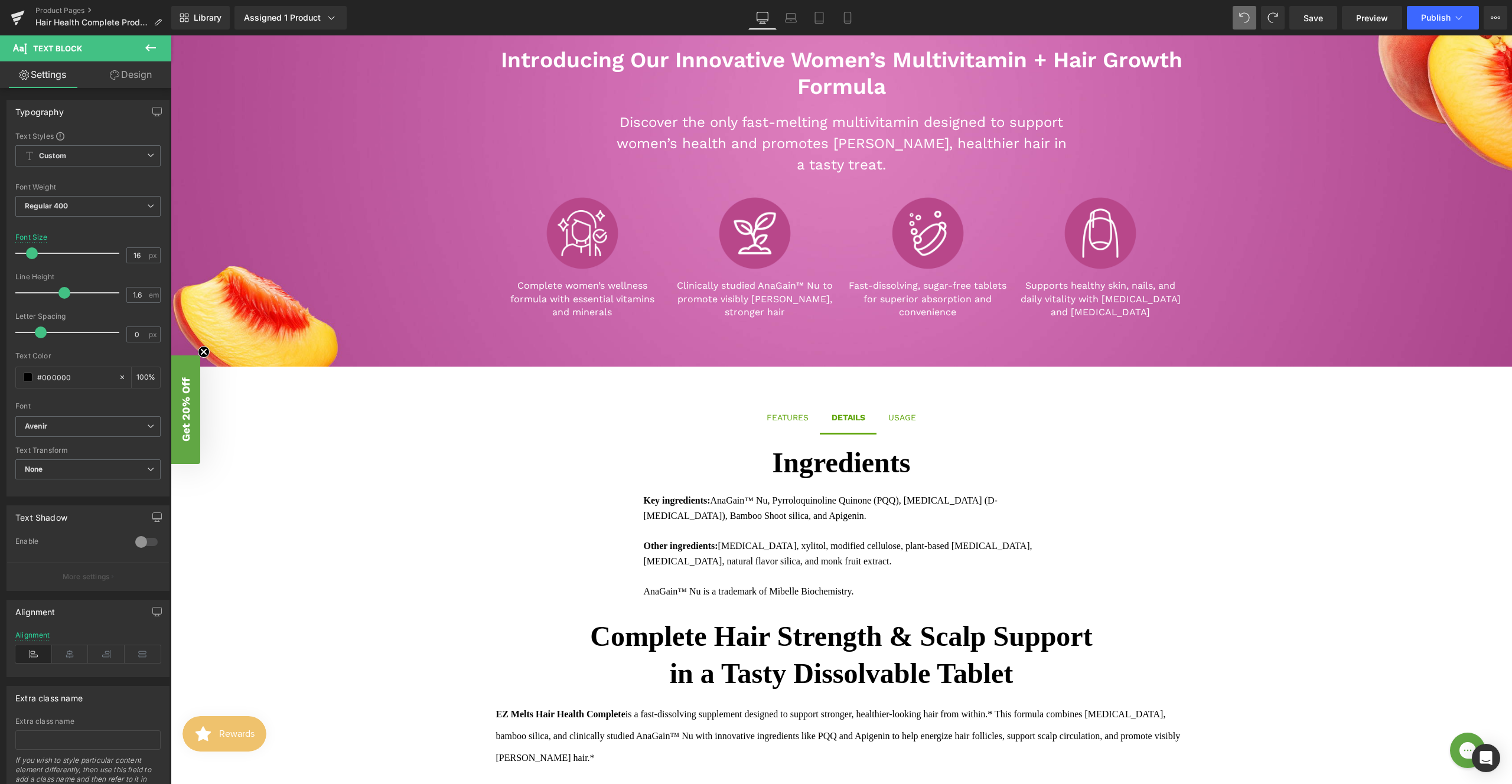
click at [1232, 23] on div "Library Assigned 1 Product Product Preview Hair Health Complete Manage assigned…" at bounding box center [842, 18] width 1341 height 23
click at [1277, 19] on span at bounding box center [1273, 18] width 19 height 19
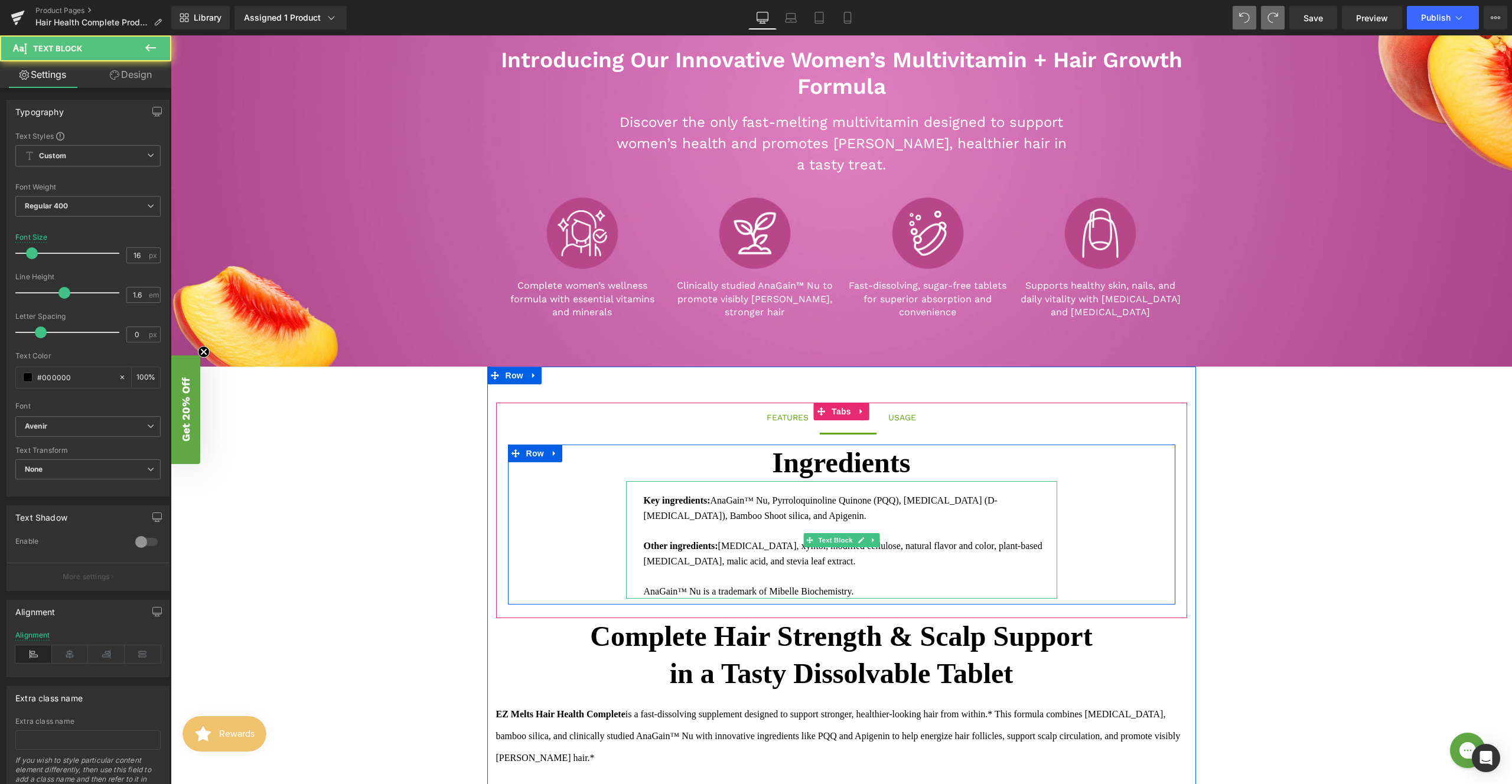
click at [635, 490] on div "Key ingredients: AnaGain™ Nu, Pyrroloquinoline Quinone (PQQ), [MEDICAL_DATA] (D…" at bounding box center [841, 540] width 431 height 117
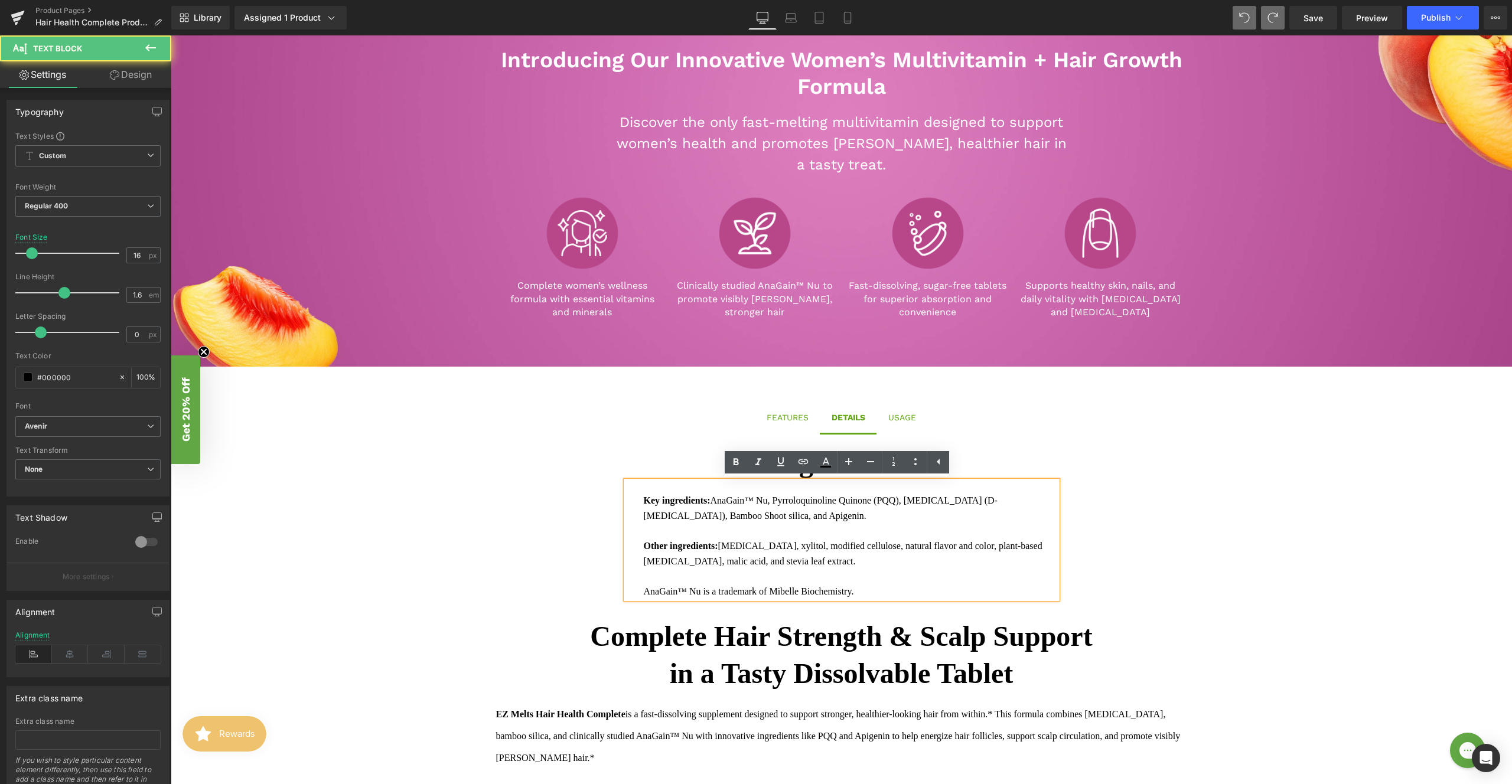
click at [644, 537] on div at bounding box center [851, 531] width 414 height 16
drag, startPoint x: 641, startPoint y: 544, endPoint x: 613, endPoint y: 546, distance: 28.1
click at [613, 546] on div "Ingredients Text Block Key ingredients: AnaGain™ Nu, Pyrroloquinoline Quinone (…" at bounding box center [841, 525] width 667 height 161
click at [638, 511] on div "Key ingredients: AnaGain™ Nu, Pyrroloquinoline Quinone (PQQ), [MEDICAL_DATA] (D…" at bounding box center [841, 540] width 431 height 117
click at [939, 460] on icon at bounding box center [939, 462] width 14 height 14
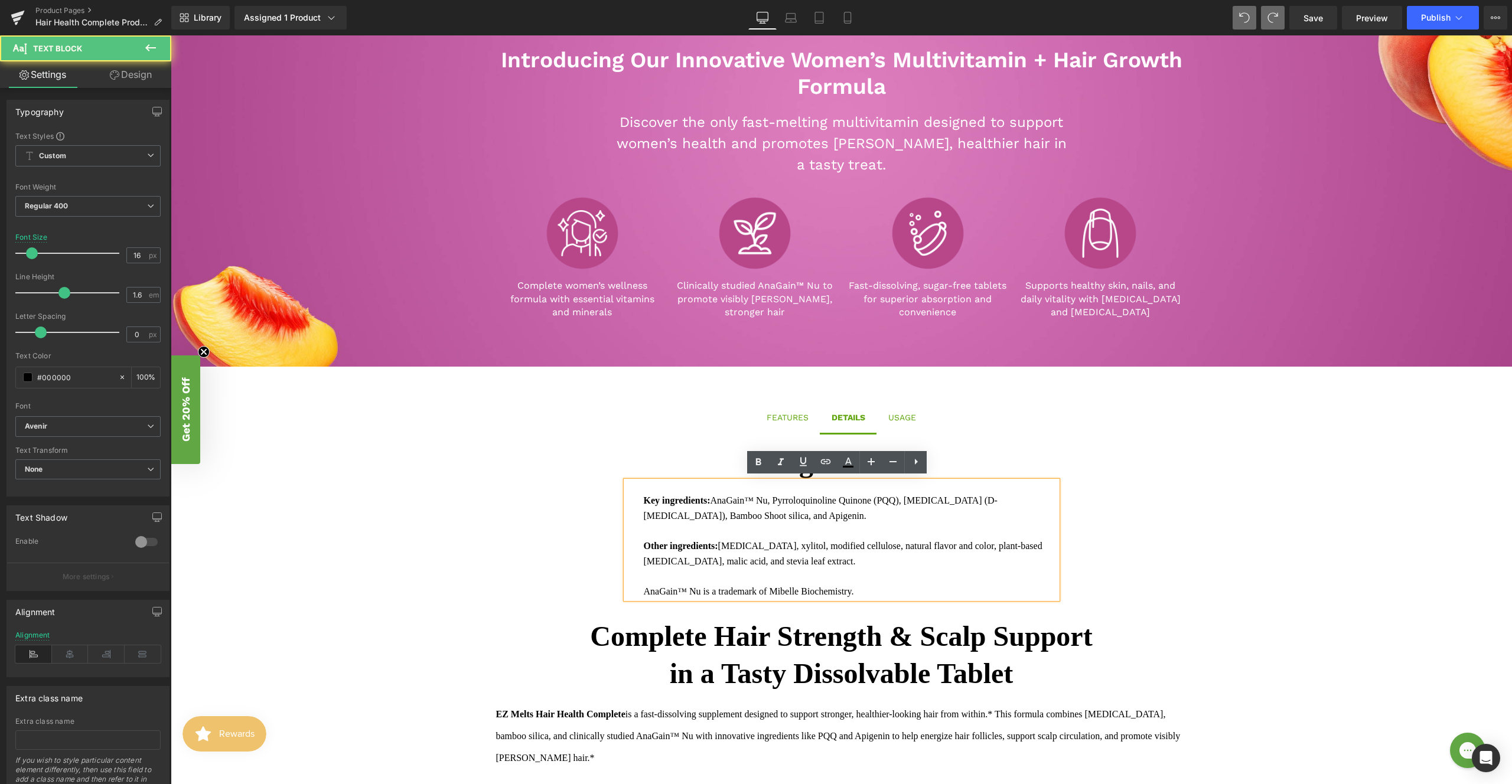
click at [642, 488] on div "Key ingredients: AnaGain™ Nu, Pyrroloquinoline Quinone (PQQ), [MEDICAL_DATA] (D…" at bounding box center [841, 540] width 431 height 117
drag, startPoint x: 640, startPoint y: 484, endPoint x: 628, endPoint y: 481, distance: 12.4
click at [628, 482] on div "Key ingredients: AnaGain™ Nu, Pyrroloquinoline Quinone (PQQ), [MEDICAL_DATA] (D…" at bounding box center [841, 540] width 431 height 117
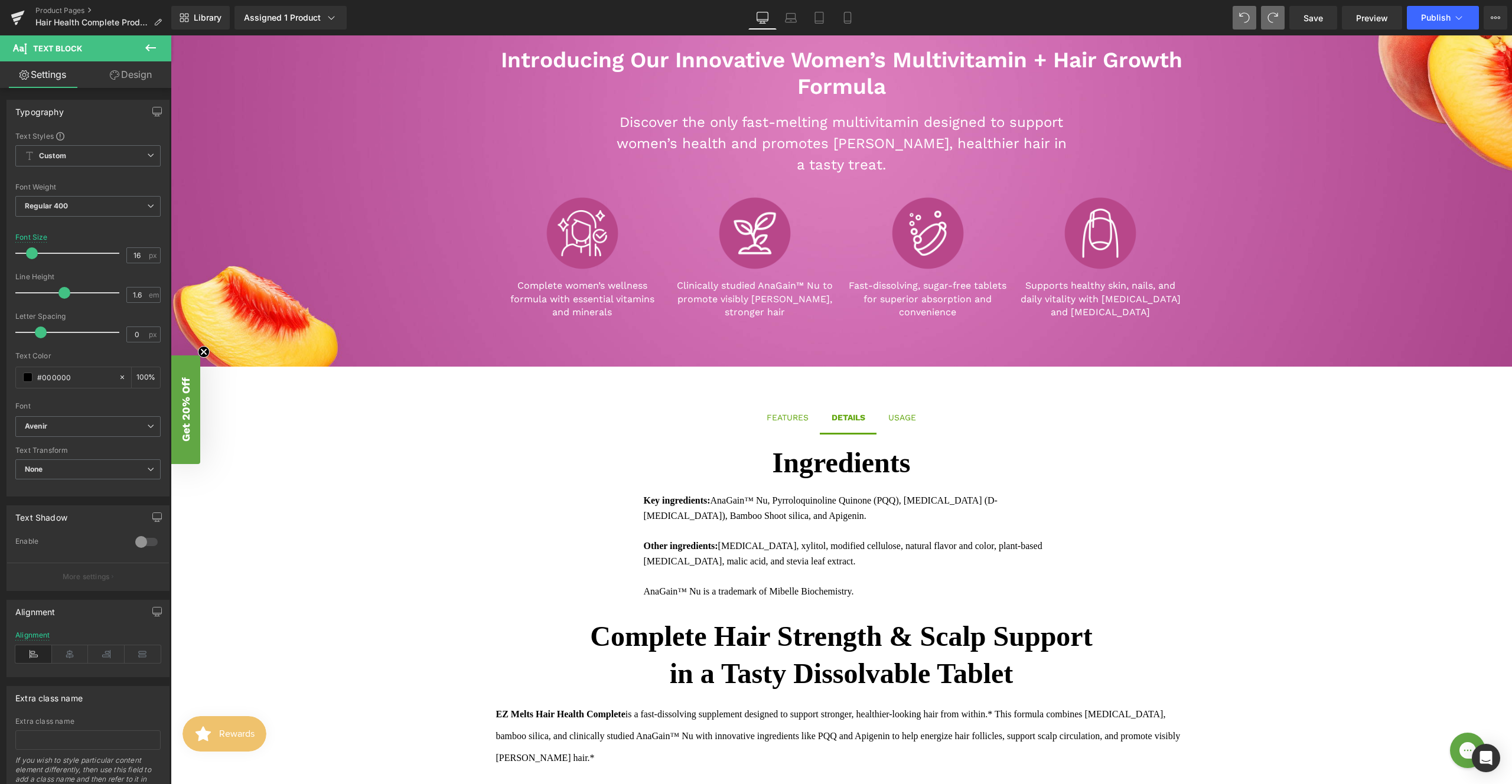
click at [138, 84] on link "Design" at bounding box center [130, 74] width 85 height 27
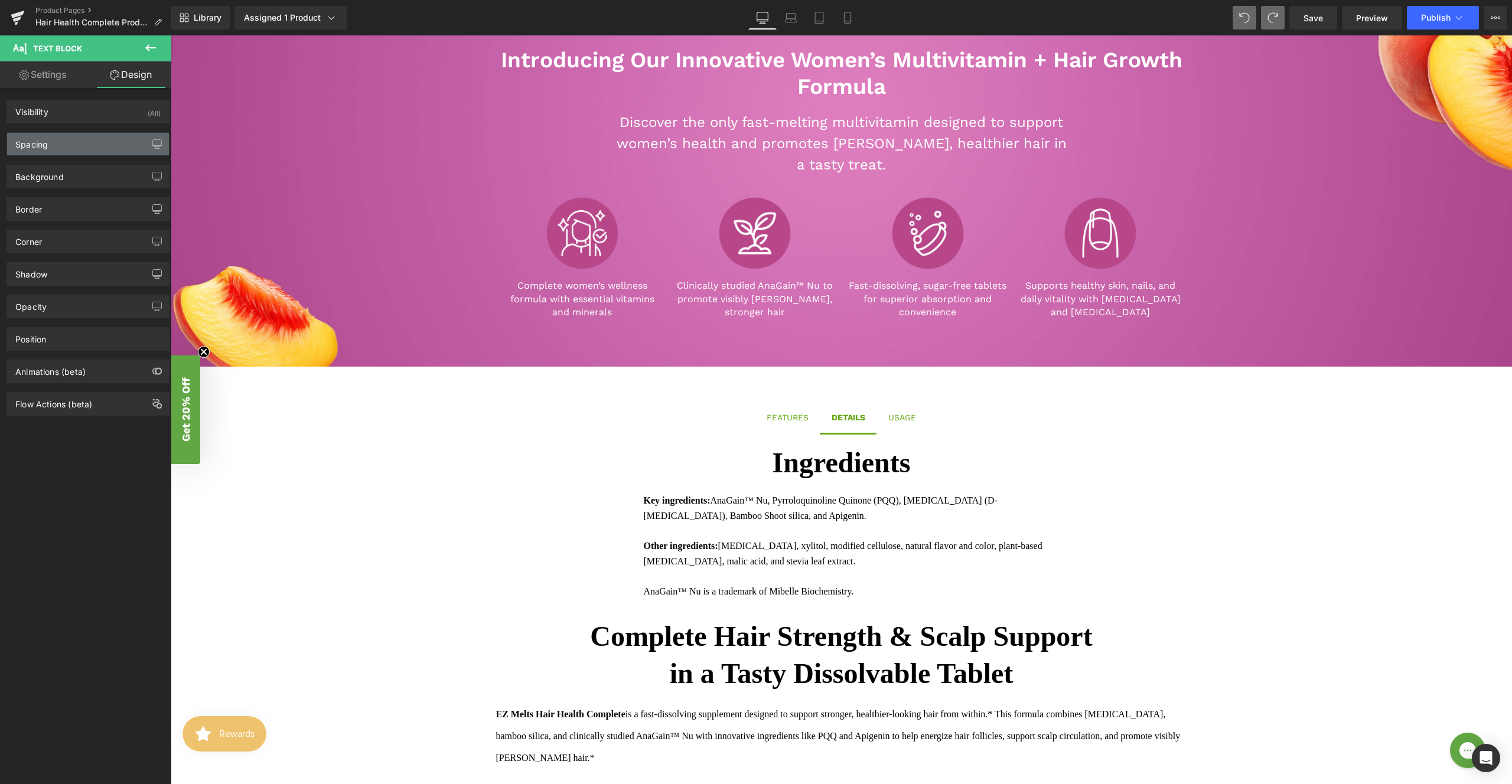
click at [92, 135] on div "Spacing" at bounding box center [88, 144] width 162 height 23
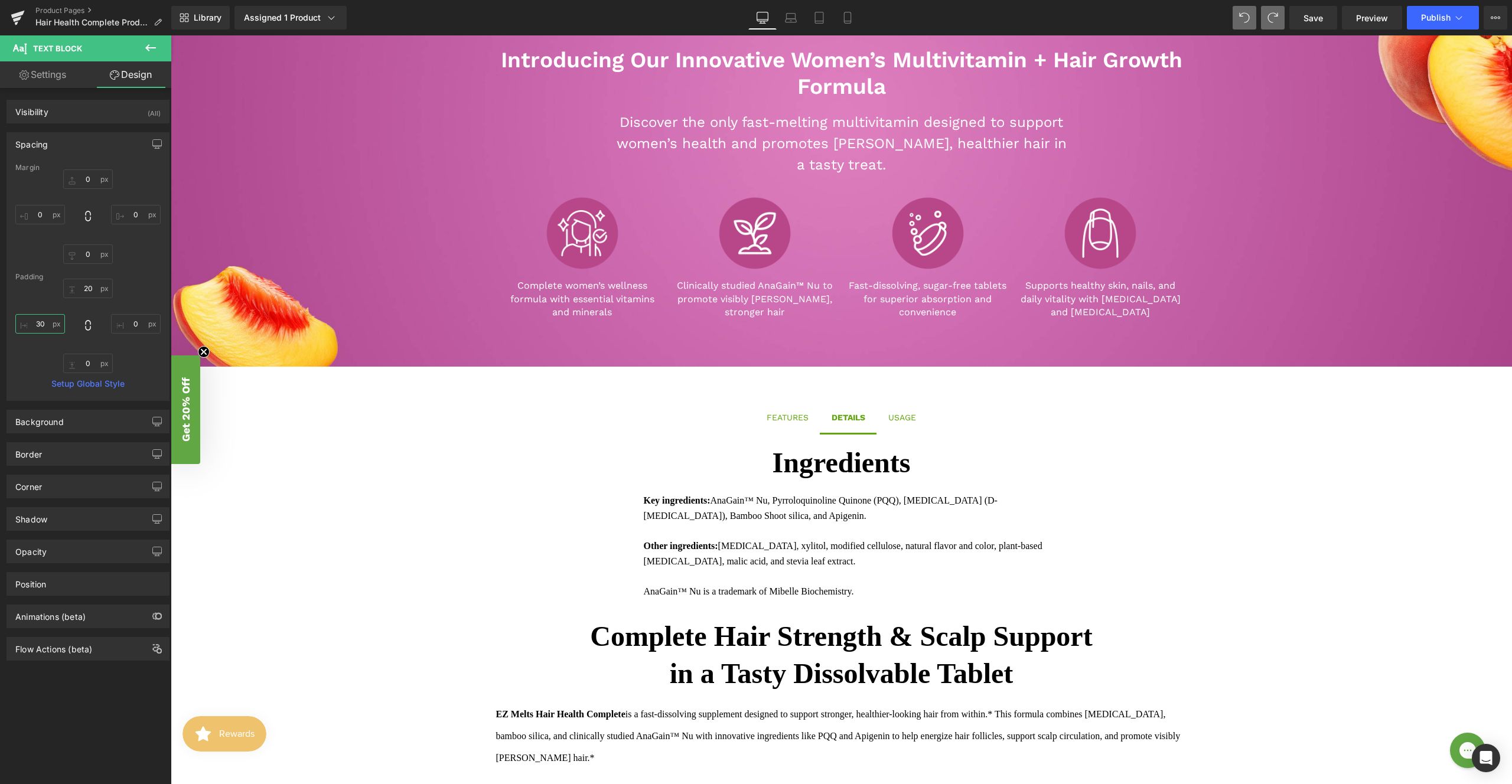
drag, startPoint x: 45, startPoint y: 327, endPoint x: 30, endPoint y: 325, distance: 15.1
click at [30, 325] on input "30" at bounding box center [40, 323] width 49 height 20
type input "0"
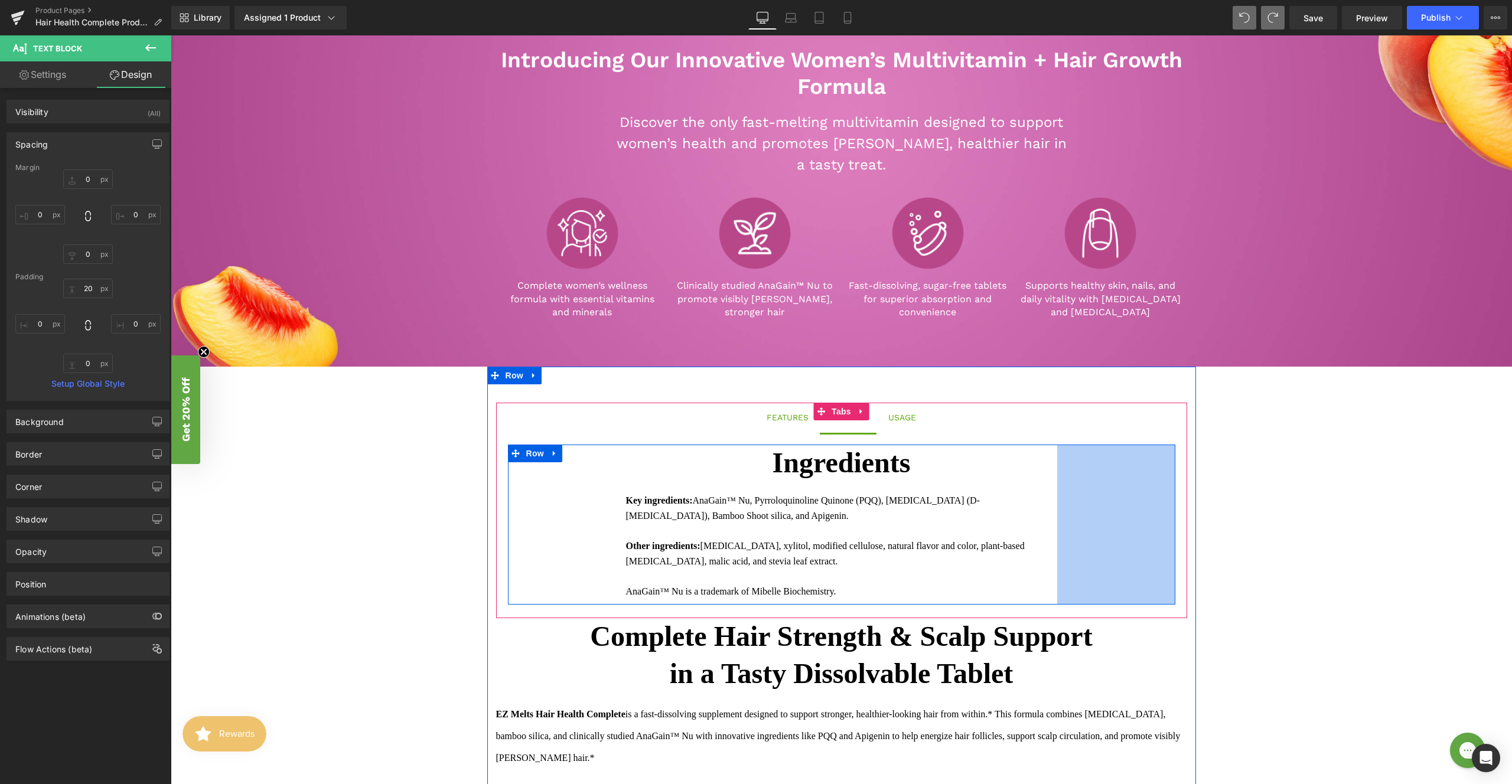
click at [1145, 552] on div "200px" at bounding box center [1116, 525] width 118 height 161
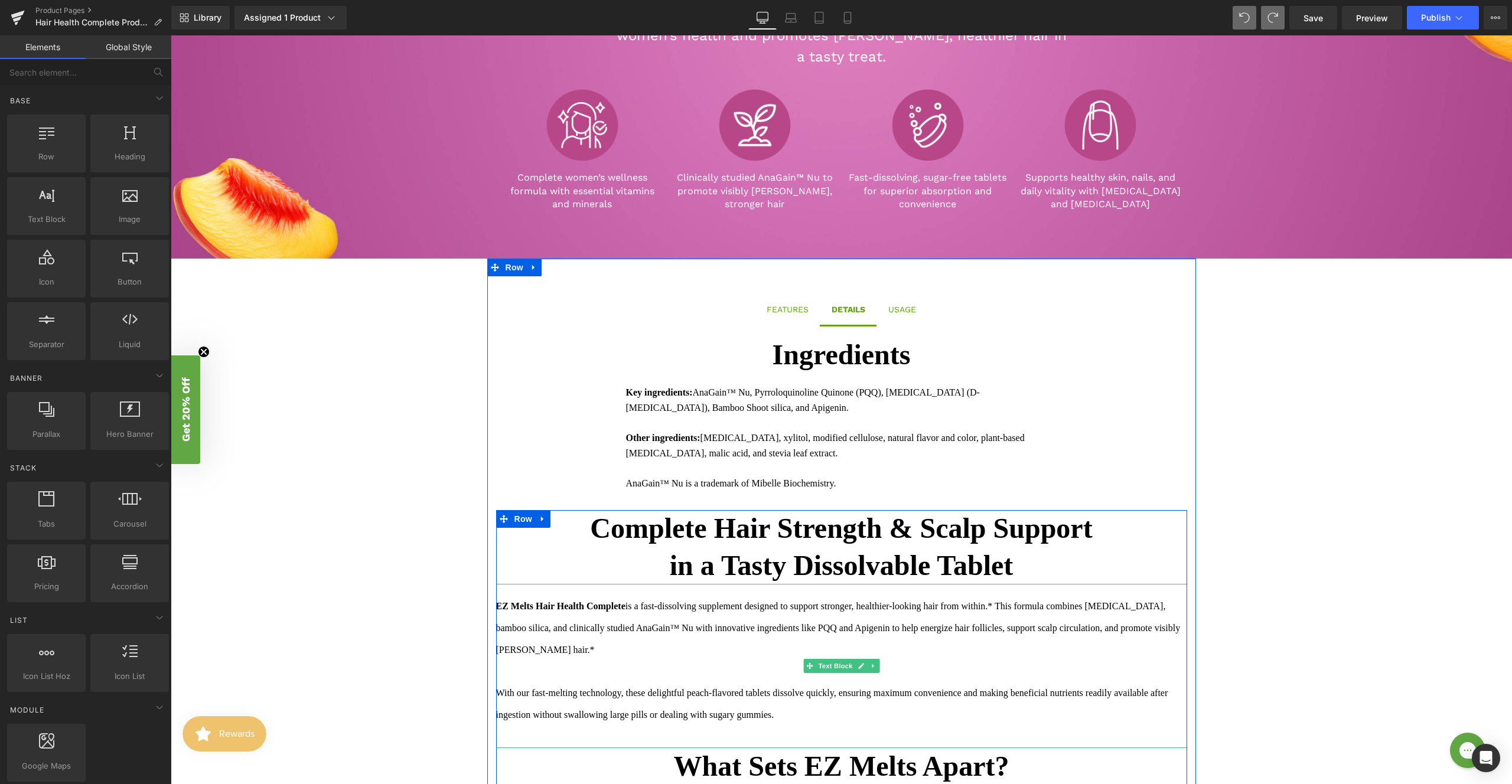
scroll to position [583, 0]
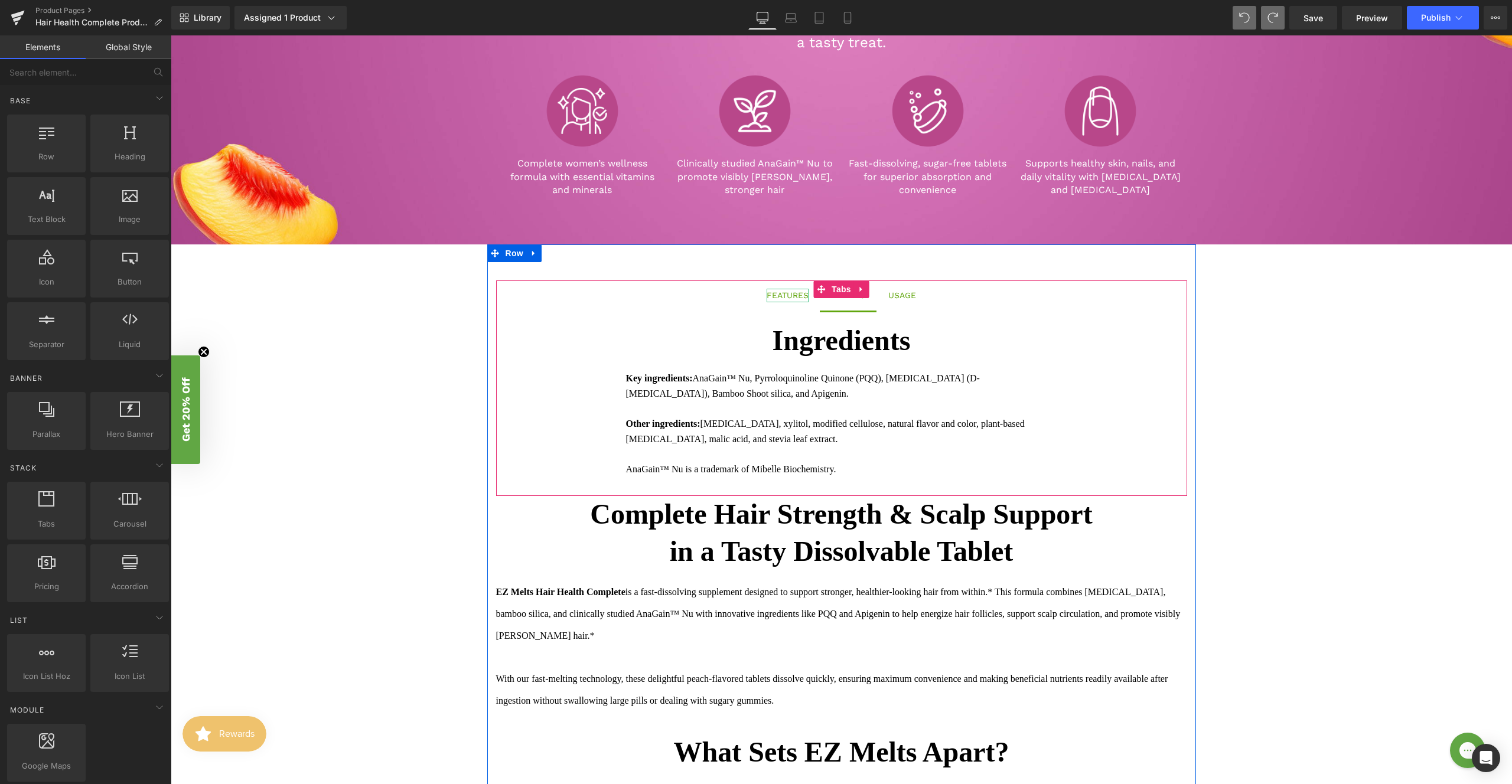
click at [799, 298] on div "FEATURES" at bounding box center [788, 295] width 42 height 13
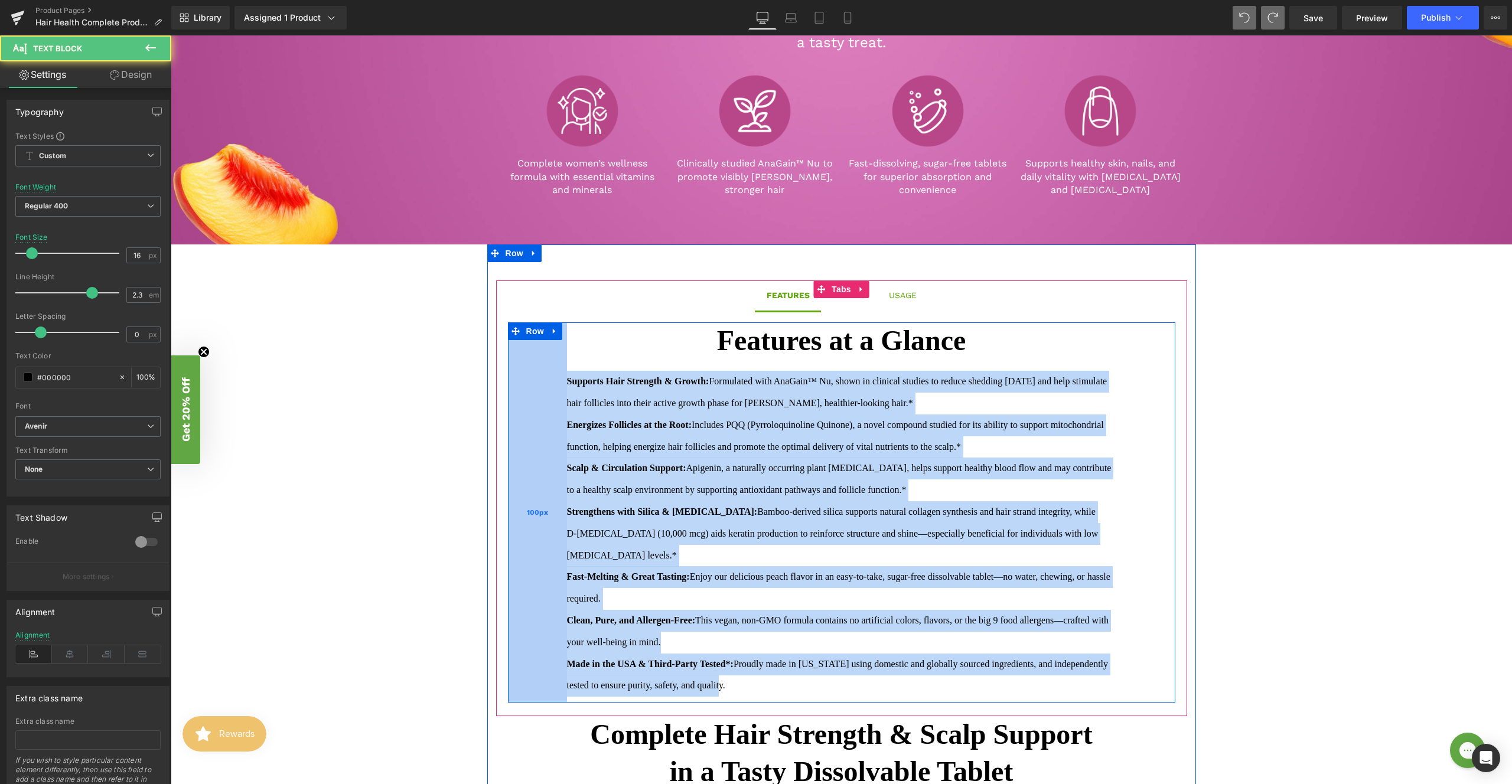
drag, startPoint x: 654, startPoint y: 563, endPoint x: 551, endPoint y: 370, distance: 218.8
click at [551, 370] on div "Features at a Glance Text Block Supports Hair Strength & Growth: Formulated wit…" at bounding box center [841, 513] width 667 height 381
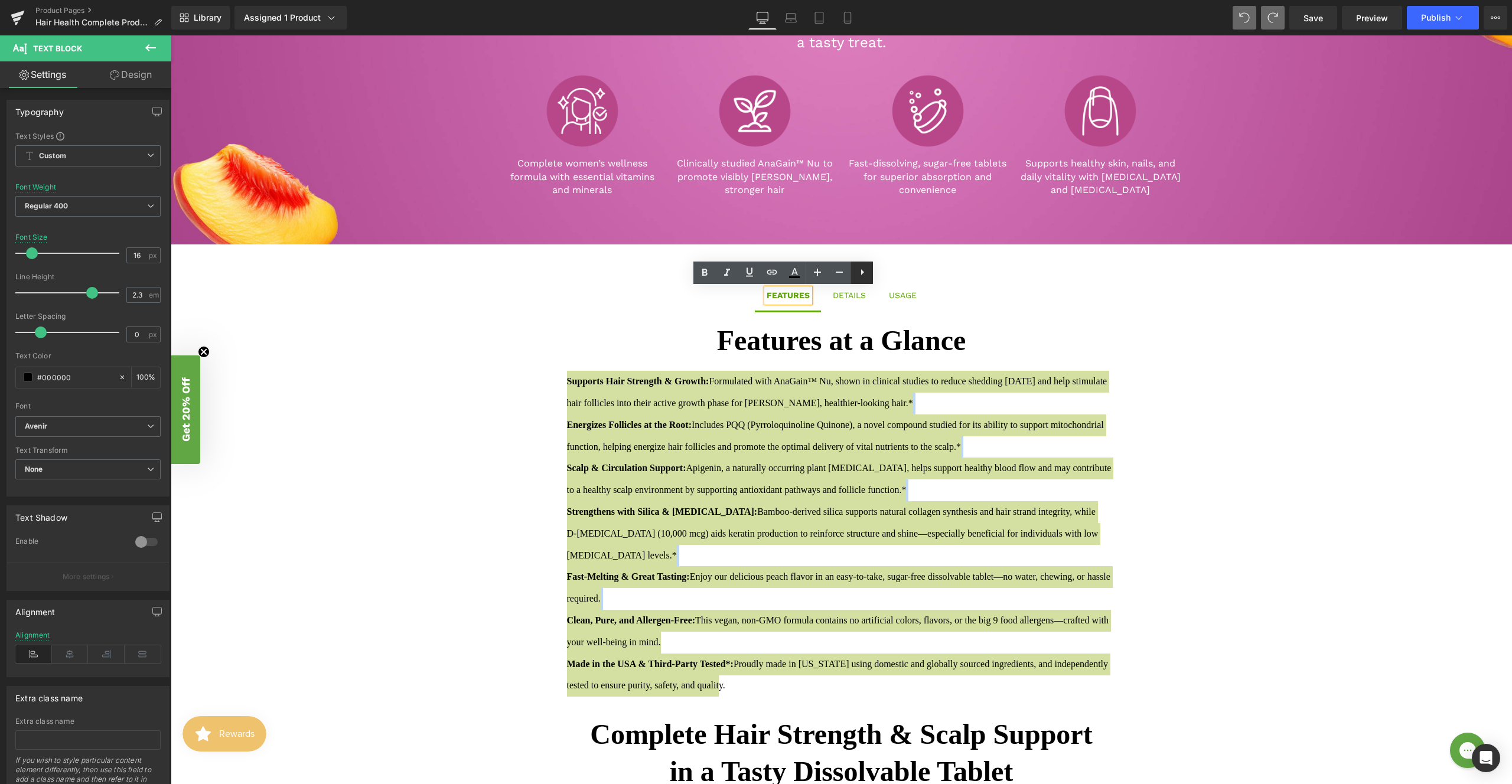
click at [868, 276] on icon at bounding box center [863, 273] width 14 height 14
click at [862, 273] on icon at bounding box center [862, 273] width 14 height 14
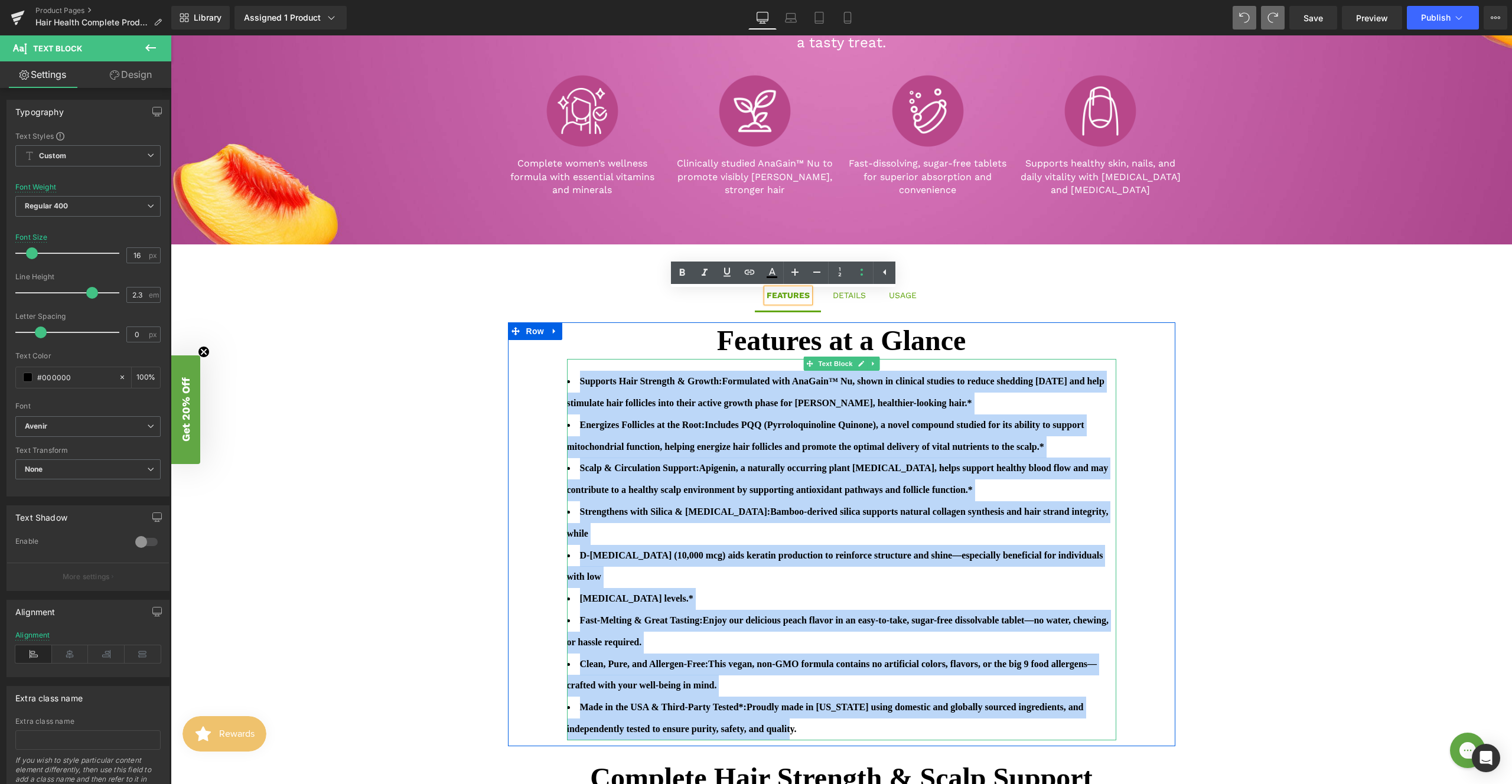
click at [621, 458] on li "Energizes Follicles at the Root: Includes PQQ (Pyrroloquinoline Quinone), a nov…" at bounding box center [841, 436] width 549 height 44
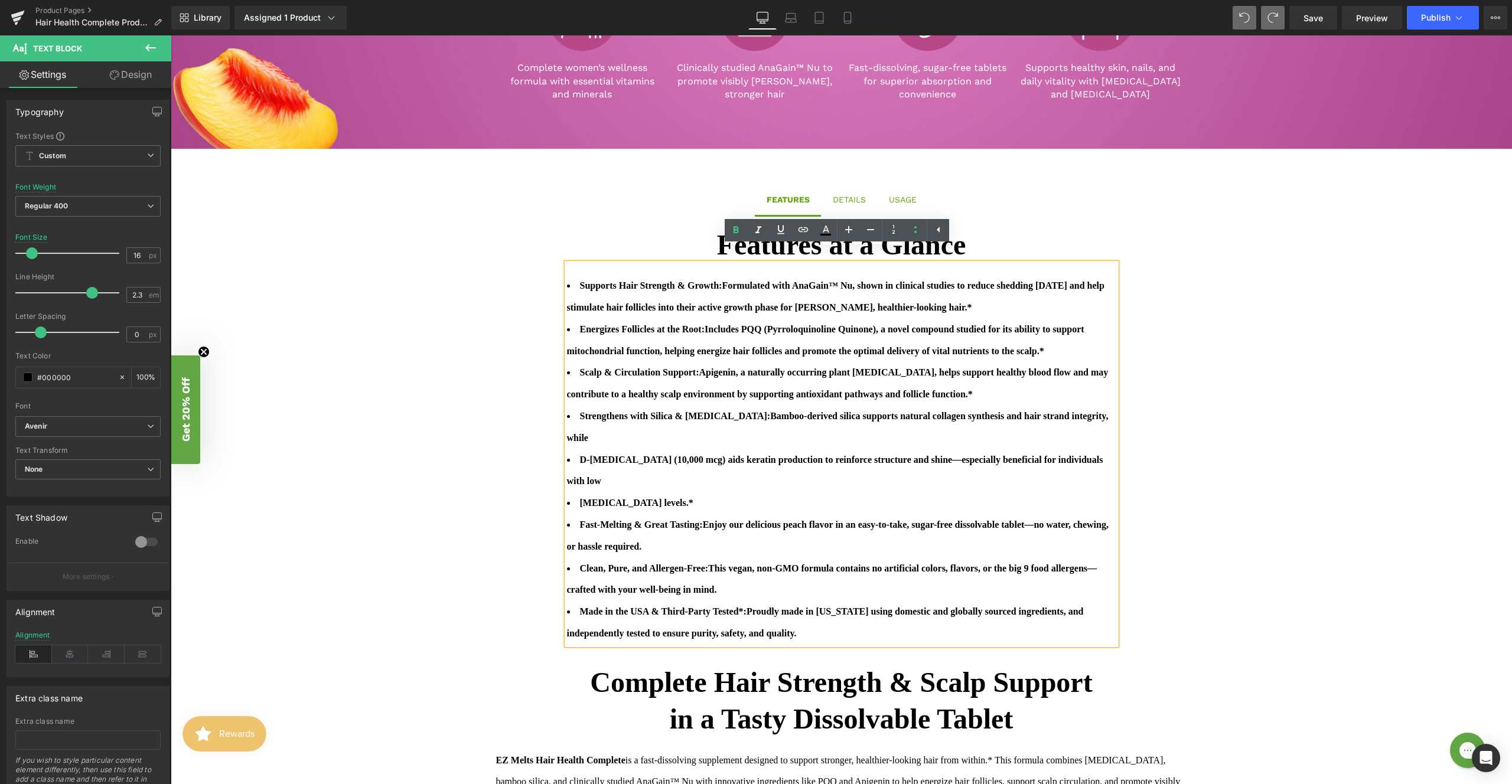
scroll to position [671, 0]
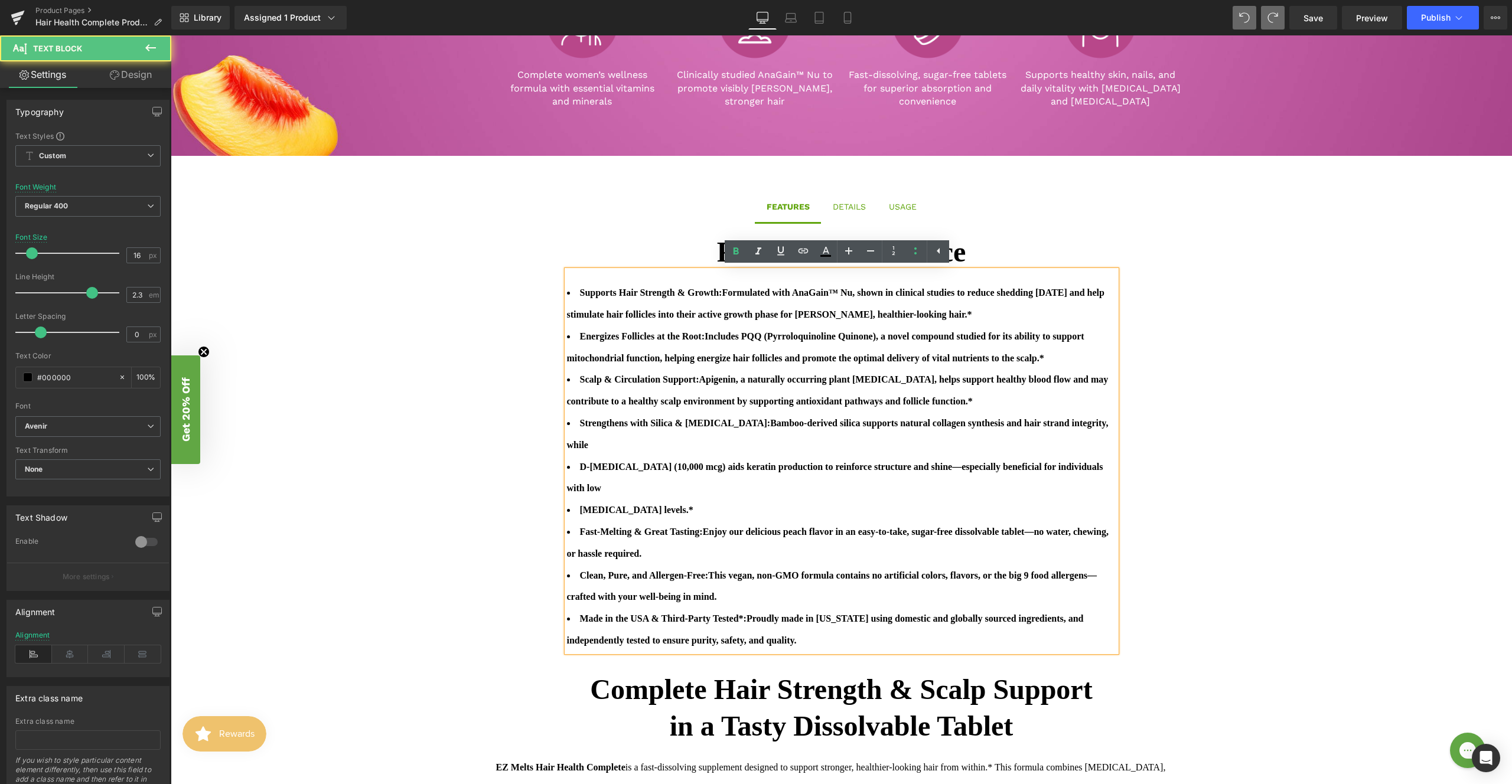
click at [733, 292] on span "Formulated with AnaGain™ Nu, shown in clinical studies to reduce shedding [DATE…" at bounding box center [836, 303] width 537 height 32
drag, startPoint x: 730, startPoint y: 292, endPoint x: 1004, endPoint y: 313, distance: 274.8
click at [1007, 319] on li "Supports Hair Strength & Growth: Formulated with AnaGain™ Nu, shown in clinical…" at bounding box center [841, 304] width 549 height 44
click at [741, 252] on icon at bounding box center [736, 251] width 14 height 14
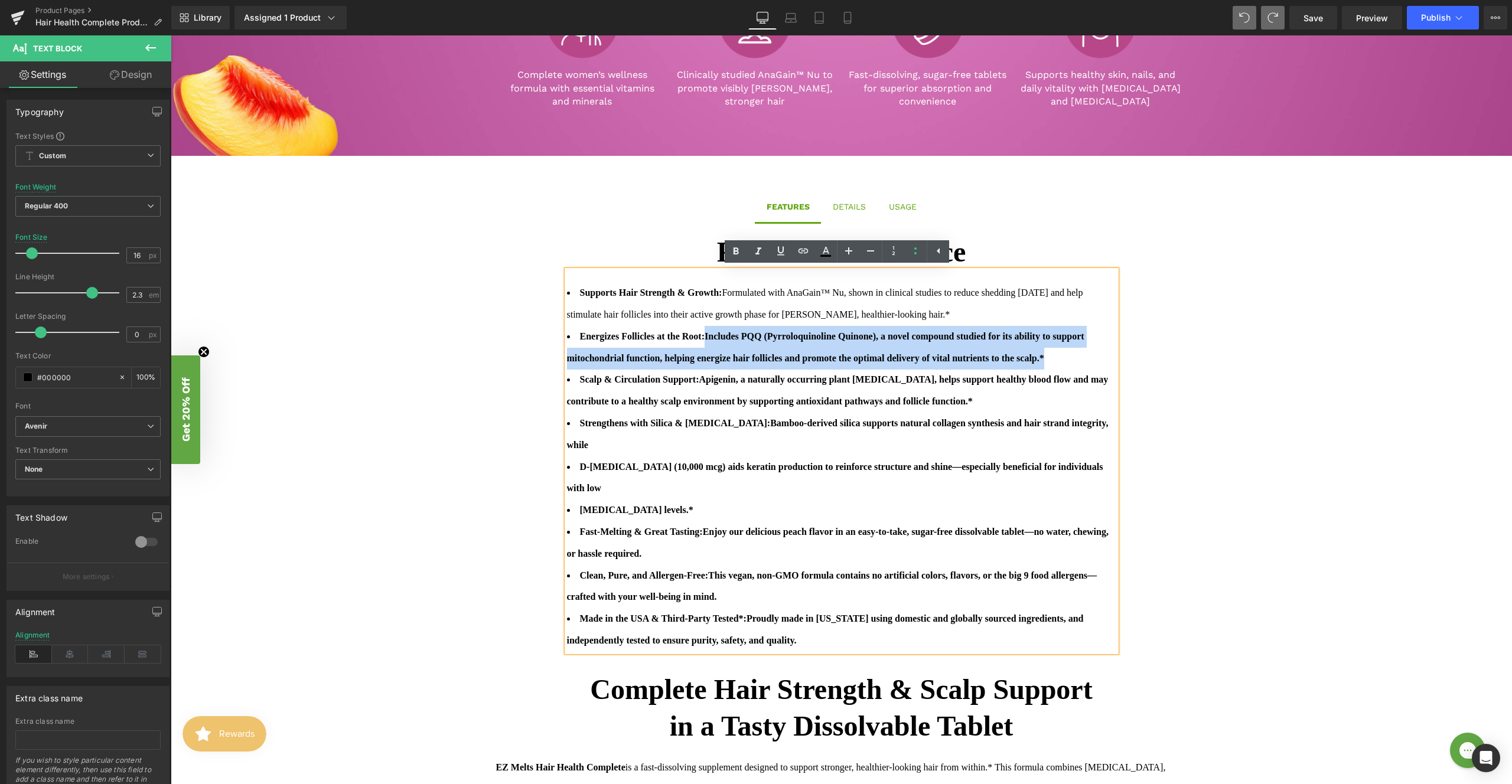
drag, startPoint x: 715, startPoint y: 335, endPoint x: 700, endPoint y: 372, distance: 39.9
click at [700, 370] on li "Energizes Follicles at the Root: Includes PQQ (Pyrroloquinoline Quinone), a nov…" at bounding box center [841, 348] width 549 height 44
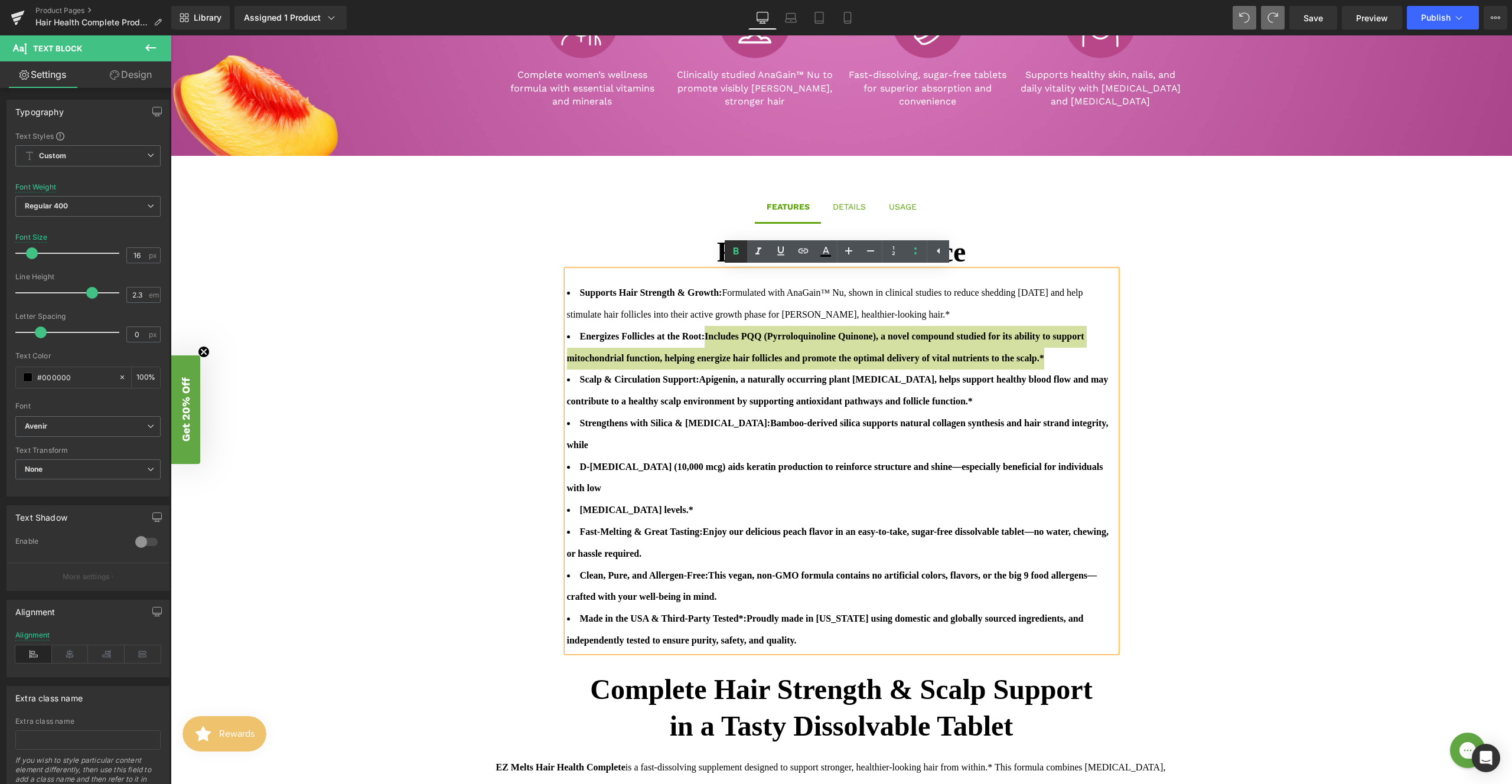
click at [736, 250] on icon at bounding box center [736, 251] width 14 height 14
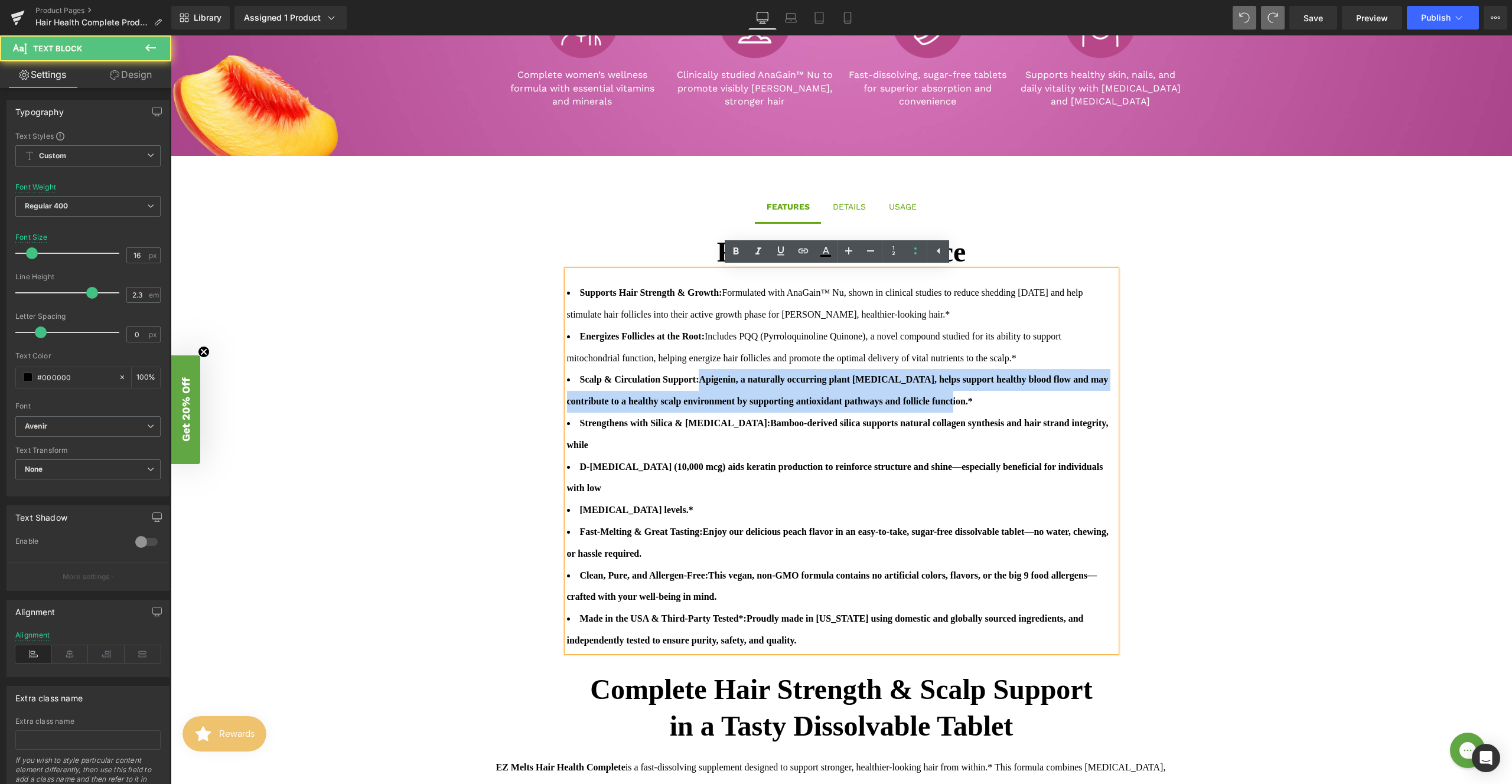
drag, startPoint x: 705, startPoint y: 378, endPoint x: 1009, endPoint y: 402, distance: 304.9
click at [1009, 402] on li "Scalp & Circulation Support: Apigenin, a naturally occurring plant [MEDICAL_DAT…" at bounding box center [841, 391] width 549 height 44
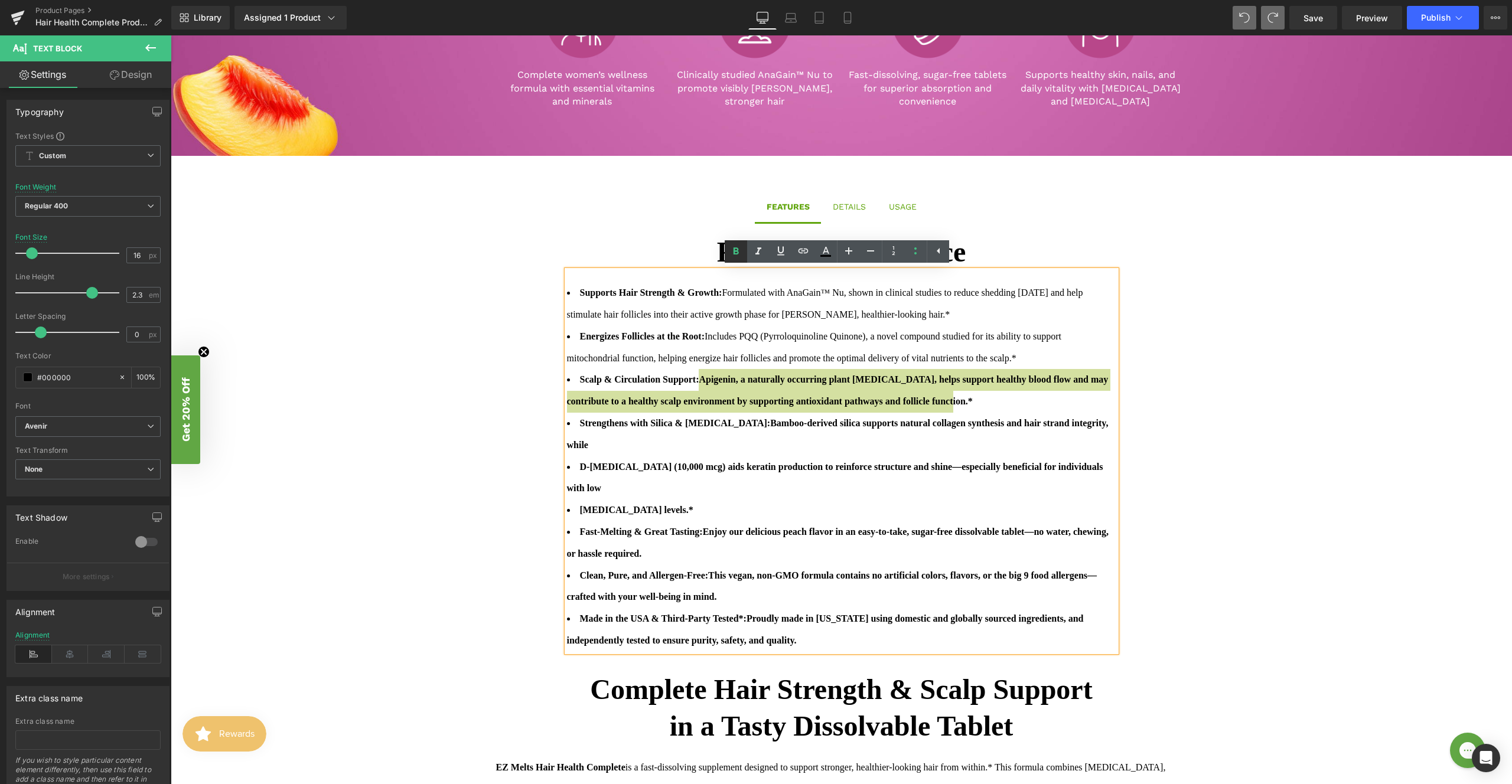
click at [736, 251] on icon at bounding box center [736, 251] width 5 height 7
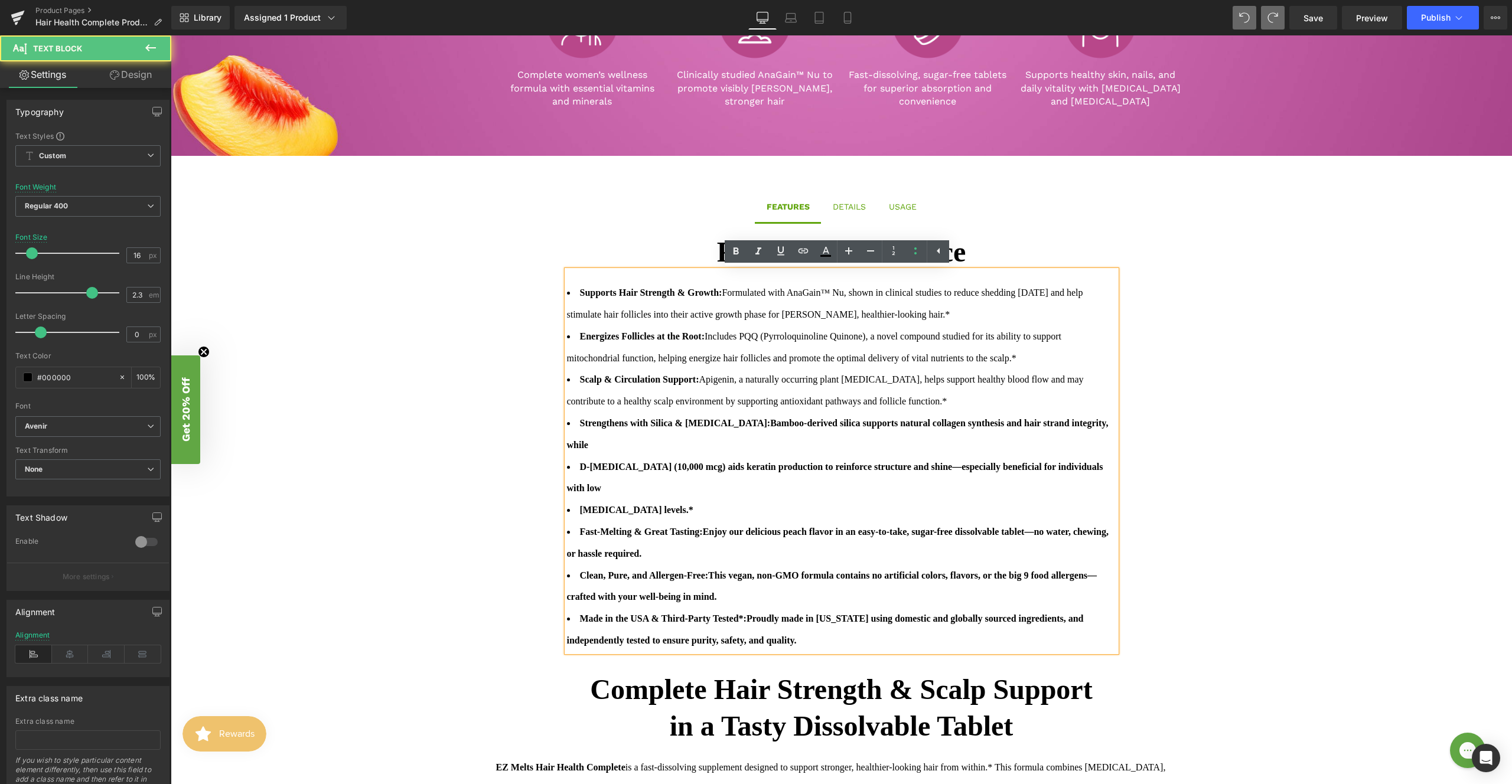
drag, startPoint x: 719, startPoint y: 421, endPoint x: 724, endPoint y: 439, distance: 18.7
click at [724, 439] on li "Strengthens with Silica & [MEDICAL_DATA]: Bamboo-derived silica supports natura…" at bounding box center [841, 435] width 549 height 44
click at [739, 256] on icon at bounding box center [736, 251] width 14 height 14
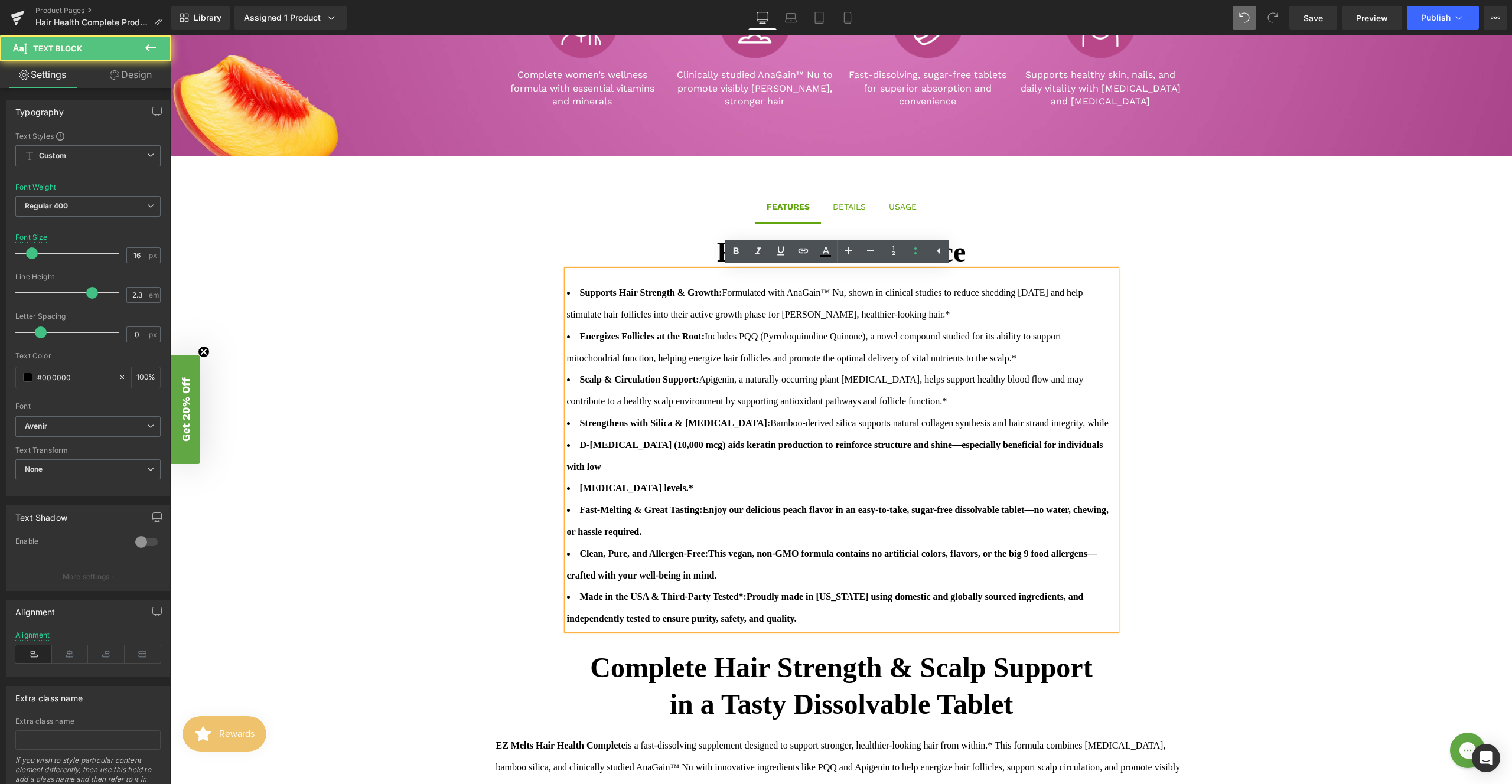
click at [575, 446] on span "D-[MEDICAL_DATA] (10,000 mcg) aids keratin production to reinforce structure an…" at bounding box center [835, 456] width 537 height 32
click at [580, 483] on span "[MEDICAL_DATA] levels.*" at bounding box center [636, 488] width 114 height 10
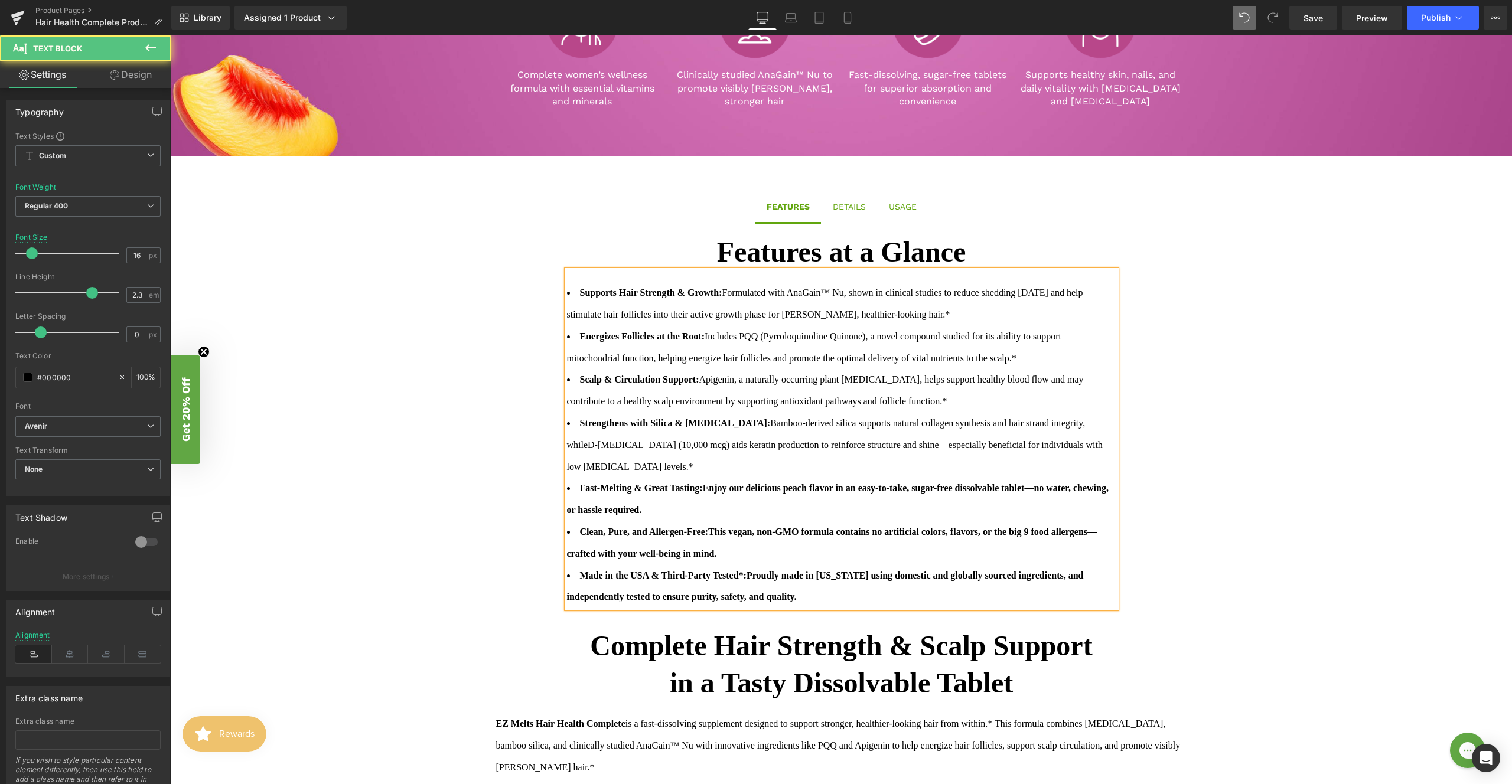
drag, startPoint x: 707, startPoint y: 490, endPoint x: 707, endPoint y: 504, distance: 14.0
click at [707, 504] on li "Fast-Melting & Great Tasting: Enjoy our delicious peach flavor in an easy-to-ta…" at bounding box center [841, 500] width 549 height 44
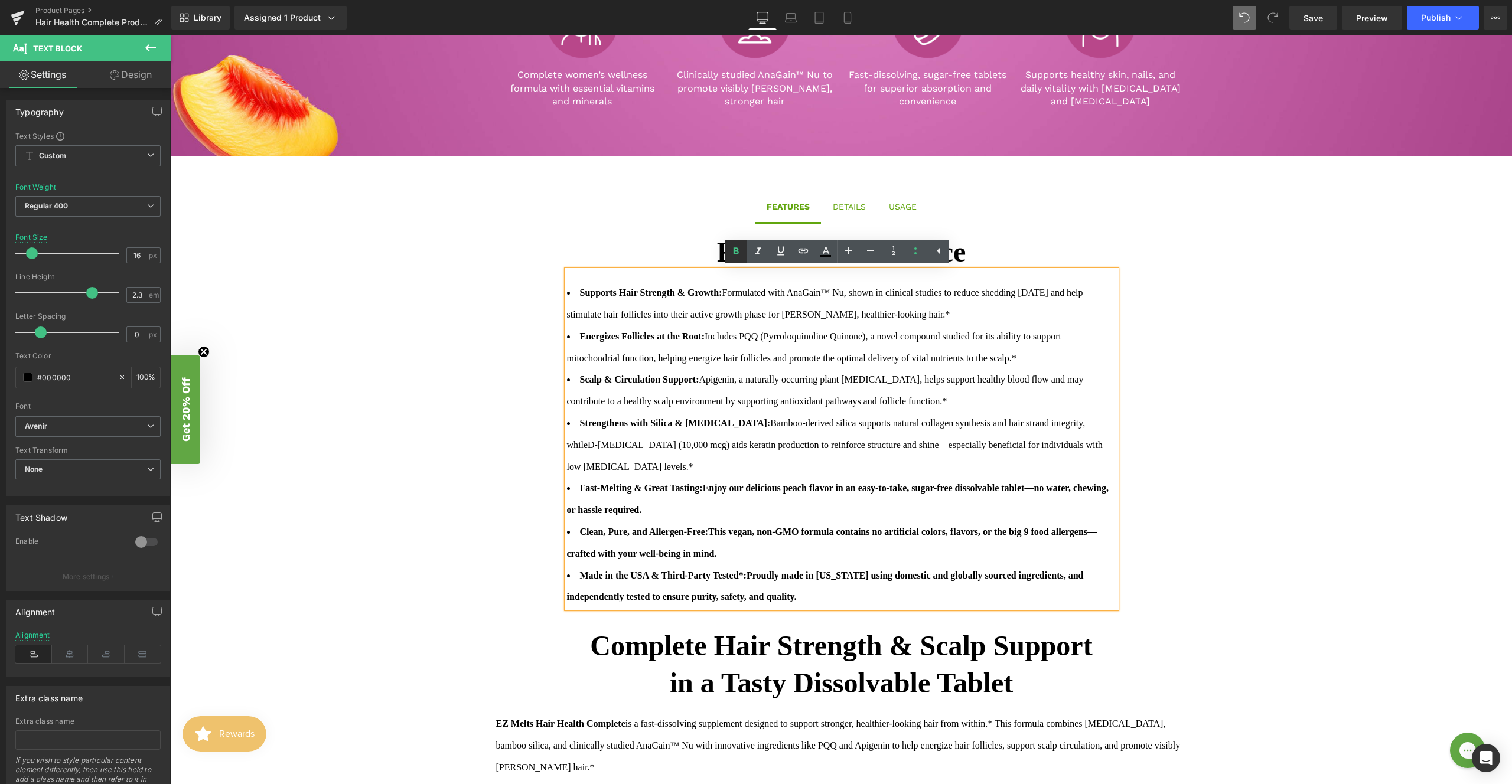
click at [732, 244] on link at bounding box center [736, 251] width 23 height 23
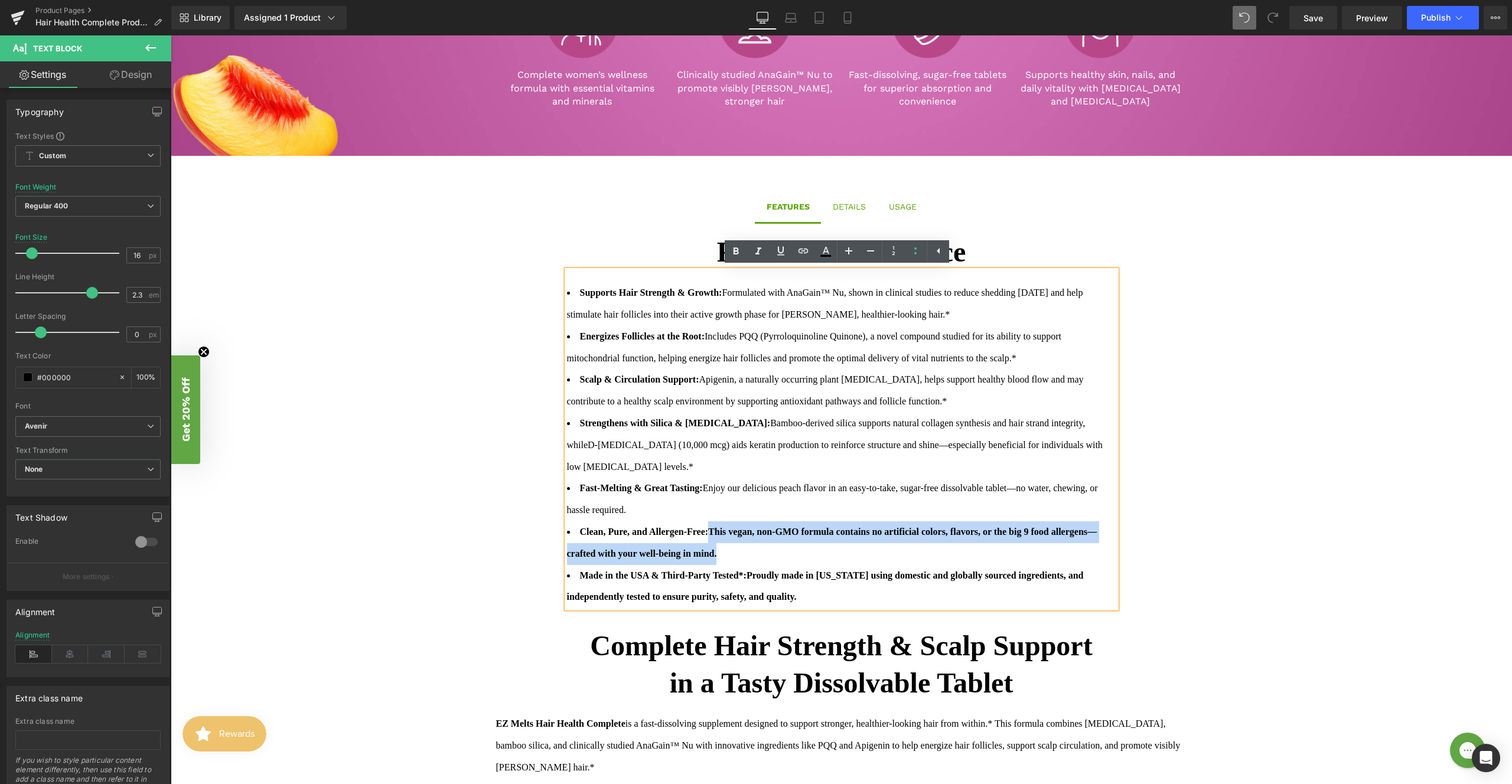
drag, startPoint x: 718, startPoint y: 531, endPoint x: 779, endPoint y: 554, distance: 65.2
click at [779, 554] on li "Clean, Pure, and Allergen-Free: This vegan, non-GMO formula contains no artific…" at bounding box center [841, 544] width 549 height 44
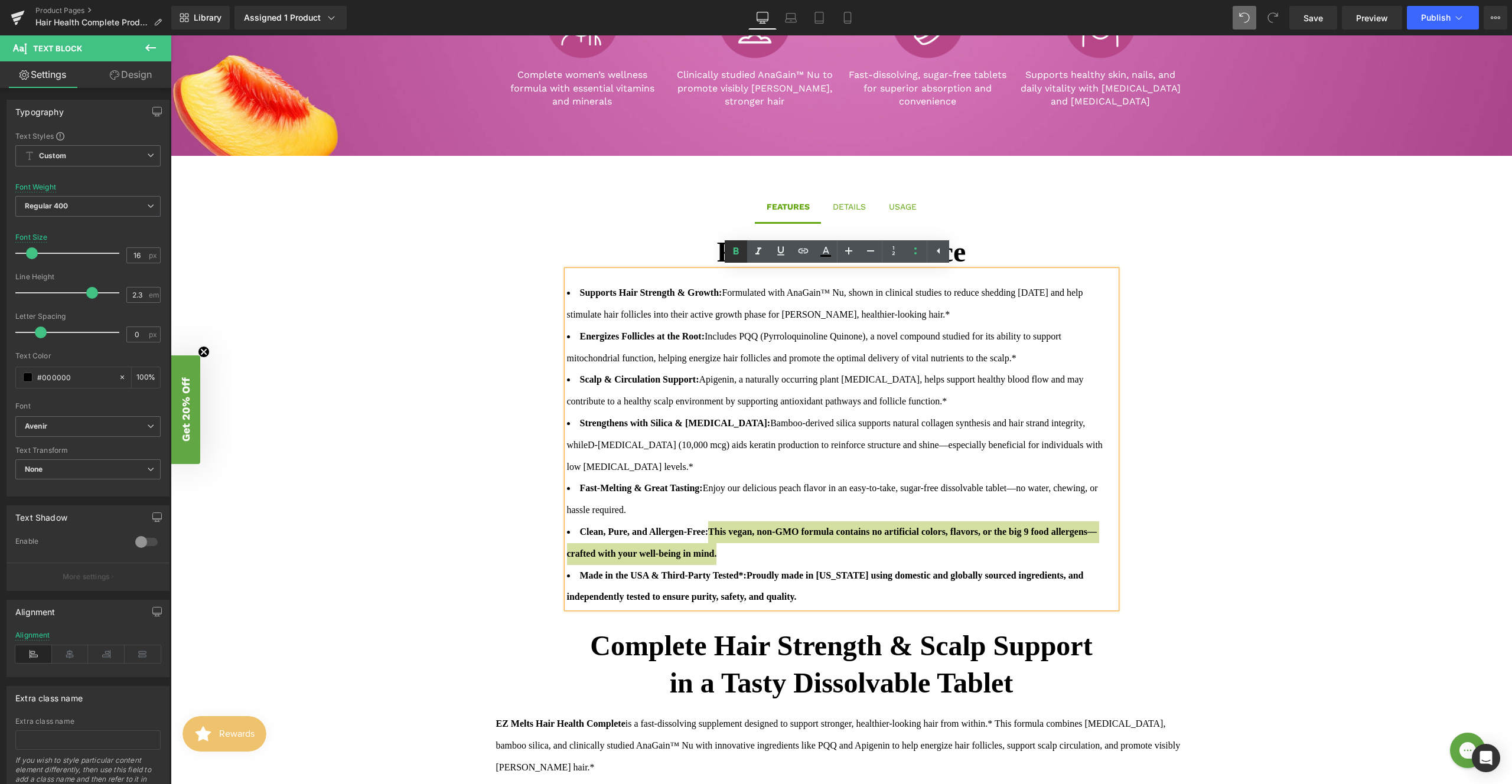
drag, startPoint x: 737, startPoint y: 253, endPoint x: 740, endPoint y: 261, distance: 8.5
click at [738, 253] on icon at bounding box center [736, 251] width 5 height 7
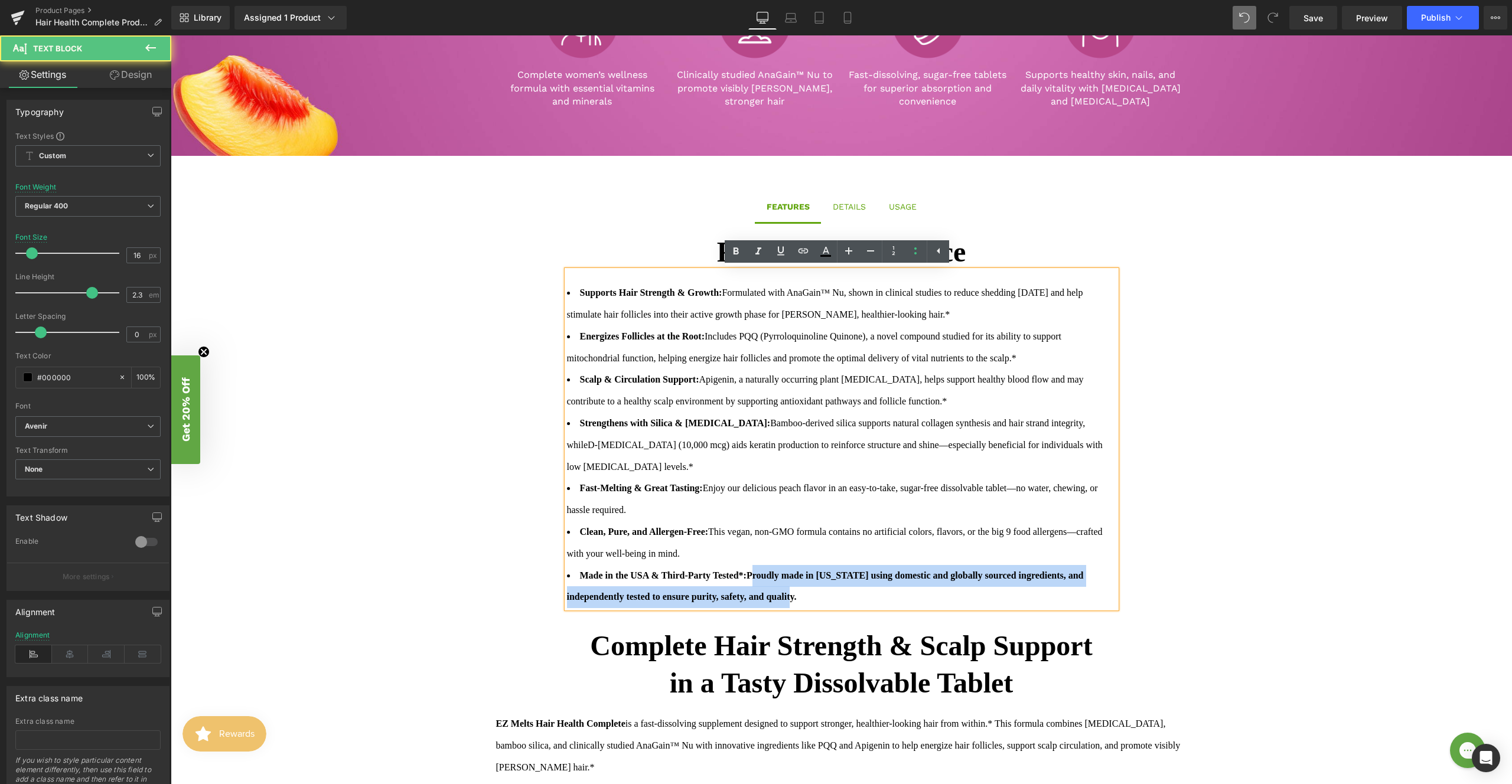
drag, startPoint x: 754, startPoint y: 575, endPoint x: 830, endPoint y: 611, distance: 84.1
click at [830, 611] on div "Features at a Glance Text Block Supports Hair Strength & Growth: Formulated wit…" at bounding box center [841, 425] width 667 height 381
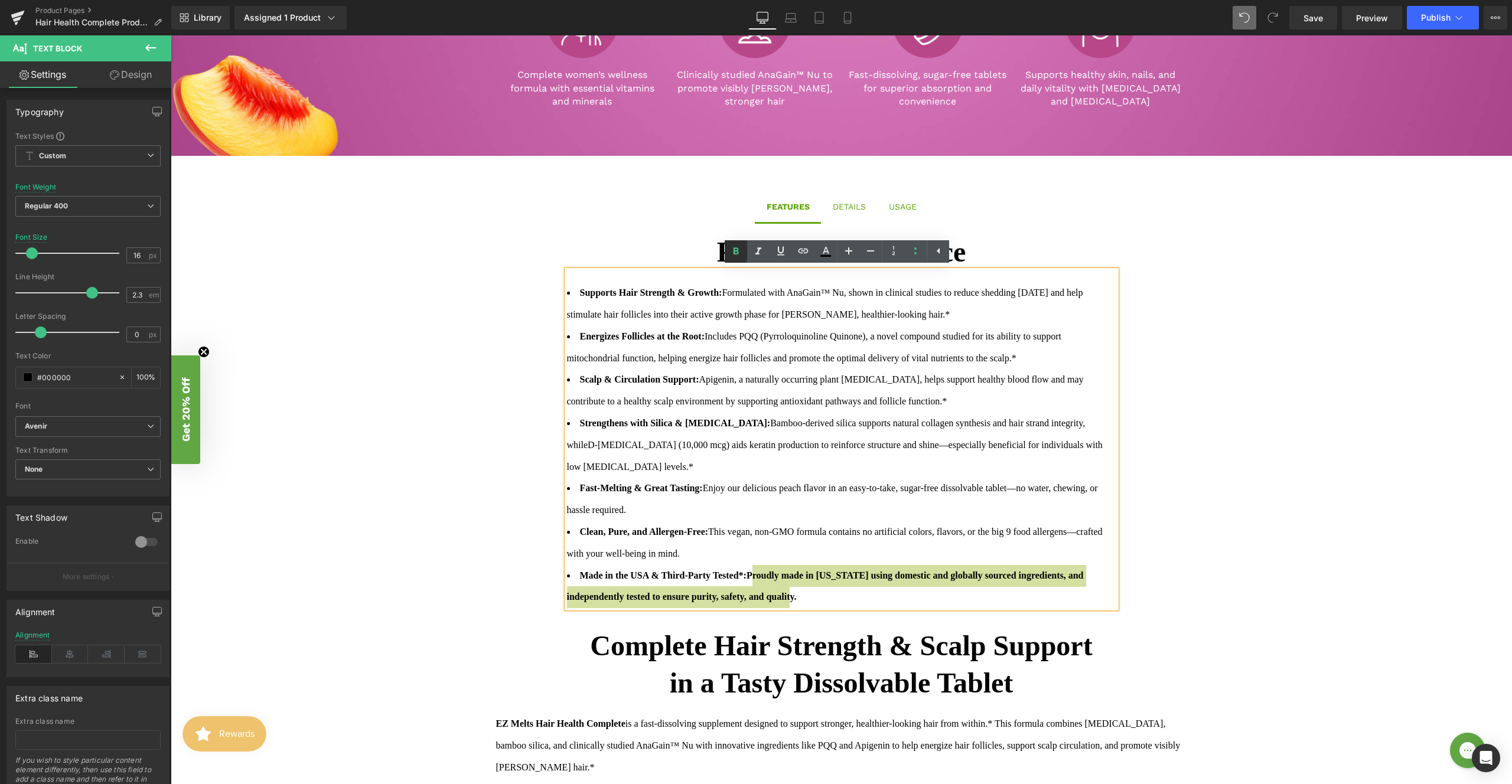
click at [741, 258] on icon at bounding box center [736, 251] width 14 height 14
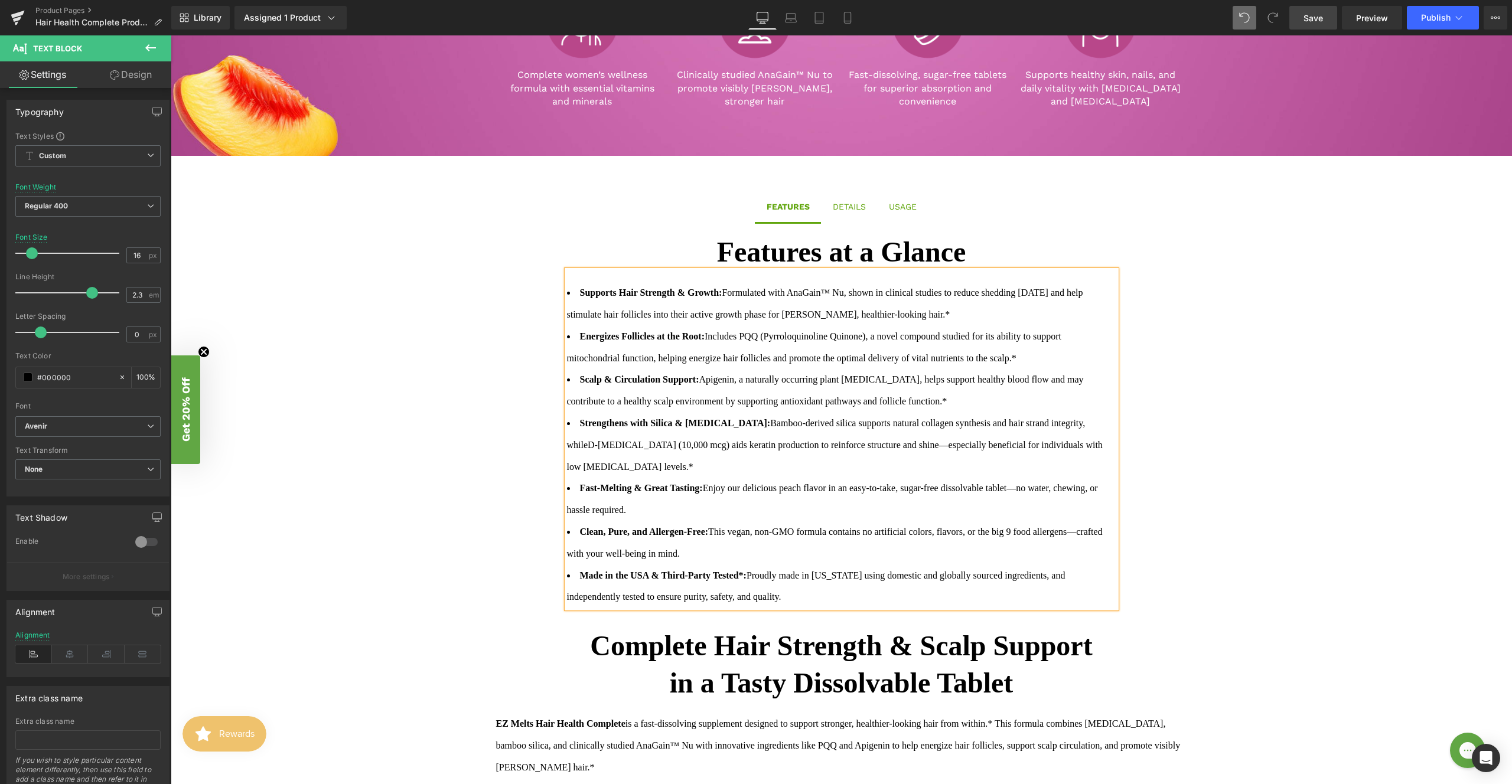
drag, startPoint x: 1329, startPoint y: 14, endPoint x: 705, endPoint y: 293, distance: 683.5
click at [1329, 14] on link "Save" at bounding box center [1313, 18] width 48 height 23
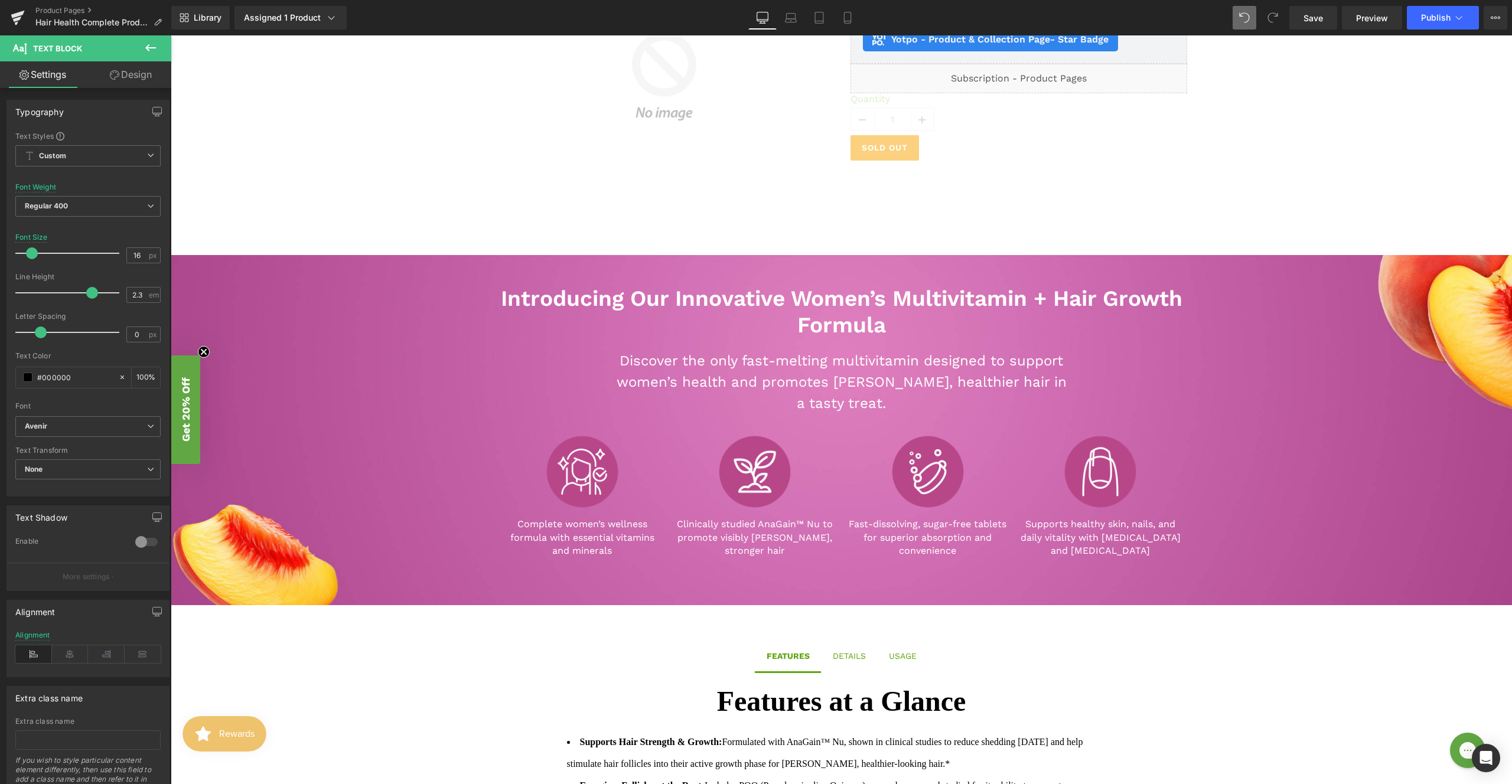
scroll to position [220, 0]
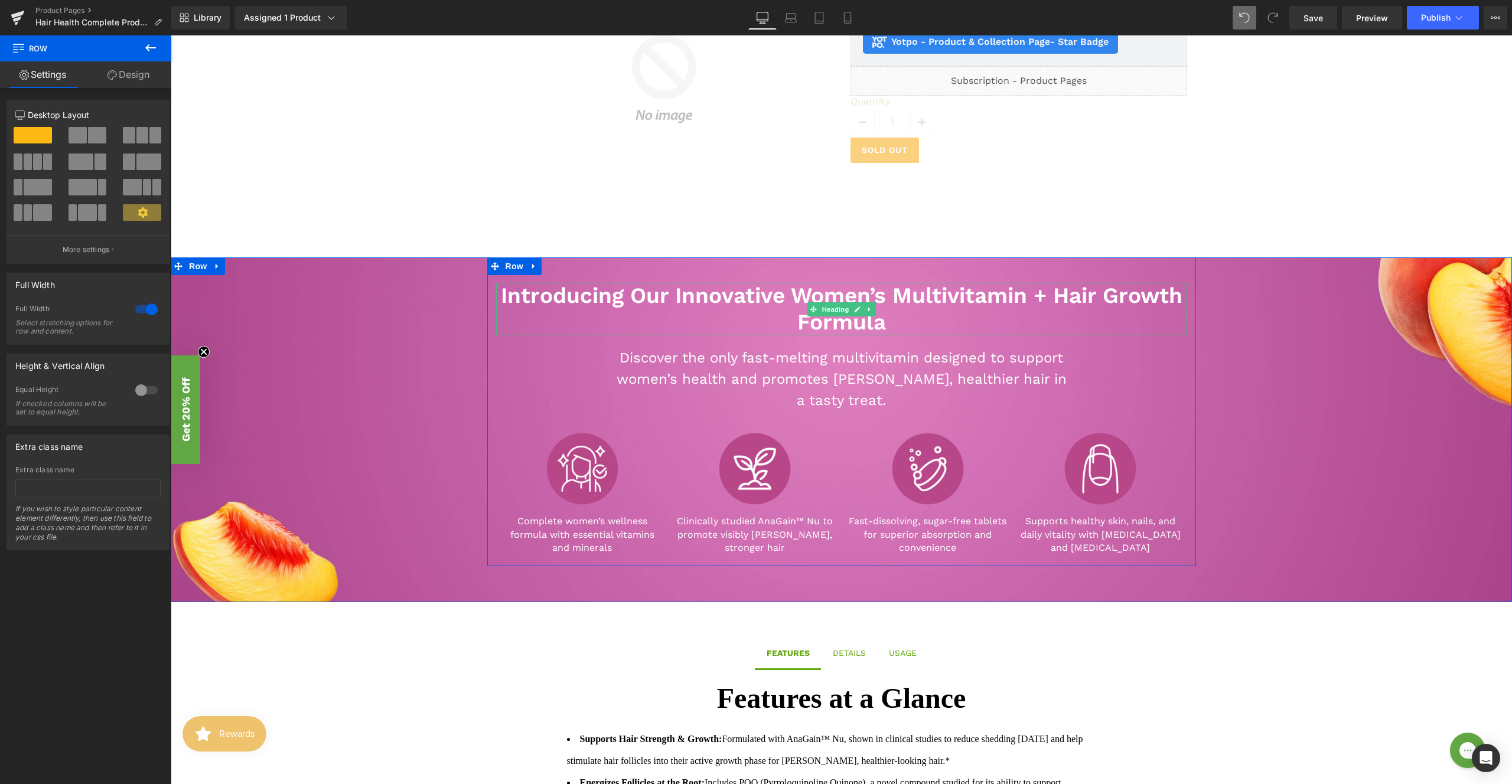
drag, startPoint x: 1112, startPoint y: 258, endPoint x: 1176, endPoint y: 251, distance: 64.4
click at [1112, 310] on div "Introducing Our Innovative Women’s Multivitamin + Hair Growth Formula Heading D…" at bounding box center [841, 430] width 1341 height 345
click at [1195, 259] on div "Introducing Our Innovative Women’s Multivitamin + Hair Growth Formula Heading D…" at bounding box center [841, 430] width 1341 height 345
click at [374, 290] on div "Introducing Our Innovative Women’s Multivitamin + Hair Growth Formula Heading D…" at bounding box center [841, 412] width 1341 height 309
click at [277, 544] on div "Introducing Our Innovative Women’s Multivitamin + Hair Growth Formula Heading D…" at bounding box center [841, 412] width 1341 height 309
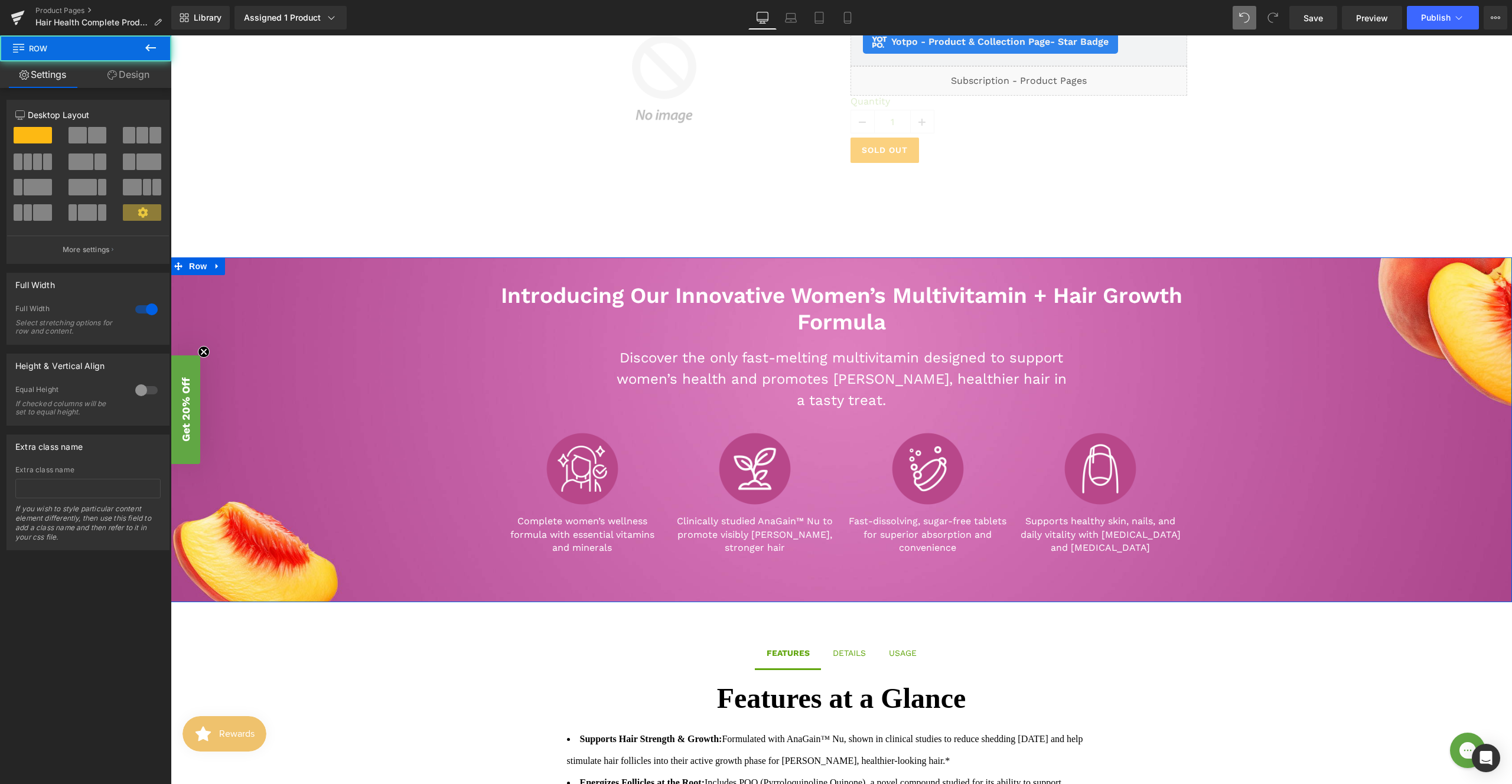
click at [310, 554] on div "Introducing Our Innovative Women’s Multivitamin + Hair Growth Formula Heading D…" at bounding box center [841, 412] width 1341 height 309
click at [133, 73] on link "Design" at bounding box center [128, 74] width 85 height 27
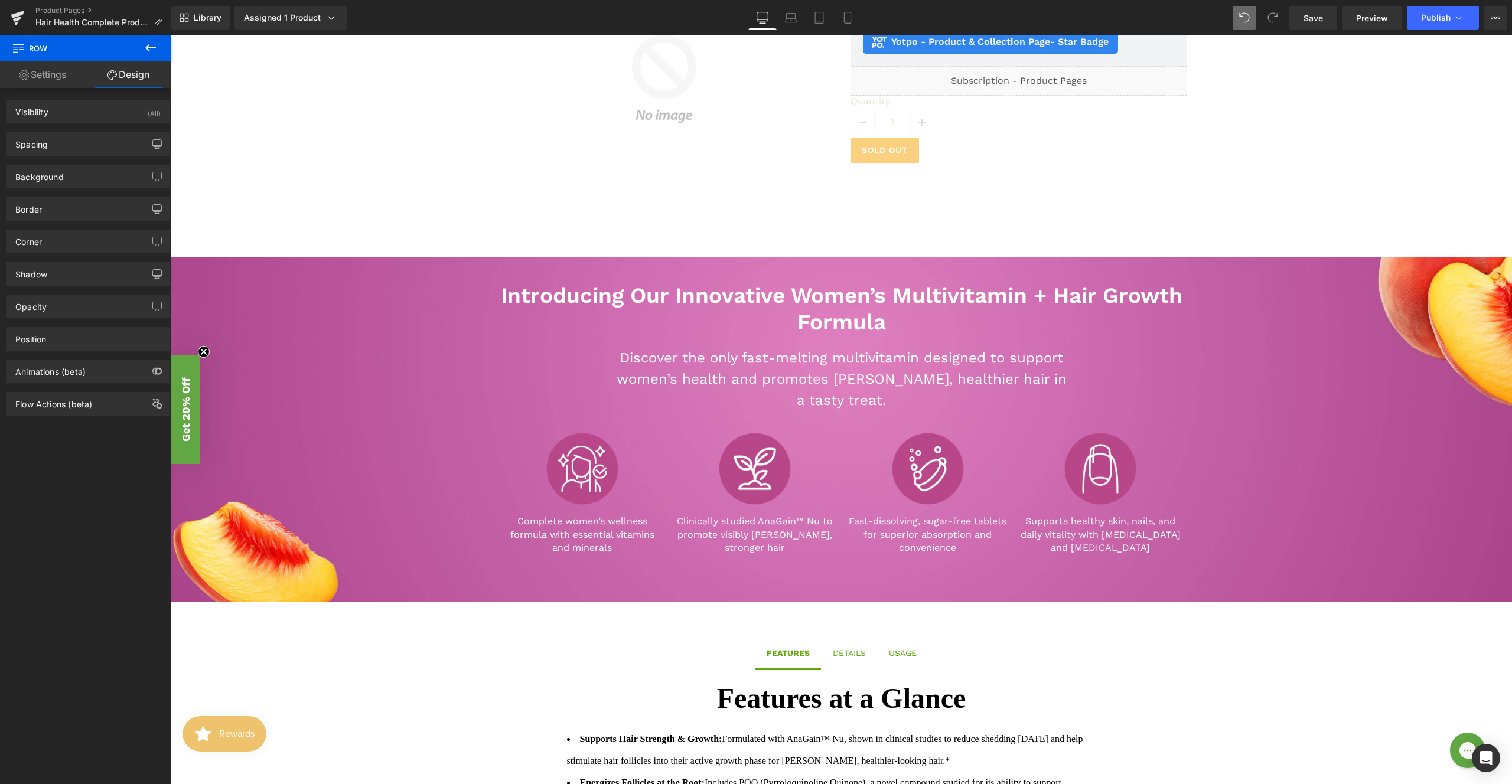
click at [148, 49] on icon at bounding box center [151, 48] width 11 height 7
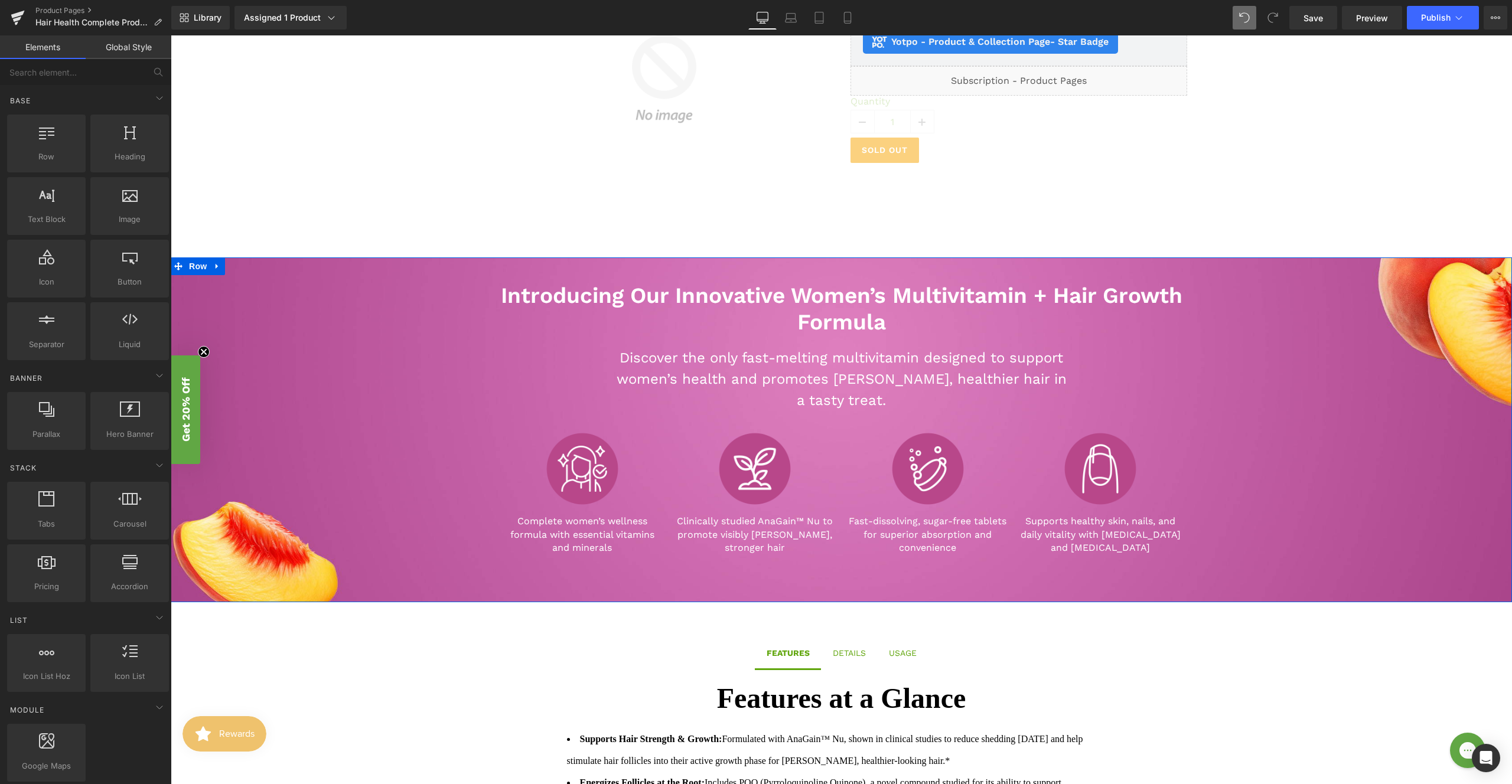
click at [338, 366] on div "Introducing Our Innovative Women’s Multivitamin + Hair Growth Formula Heading D…" at bounding box center [841, 412] width 1341 height 309
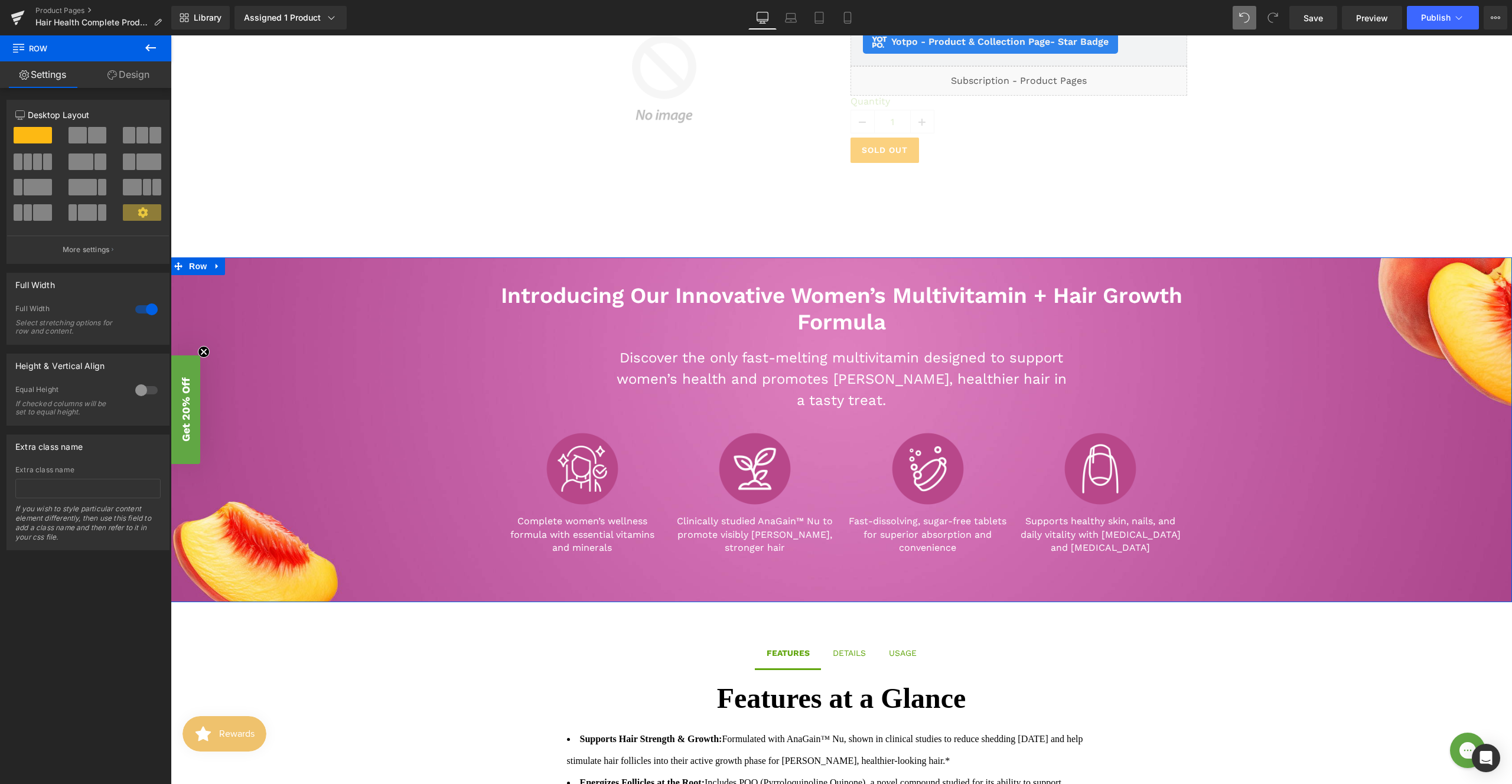
click at [125, 79] on link "Design" at bounding box center [128, 74] width 85 height 27
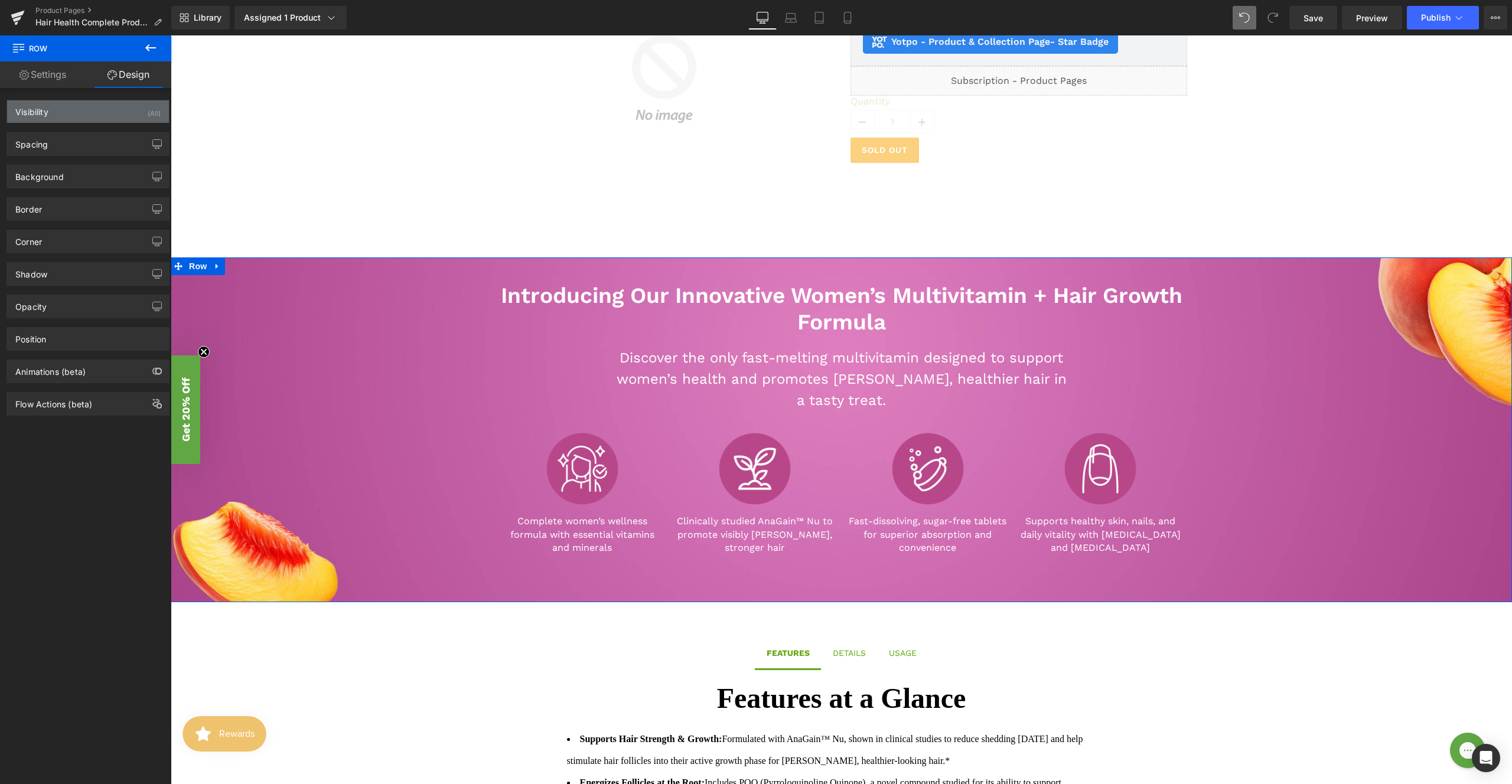
click at [63, 121] on div "Visibility (All)" at bounding box center [88, 111] width 162 height 23
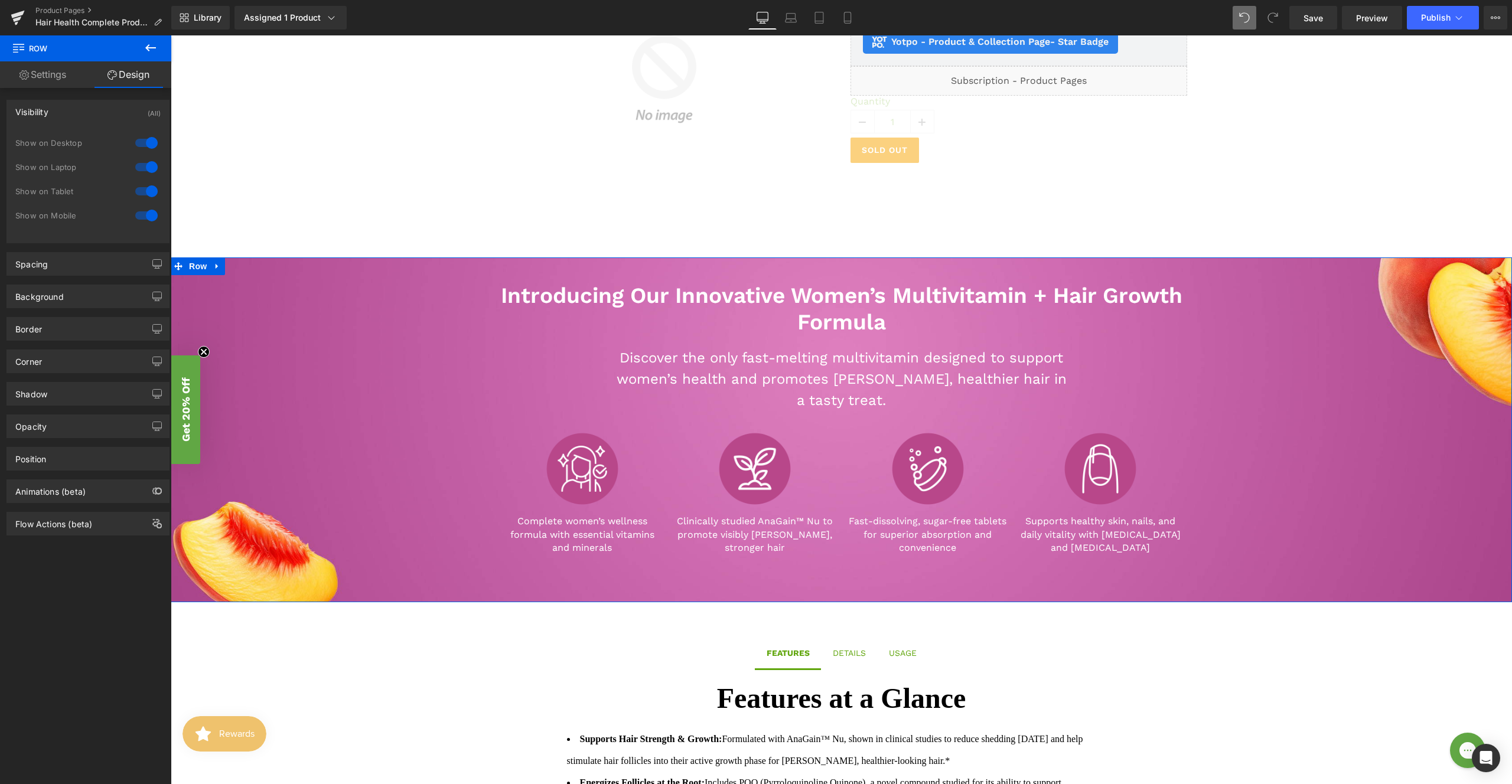
click at [68, 112] on div "Visibility (All)" at bounding box center [88, 111] width 162 height 23
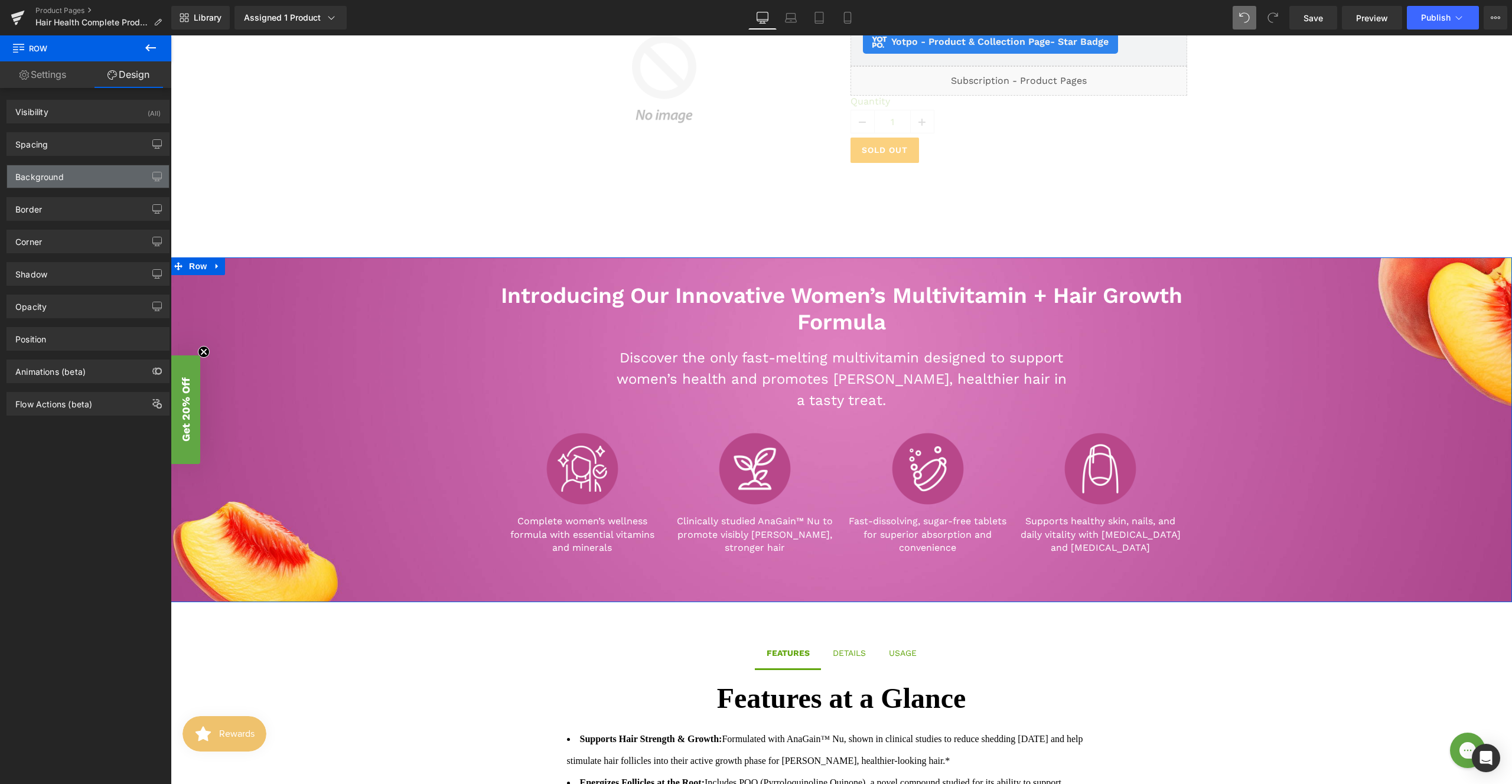
click at [71, 185] on div "Background" at bounding box center [88, 176] width 162 height 23
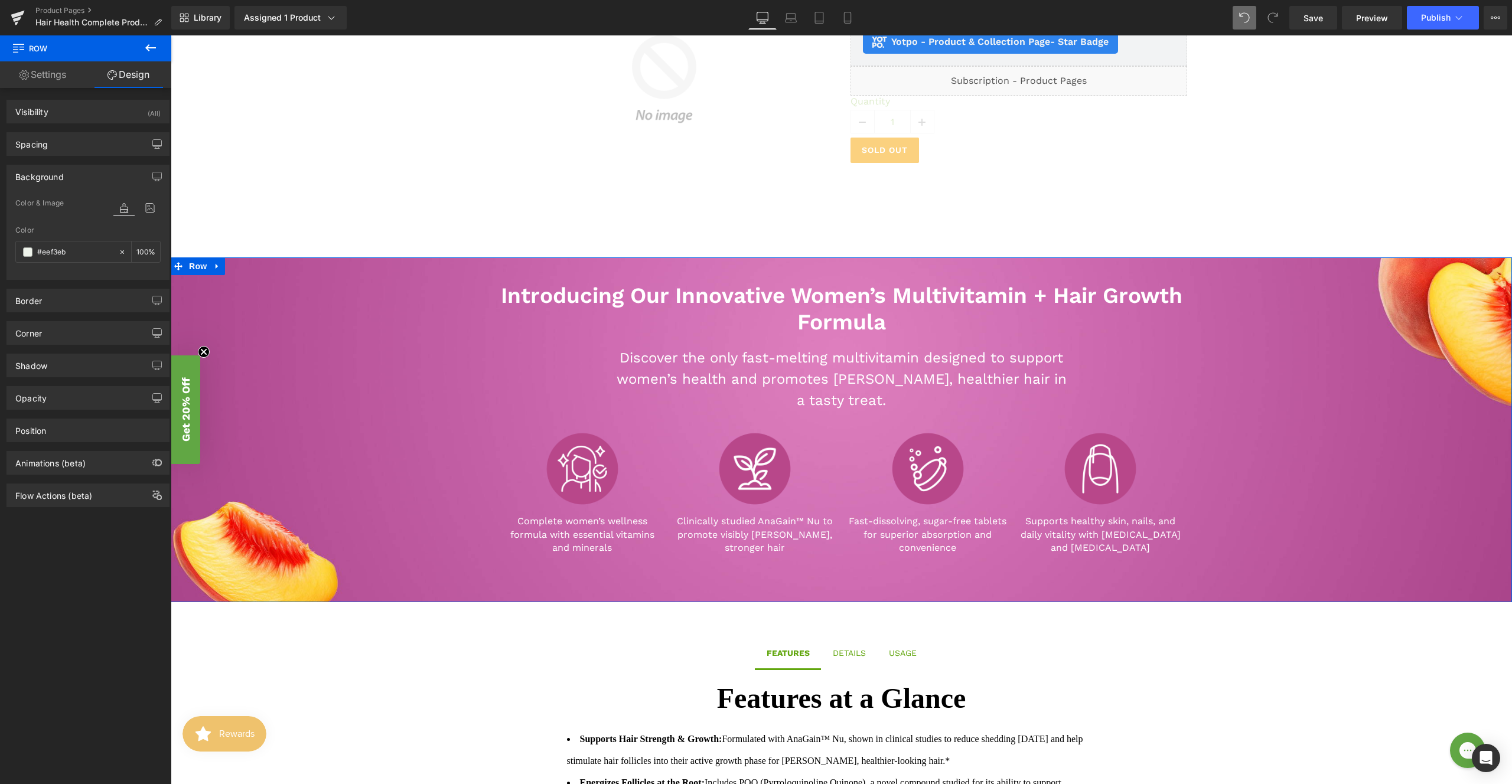
click at [81, 180] on div "Background" at bounding box center [88, 176] width 162 height 23
click at [297, 302] on div "Introducing Our Innovative Women’s Multivitamin + Hair Growth Formula Heading D…" at bounding box center [841, 412] width 1341 height 309
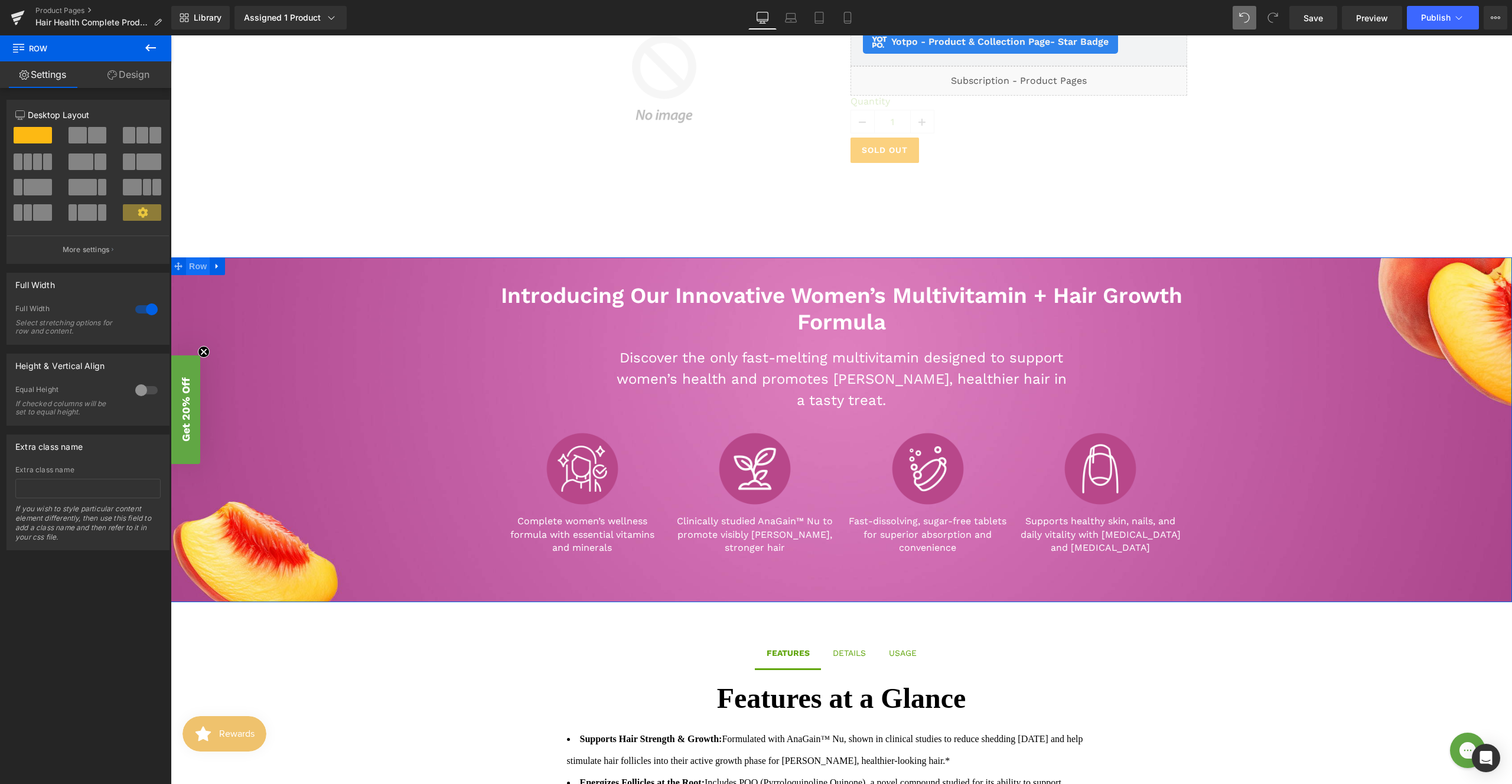
click at [190, 265] on span "Row" at bounding box center [198, 266] width 24 height 18
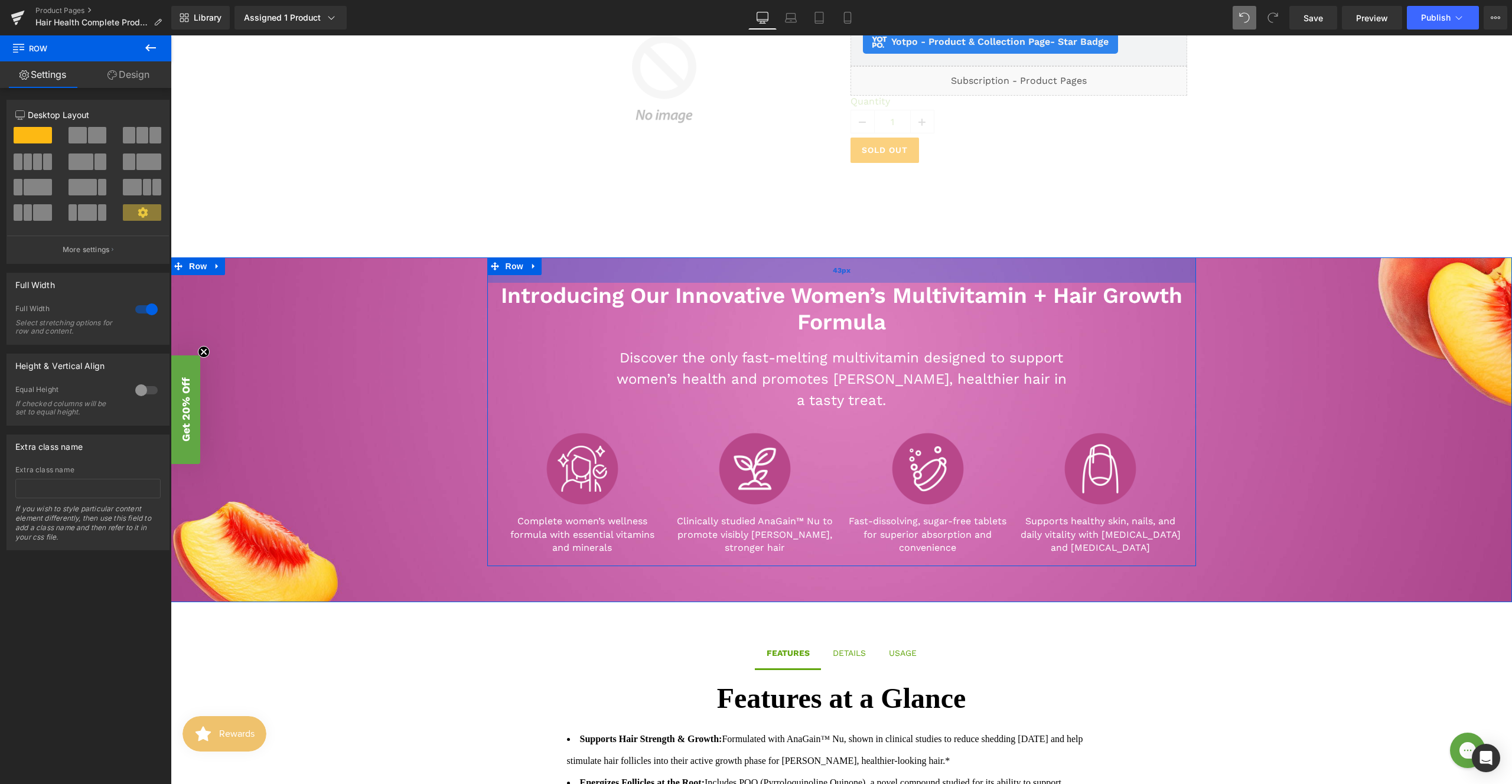
click at [588, 276] on div "43px" at bounding box center [841, 270] width 709 height 25
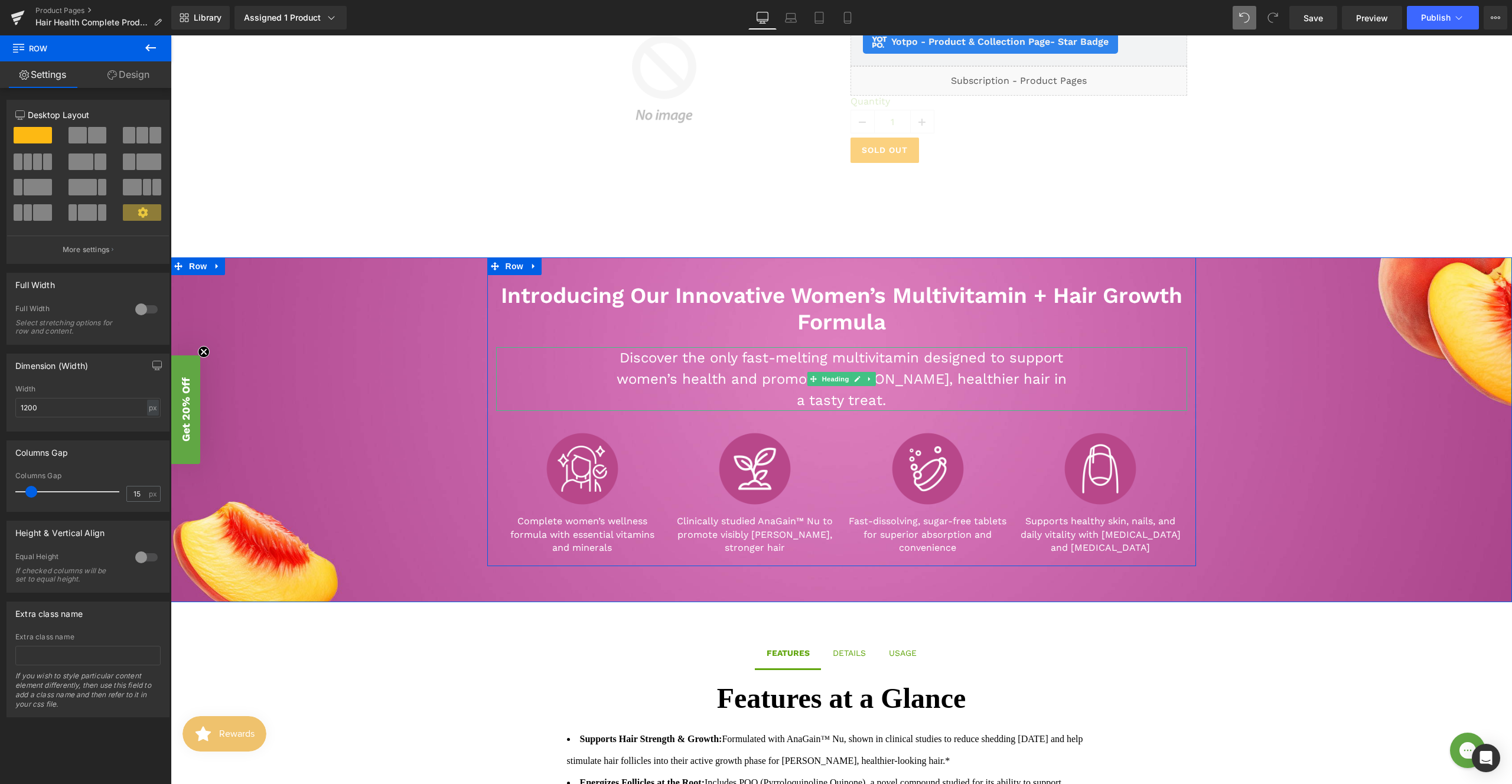
click at [561, 374] on div "Discover the only fast-melting multivitamin designed to support women’s health …" at bounding box center [841, 378] width 691 height 63
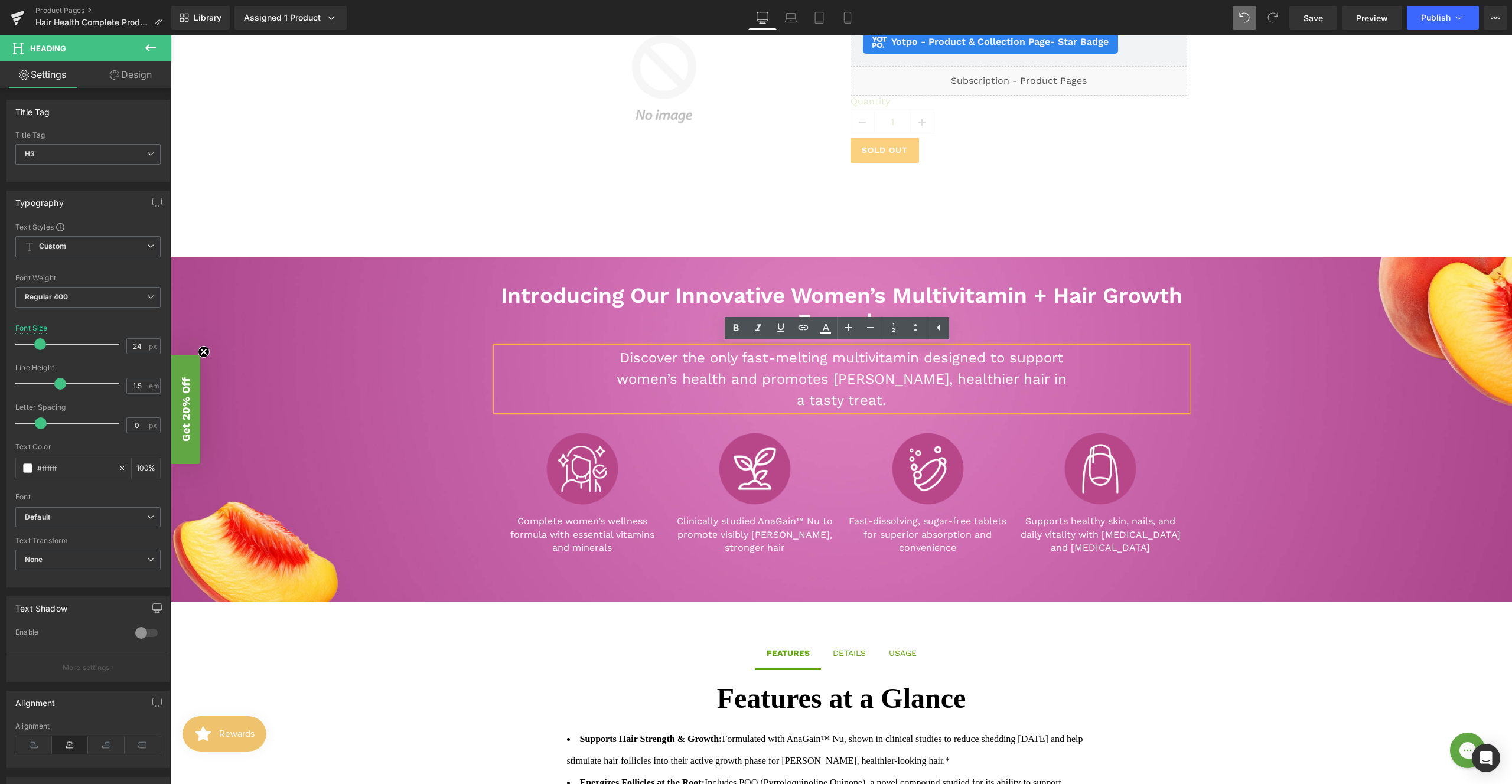
click at [335, 496] on div "Introducing Our Innovative Women’s Multivitamin + Hair Growth Formula Heading D…" at bounding box center [841, 412] width 1341 height 309
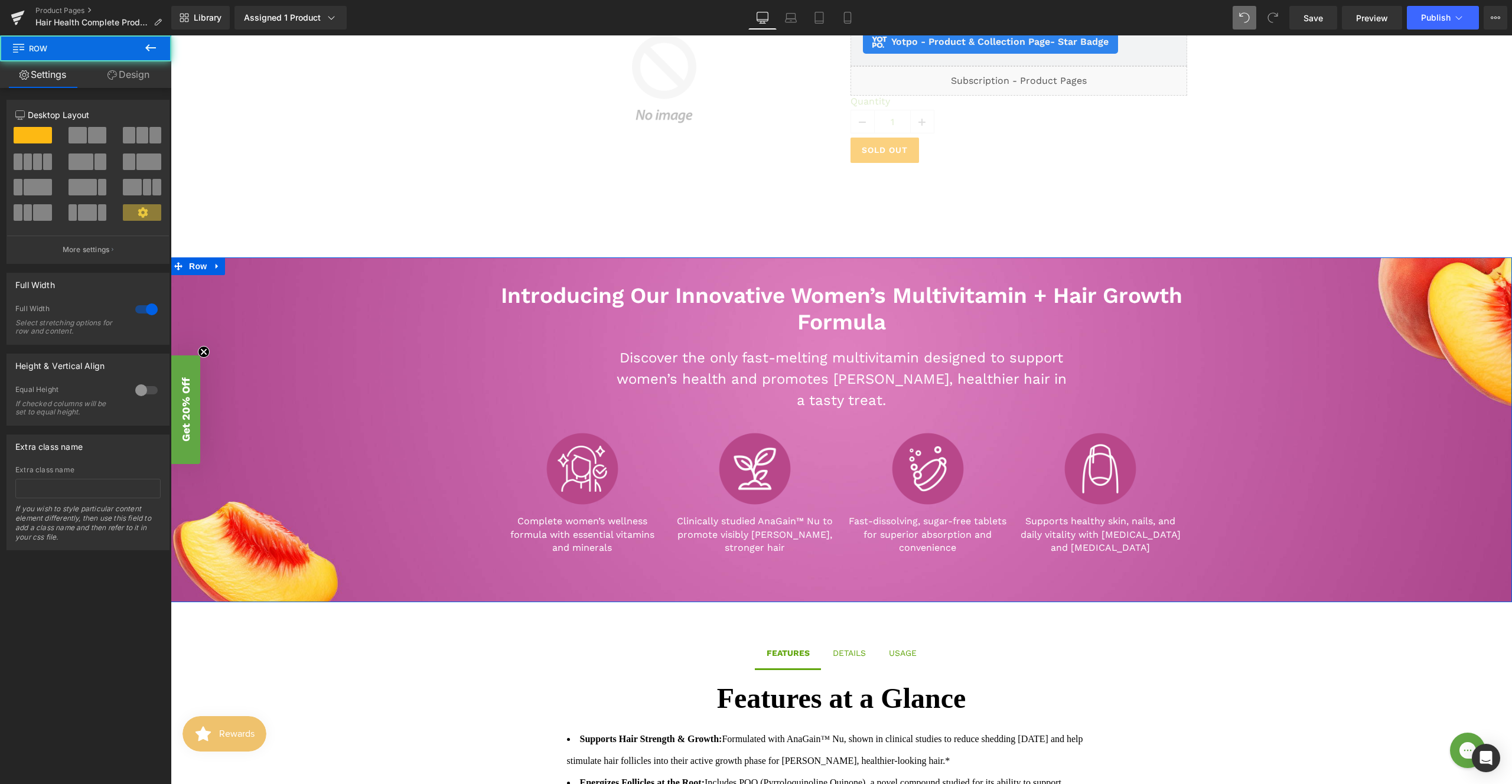
click at [333, 536] on div "Introducing Our Innovative Women’s Multivitamin + Hair Growth Formula Heading D…" at bounding box center [841, 412] width 1341 height 309
click at [34, 78] on link "Settings" at bounding box center [42, 74] width 85 height 27
click at [90, 253] on p "More settings" at bounding box center [86, 250] width 47 height 11
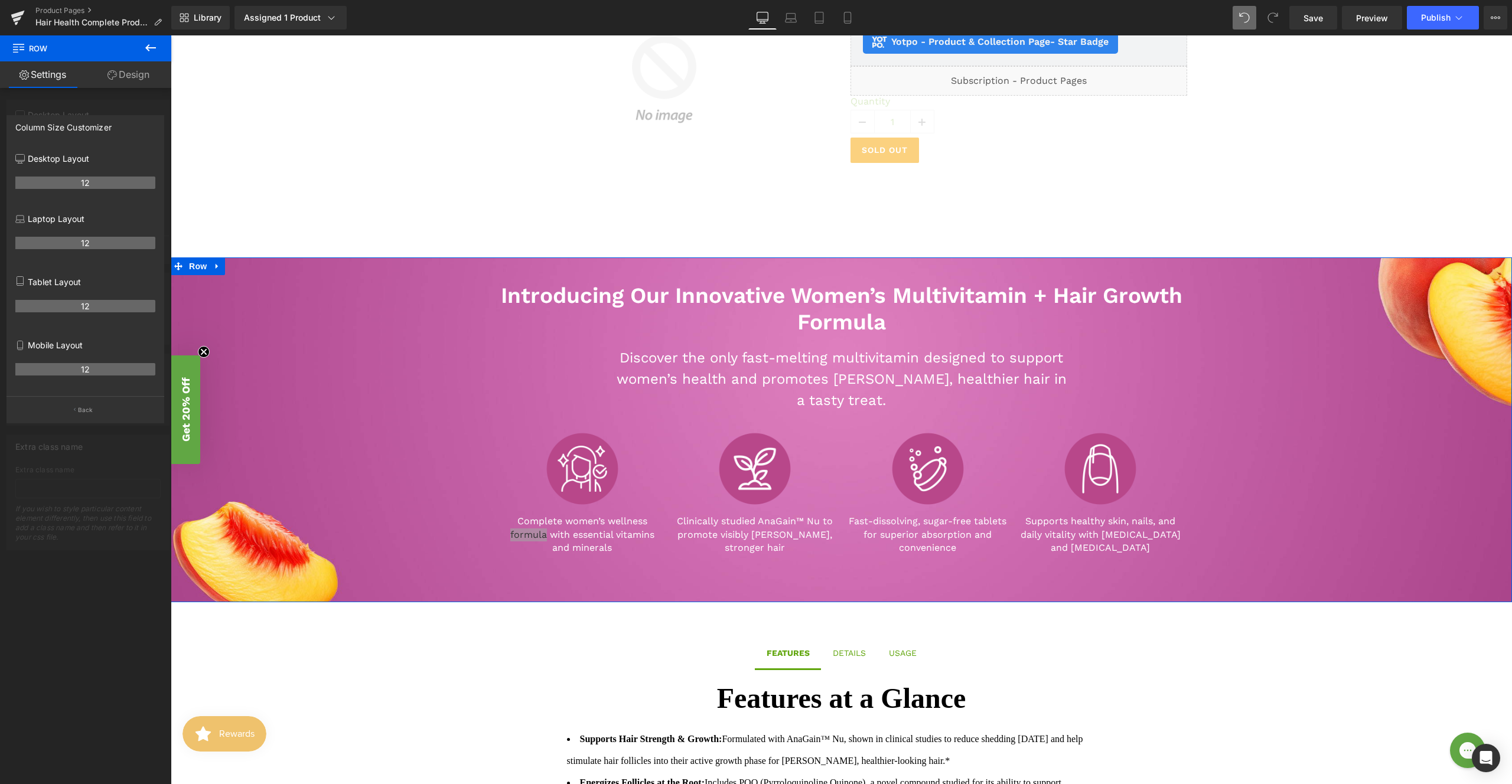
click at [40, 78] on link "Settings" at bounding box center [42, 74] width 85 height 27
click at [116, 75] on link "Design" at bounding box center [128, 74] width 85 height 27
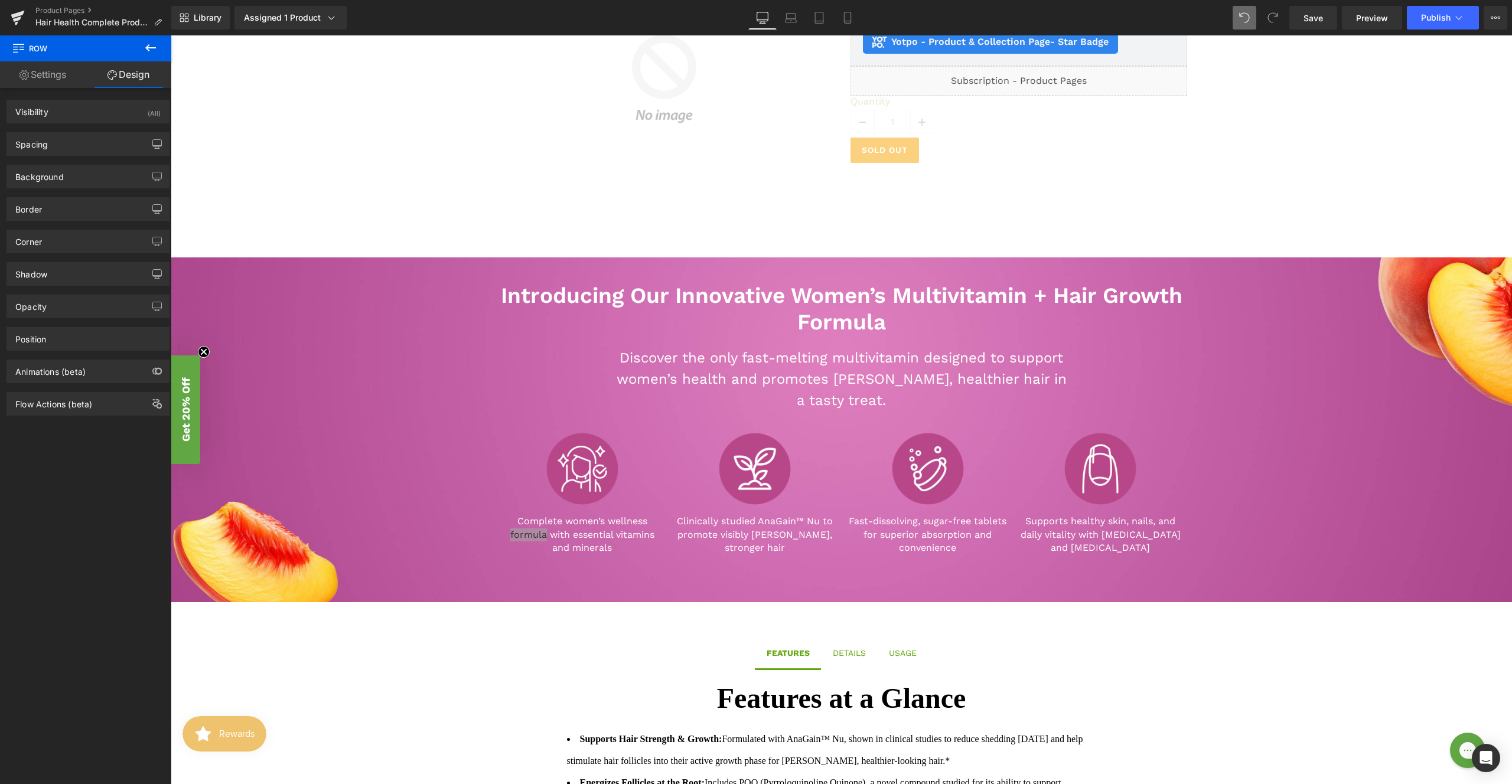
click at [155, 43] on icon at bounding box center [150, 48] width 14 height 14
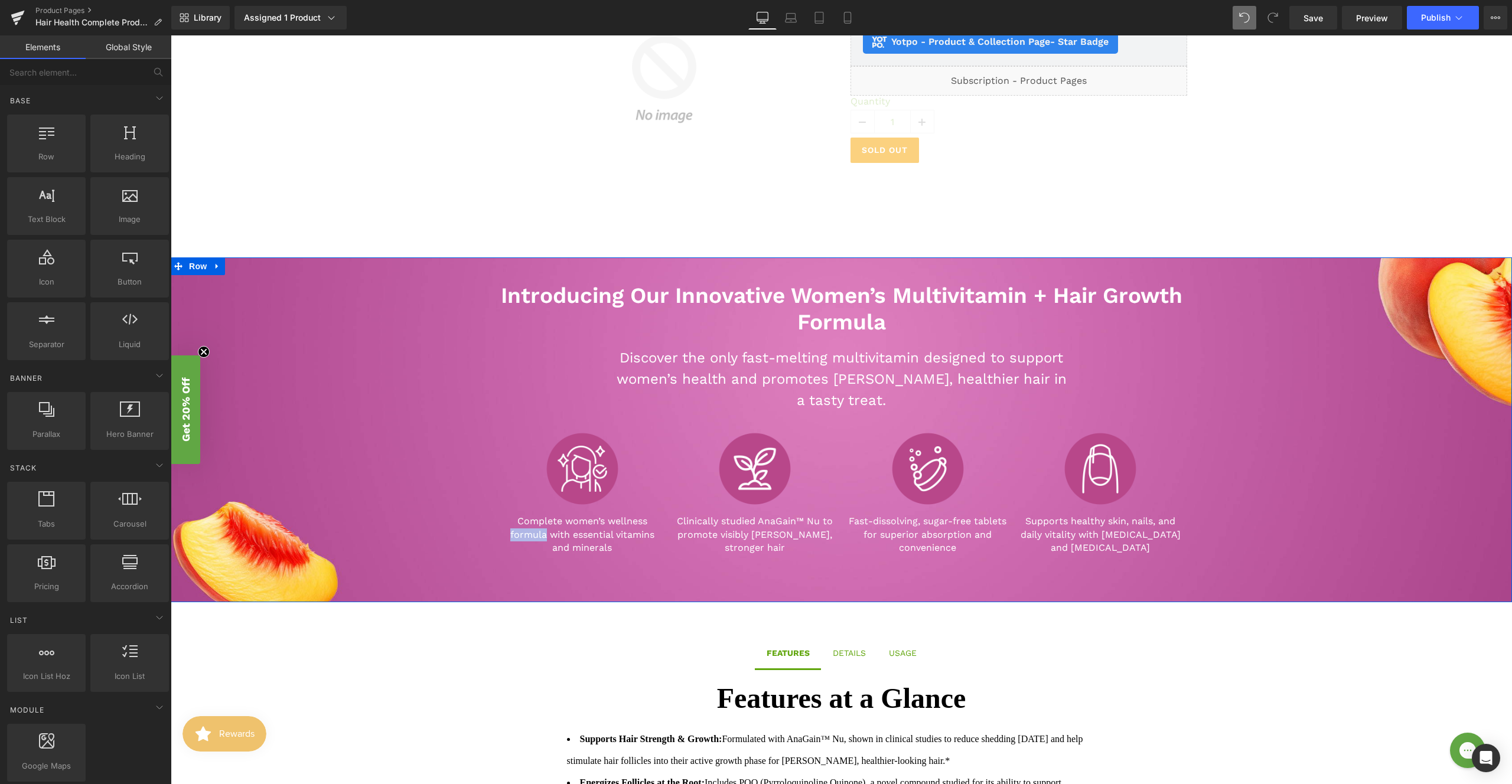
click at [229, 406] on div "Introducing Our Innovative Women’s Multivitamin + Hair Growth Formula Heading D…" at bounding box center [841, 412] width 1341 height 309
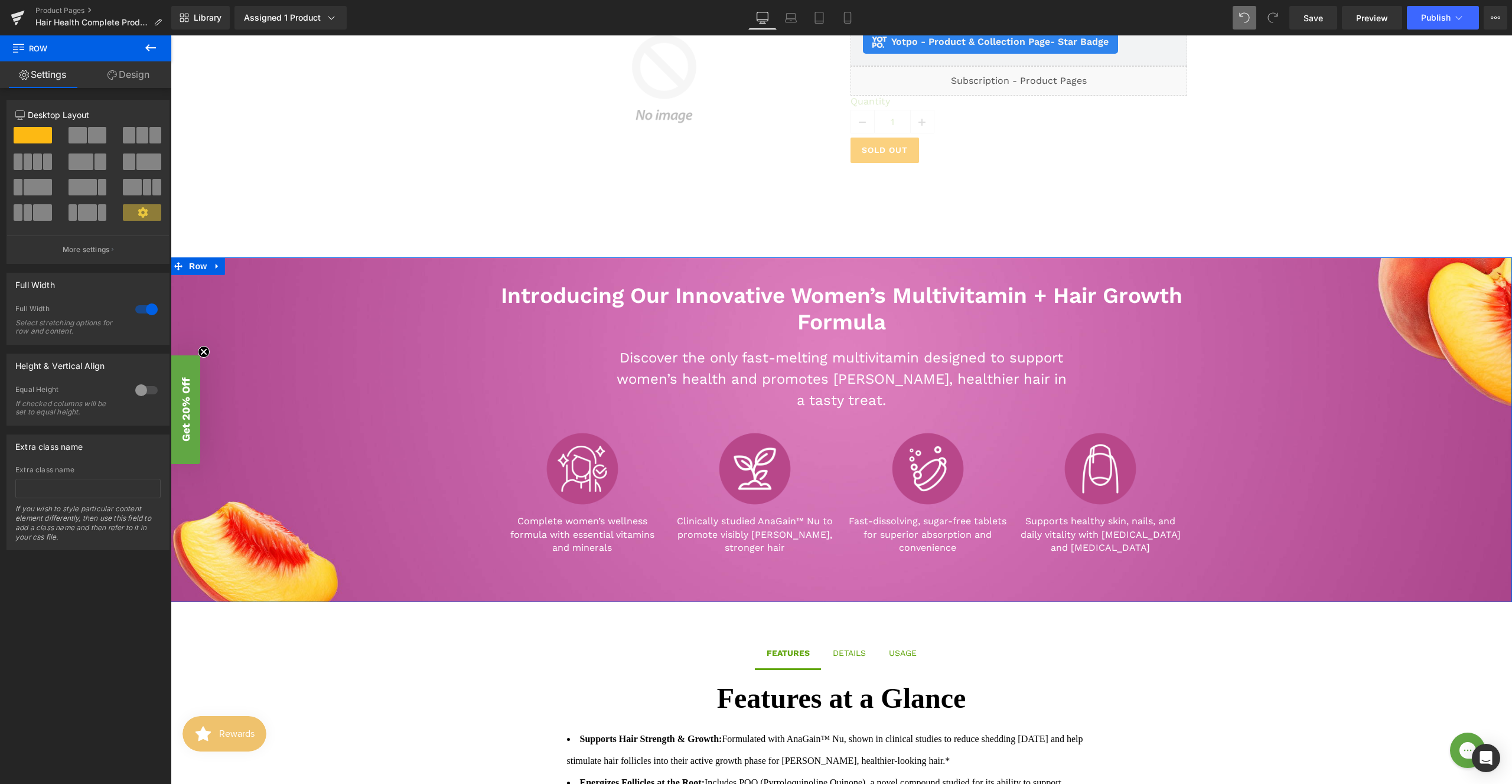
click at [124, 70] on link "Design" at bounding box center [128, 74] width 85 height 27
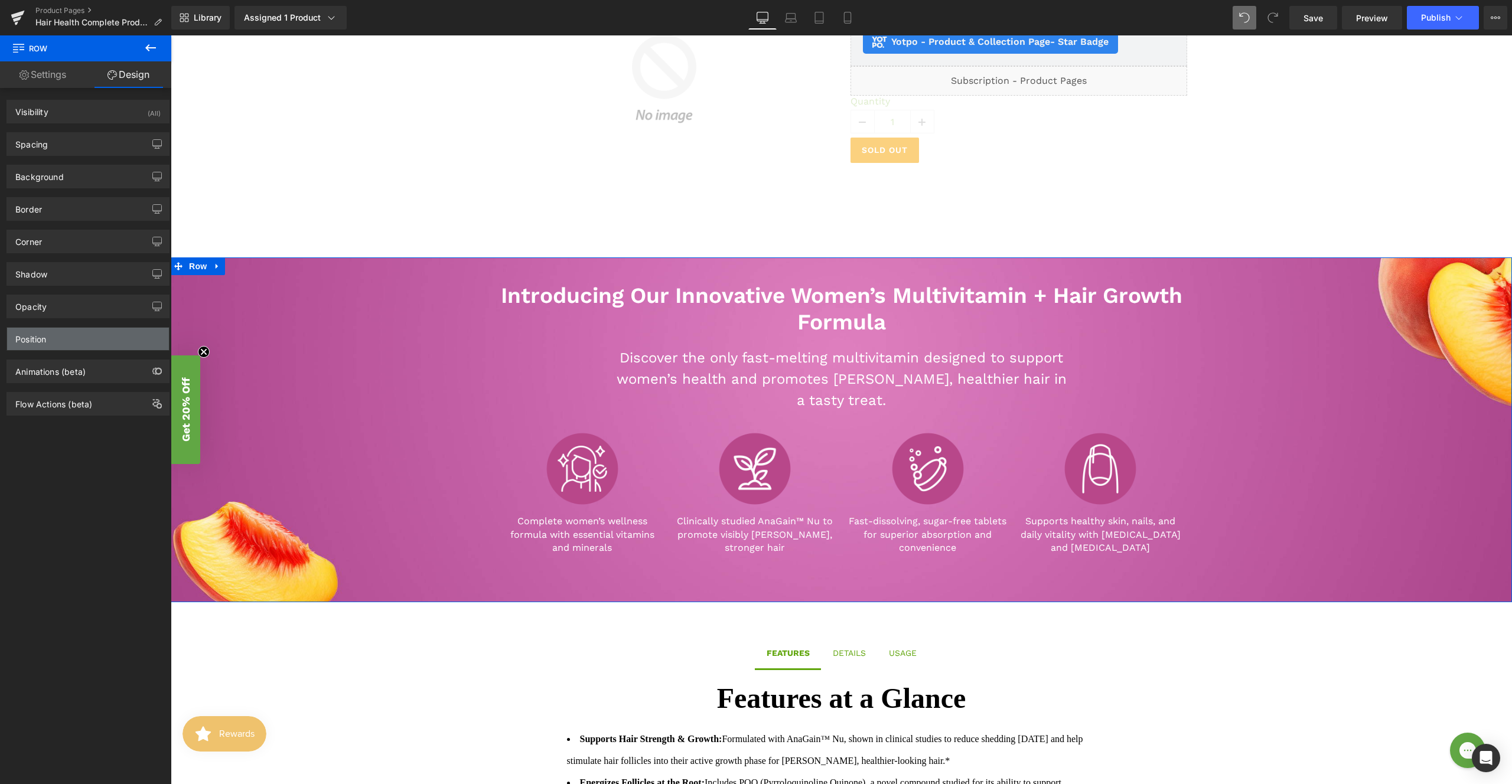
click at [84, 341] on div "Position" at bounding box center [88, 339] width 162 height 23
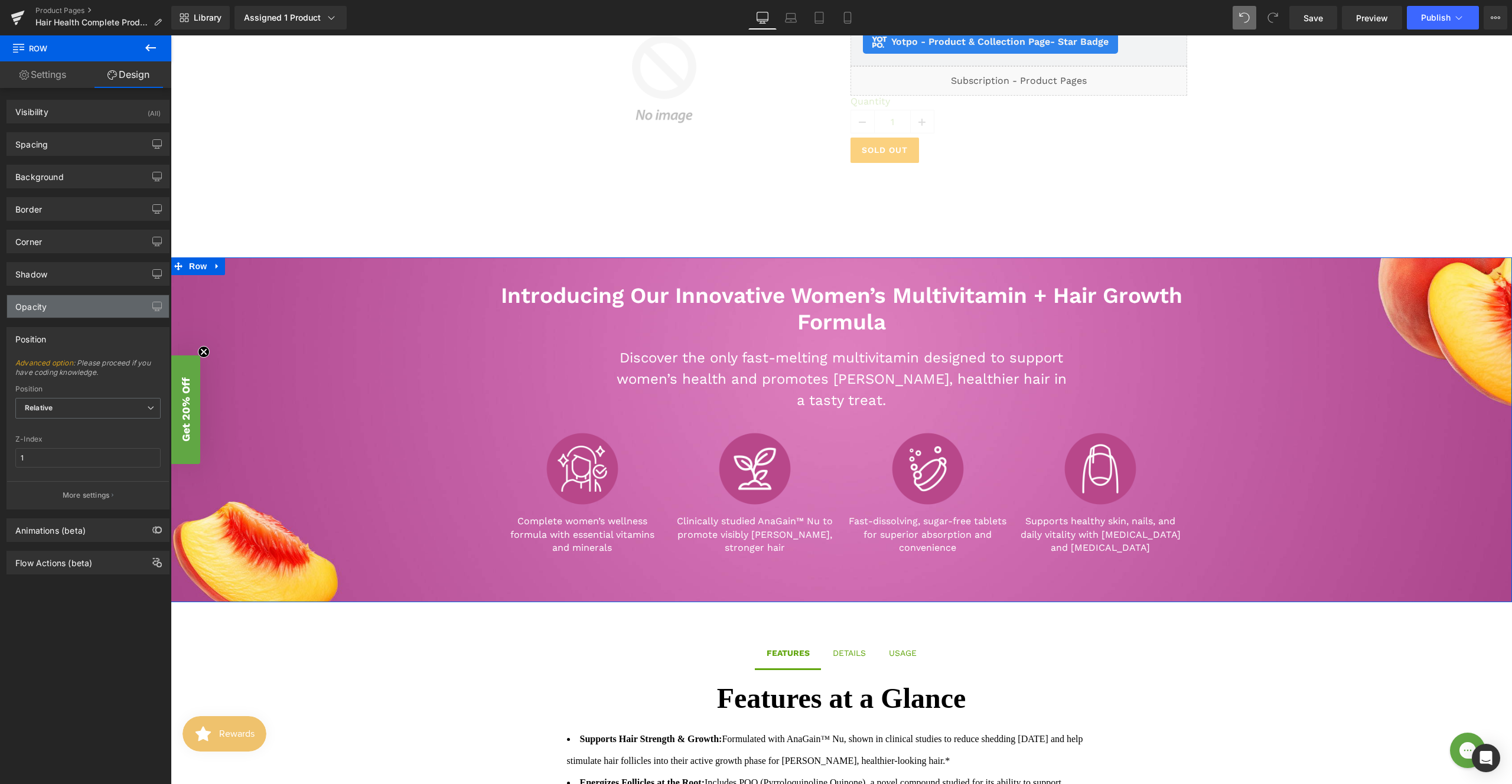
click at [81, 309] on div "Opacity" at bounding box center [88, 306] width 162 height 23
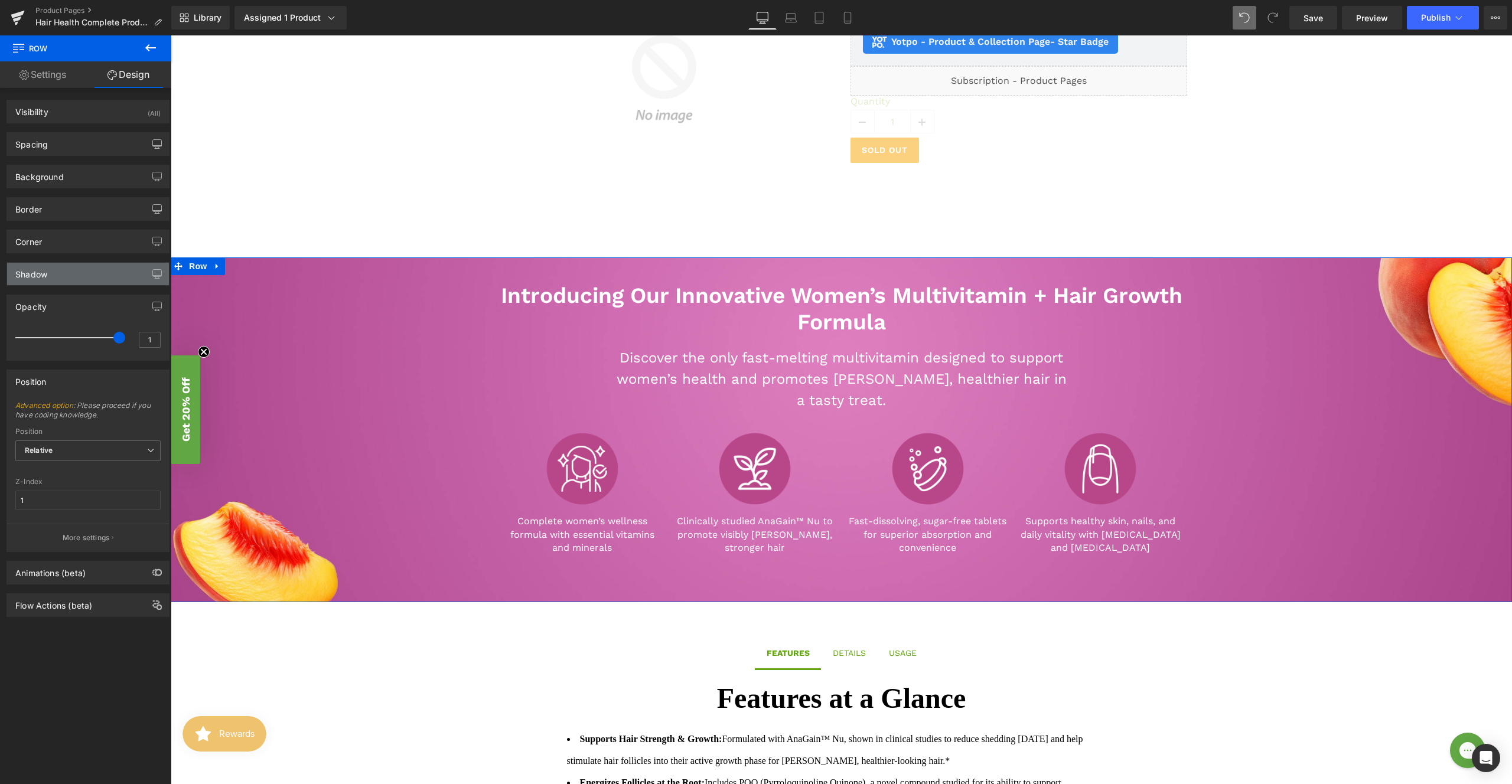
click at [81, 280] on div "Shadow" at bounding box center [88, 274] width 162 height 23
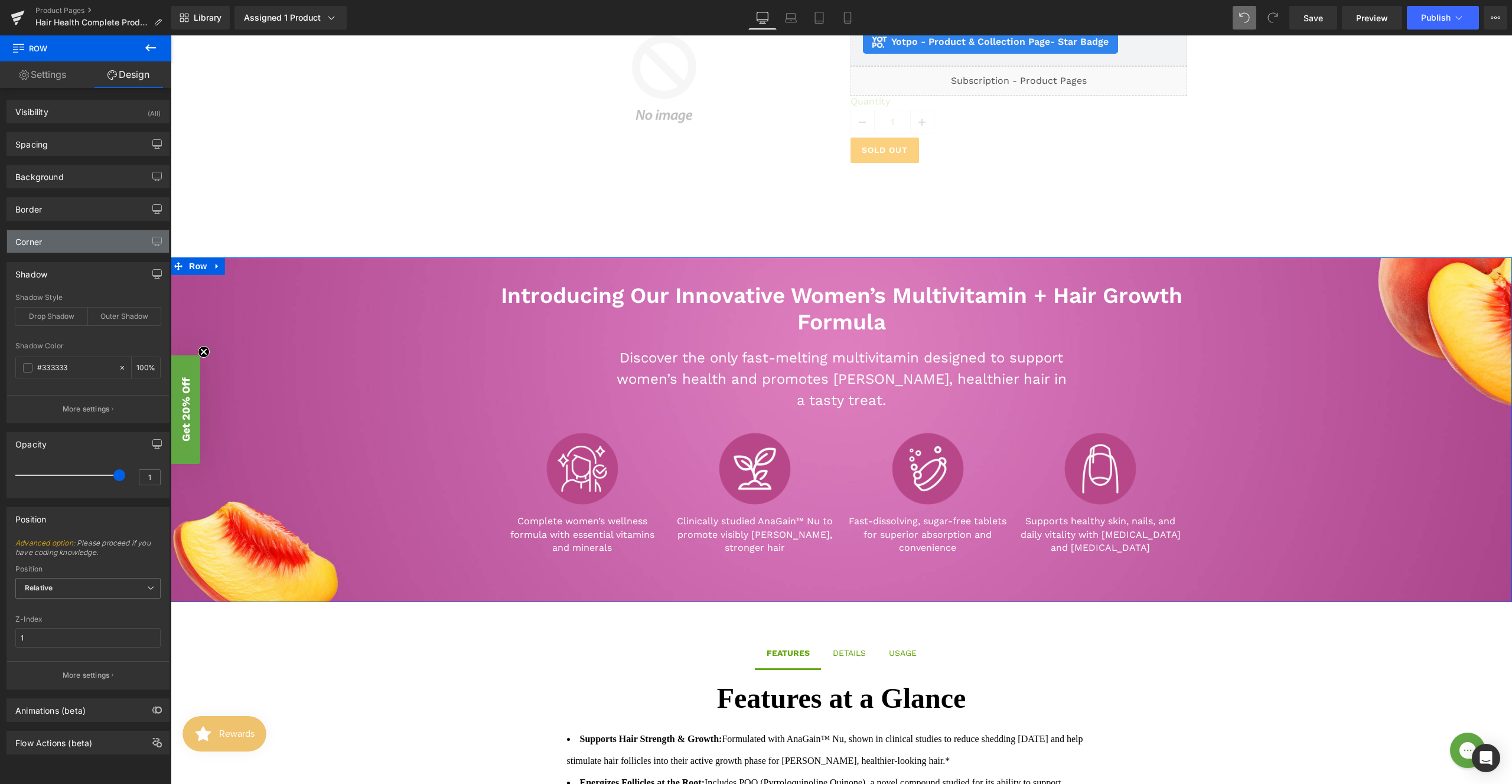
click at [83, 252] on div "Corner" at bounding box center [88, 241] width 162 height 23
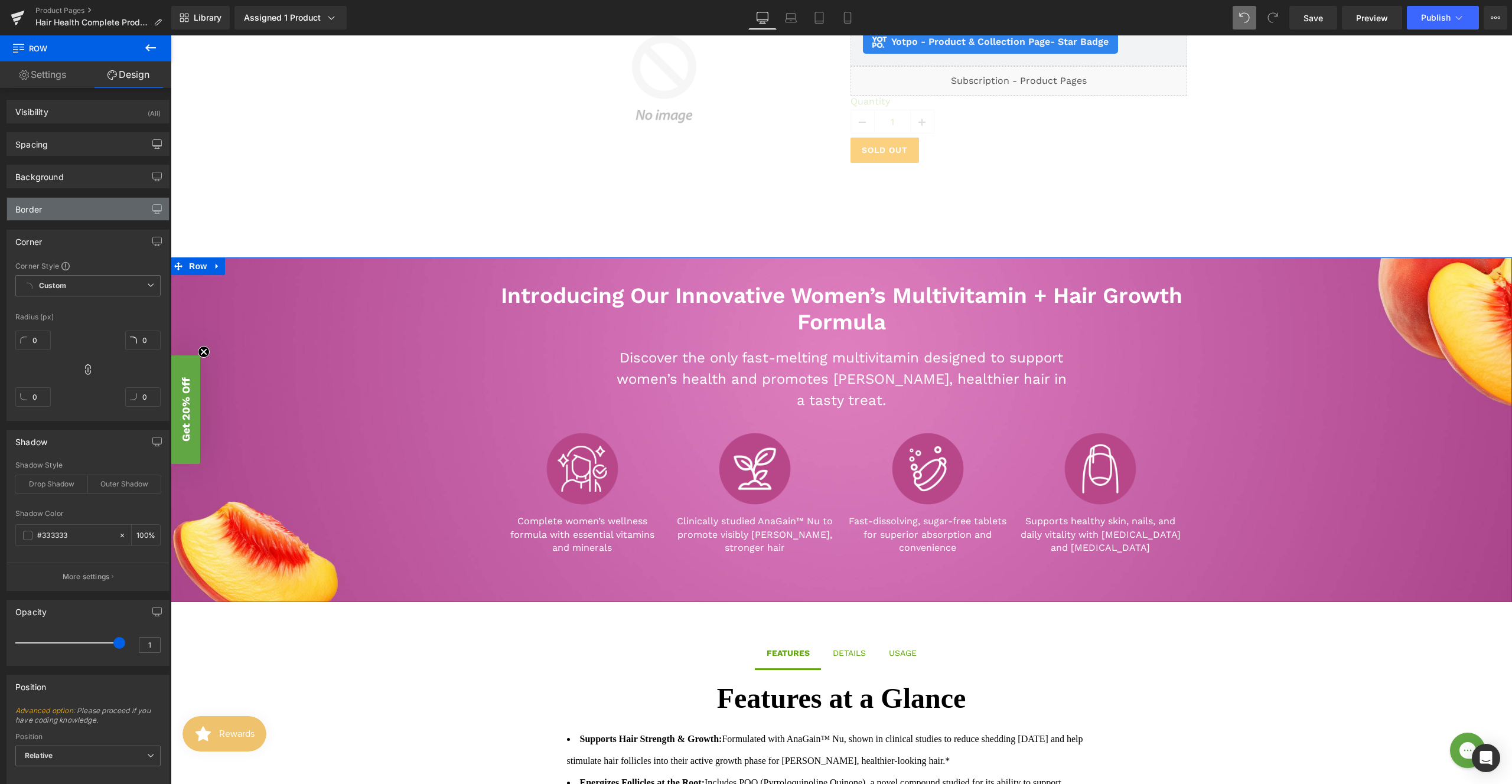
click at [85, 209] on div "Border" at bounding box center [88, 209] width 162 height 23
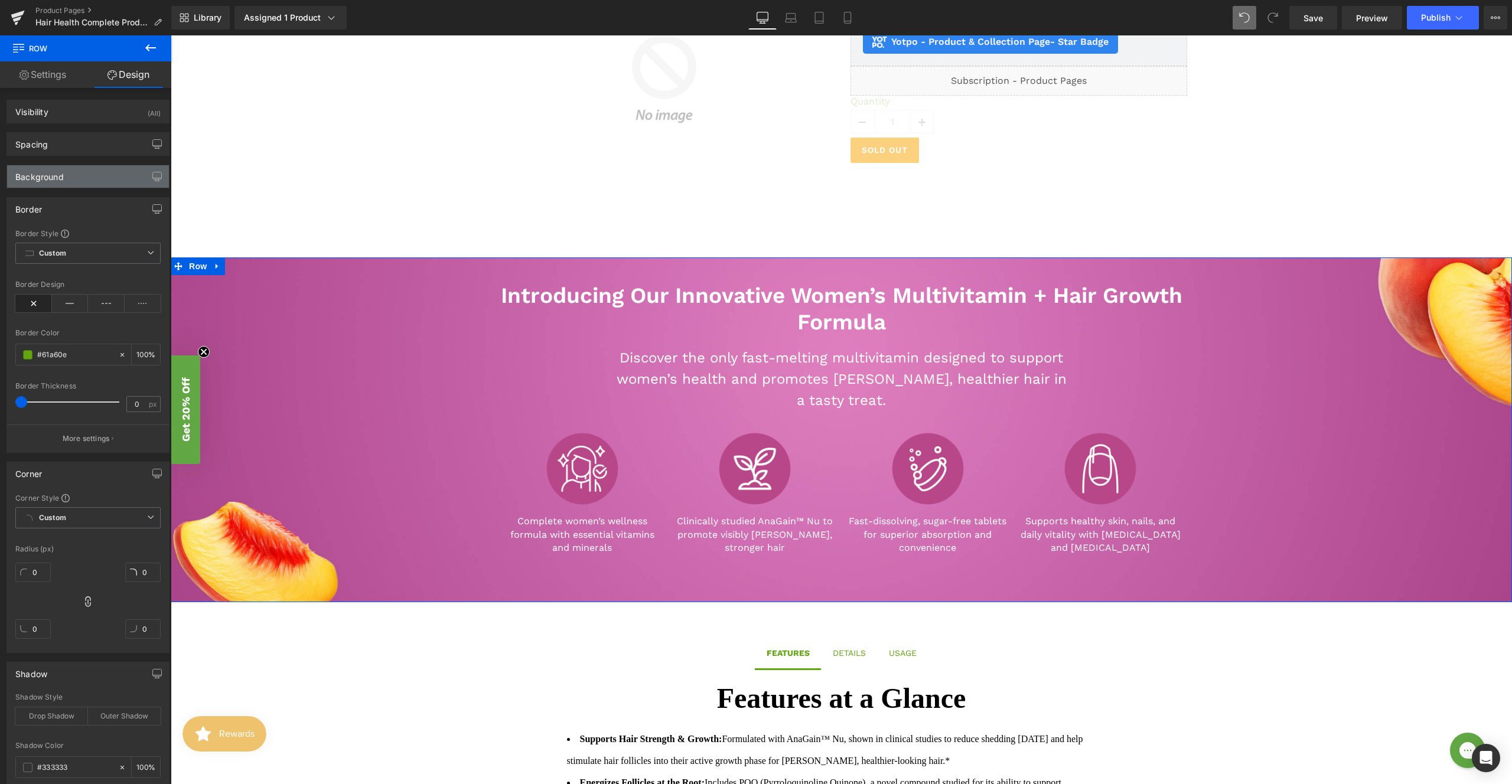
click at [90, 182] on div "Background" at bounding box center [88, 176] width 162 height 23
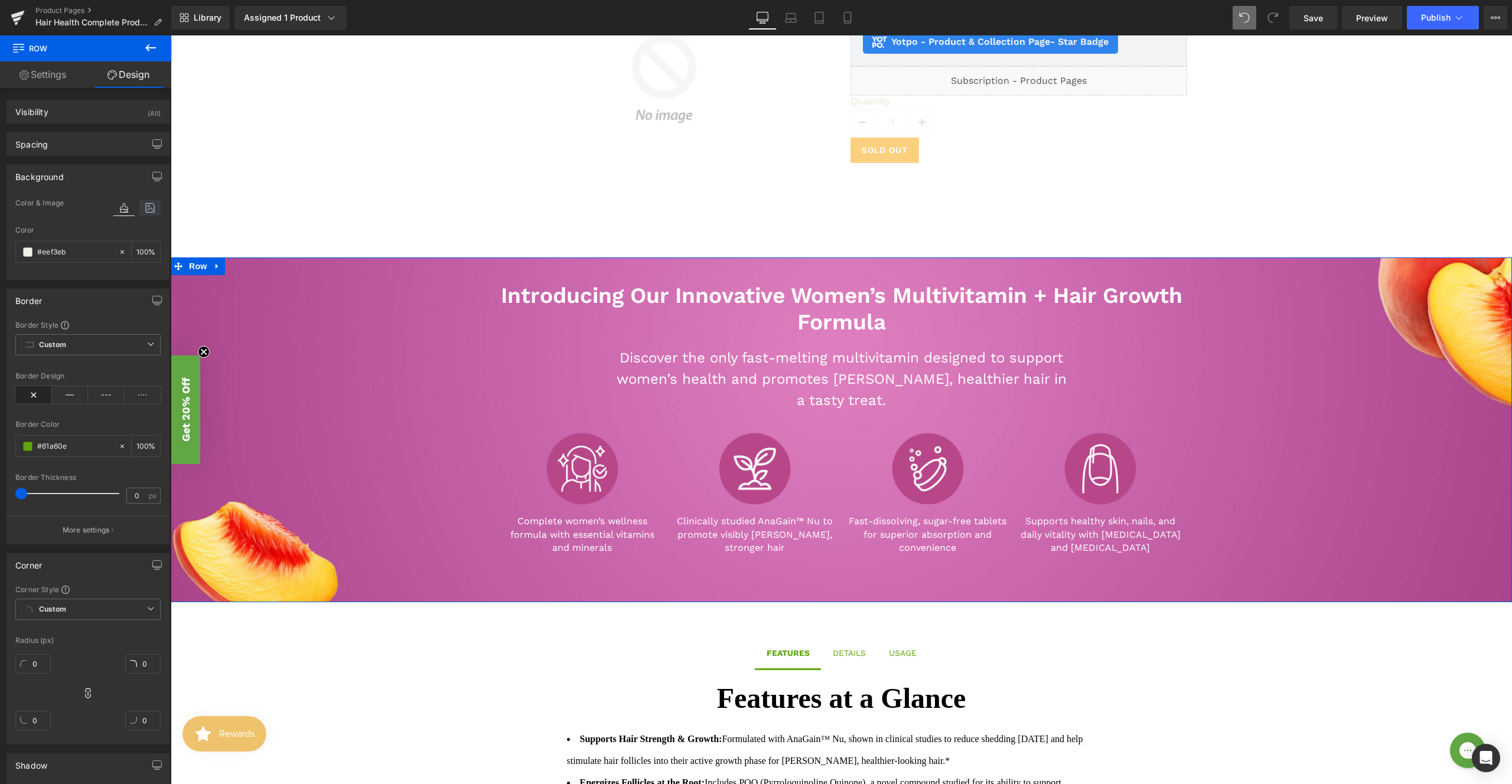
click at [148, 211] on icon at bounding box center [150, 208] width 21 height 16
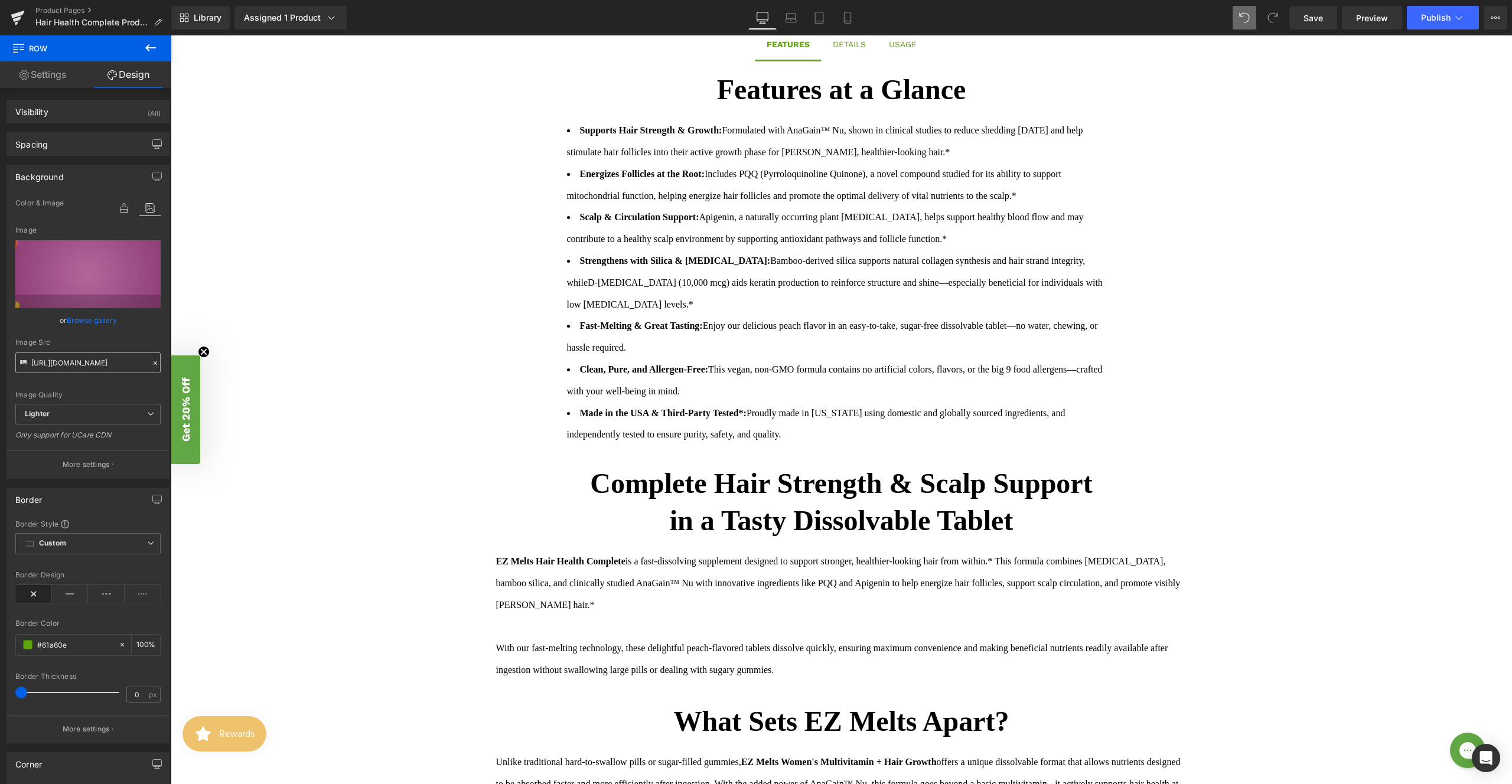
scroll to position [804, 0]
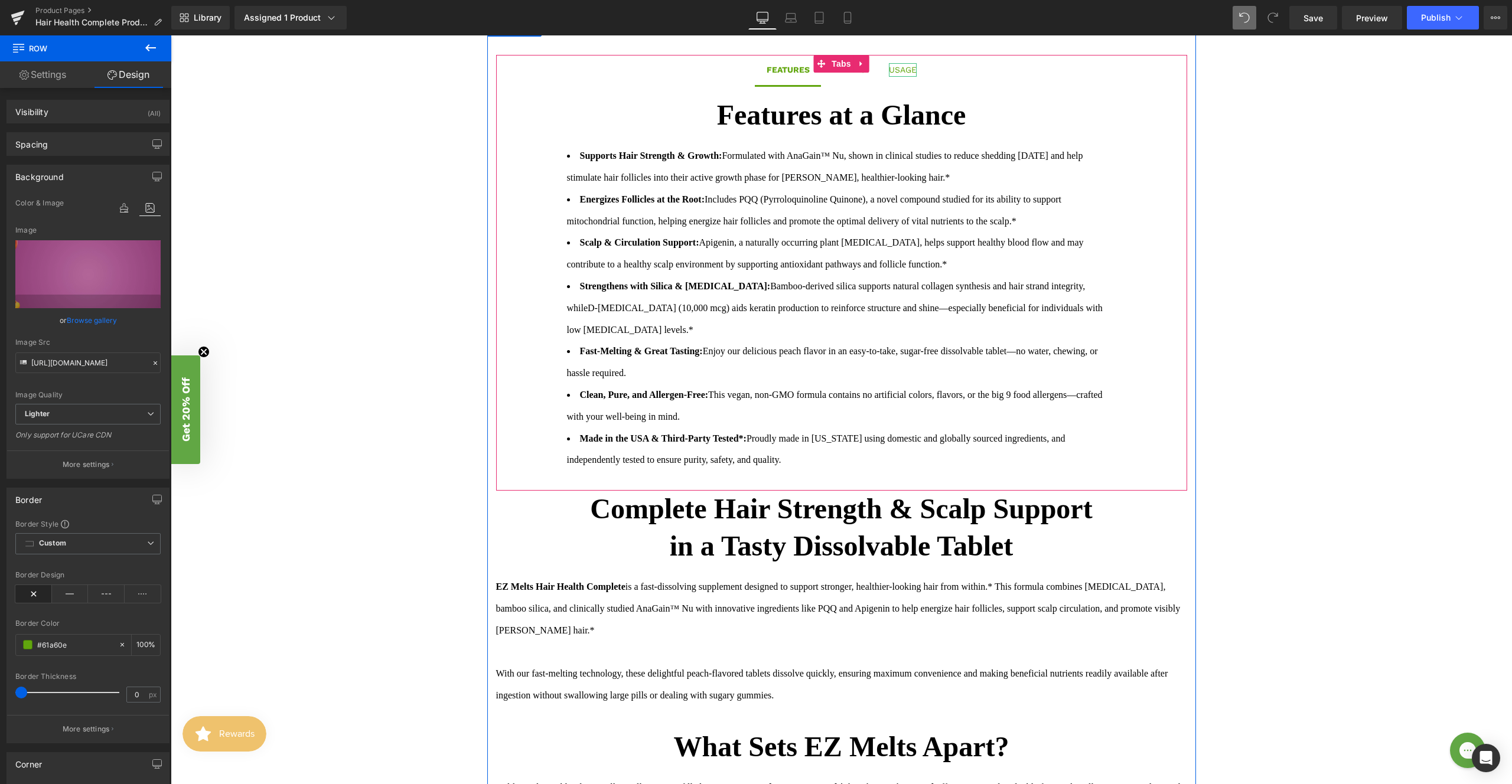
click at [896, 70] on div "USAGE" at bounding box center [902, 70] width 27 height 13
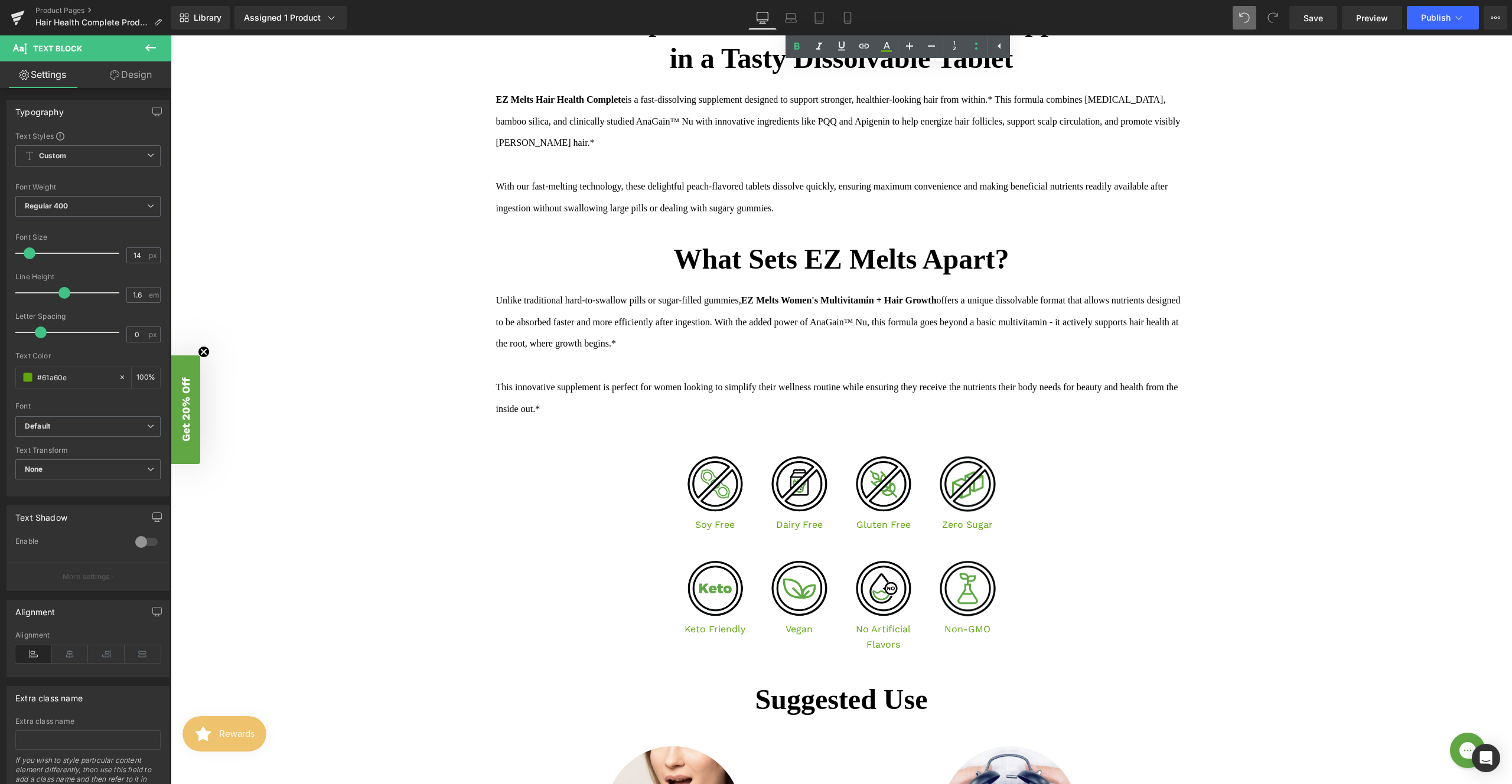
scroll to position [1077, 0]
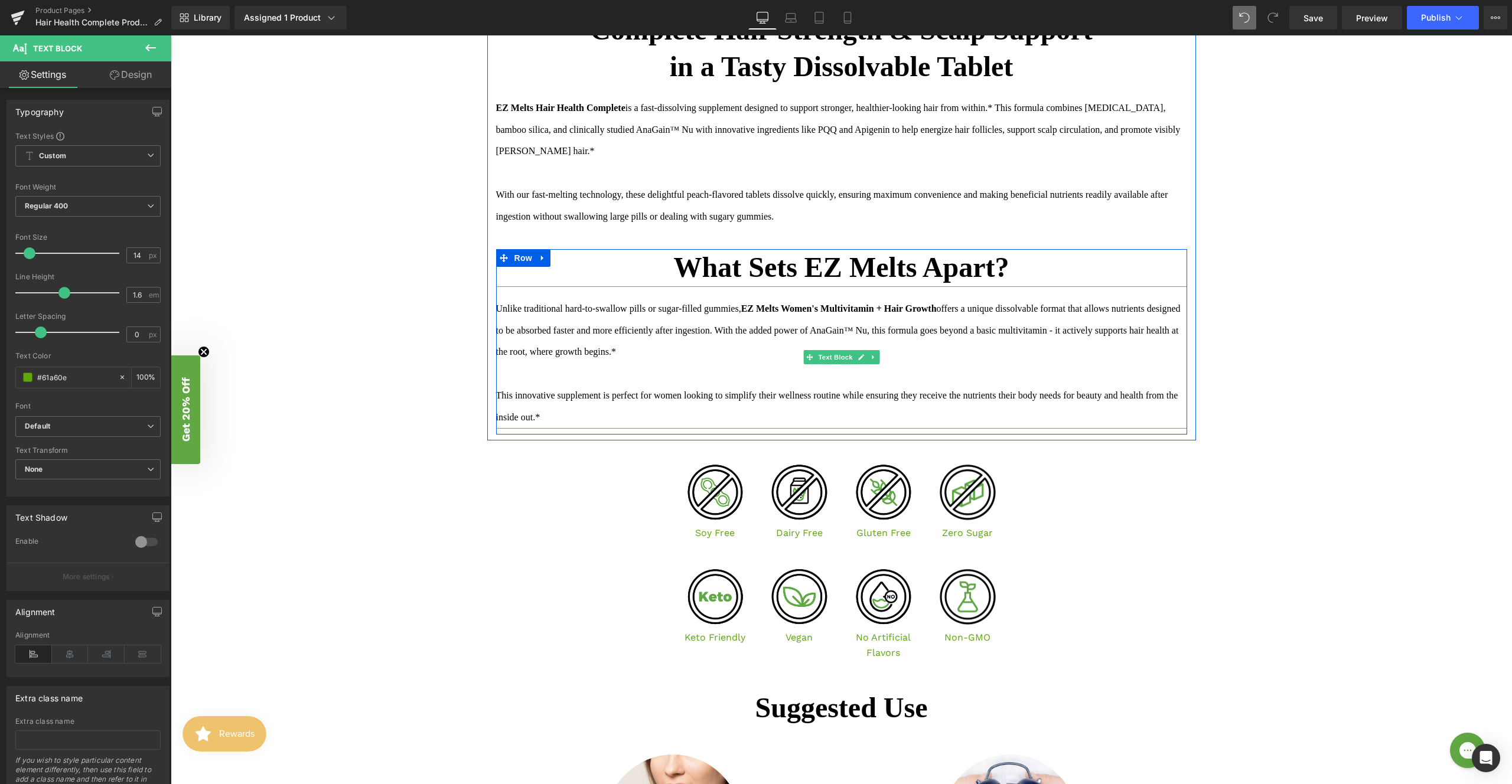
click at [937, 309] on strong "EZ Melts Women's Multivitamin + Hair Growth" at bounding box center [839, 309] width 196 height 10
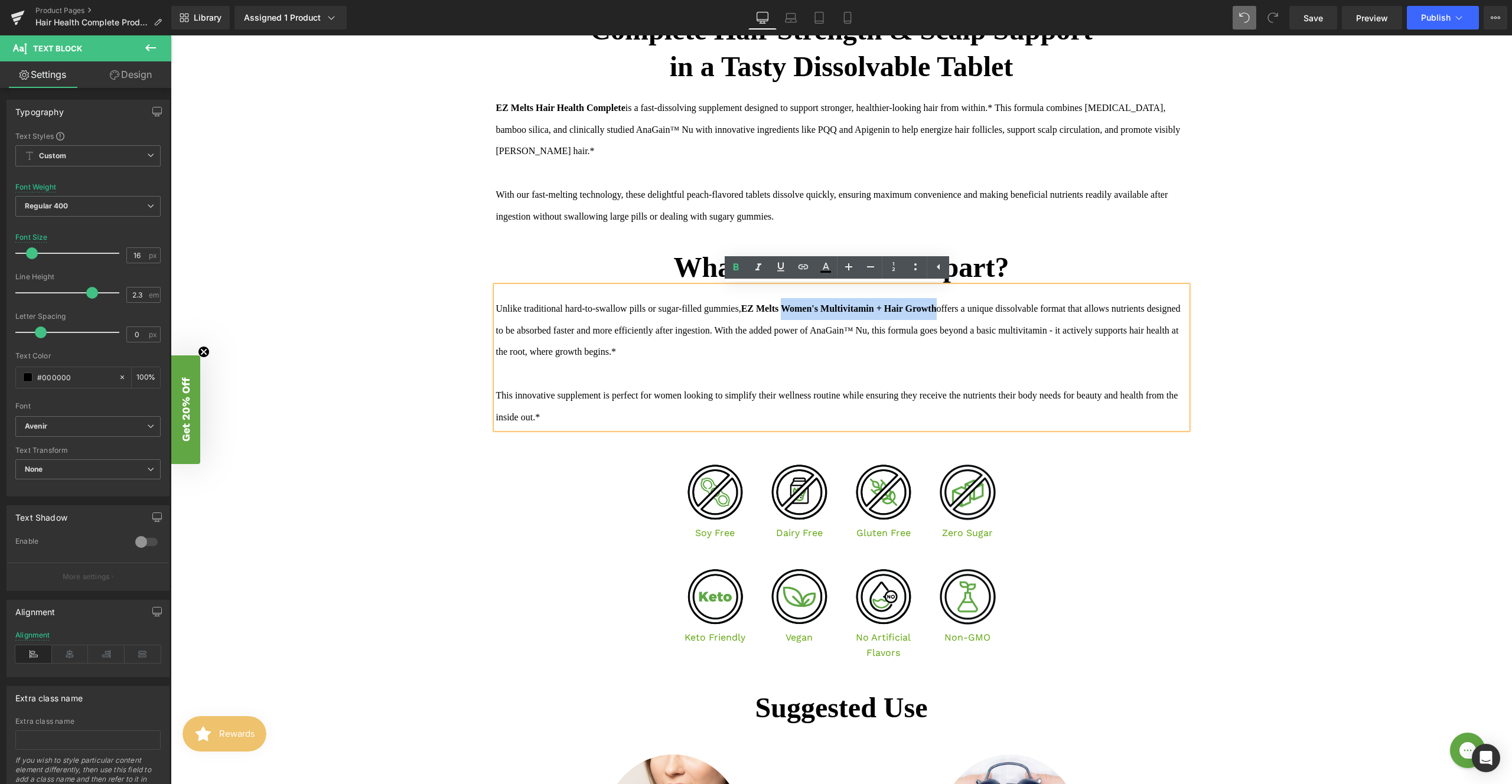
drag, startPoint x: 964, startPoint y: 309, endPoint x: 804, endPoint y: 305, distance: 160.0
click at [804, 305] on strong "EZ Melts Women's Multivitamin + Hair Growth" at bounding box center [839, 309] width 196 height 10
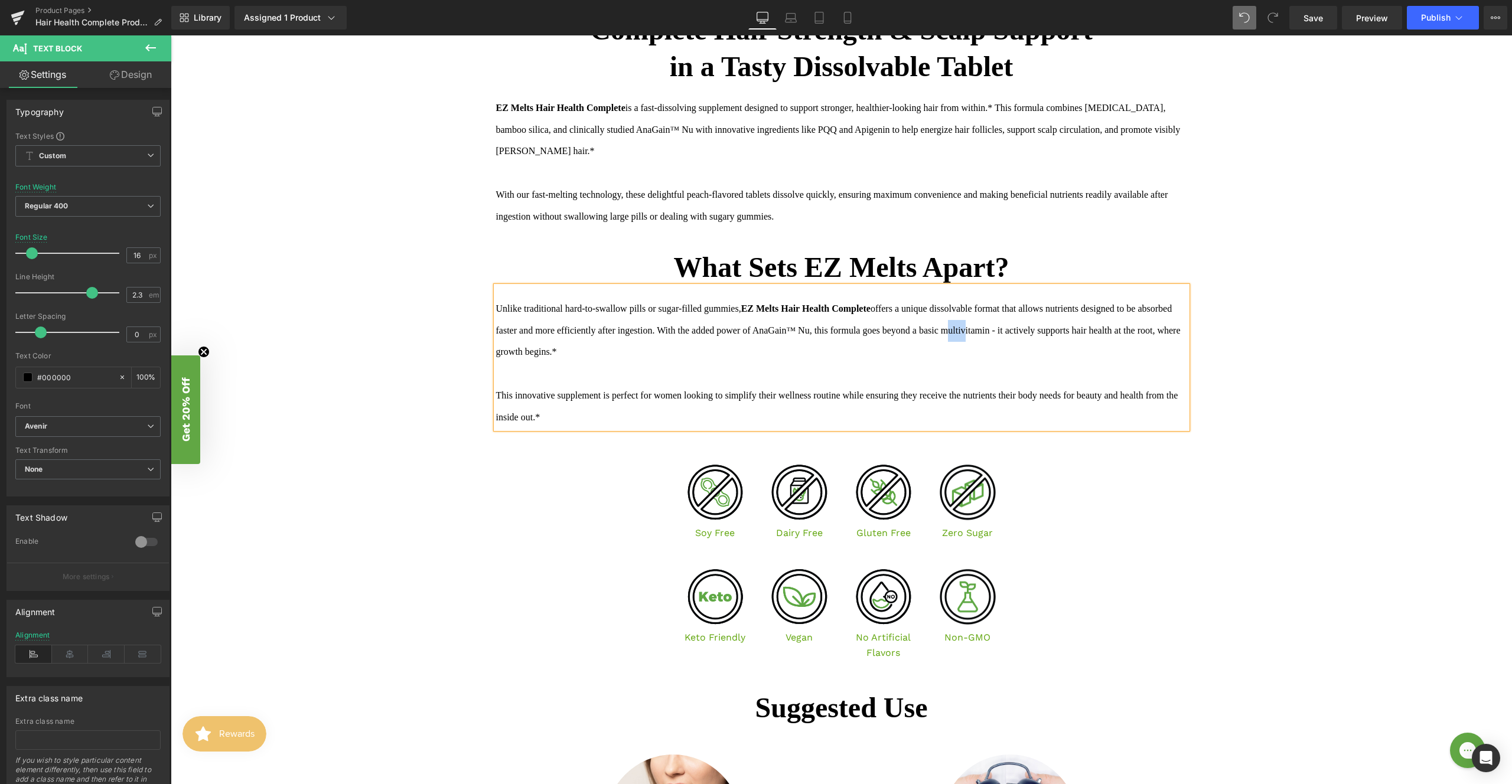
drag, startPoint x: 1064, startPoint y: 331, endPoint x: 1043, endPoint y: 328, distance: 21.2
click at [1043, 328] on div "Unlike traditional hard-to-swallow pills or sugar-filled gummies, EZ Melts Hair…" at bounding box center [841, 358] width 691 height 143
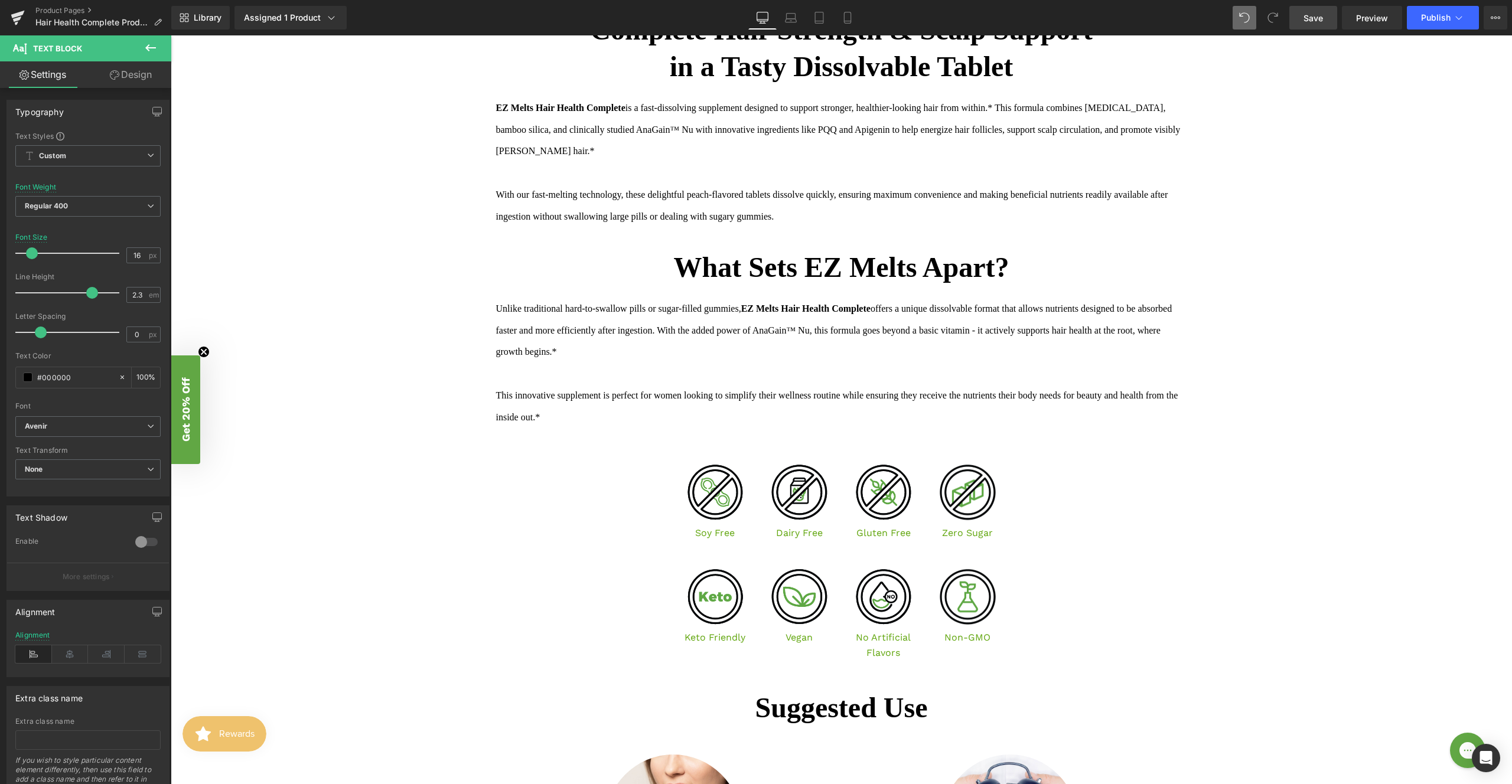
click at [1308, 13] on span "Save" at bounding box center [1313, 18] width 20 height 13
